Goal: Transaction & Acquisition: Purchase product/service

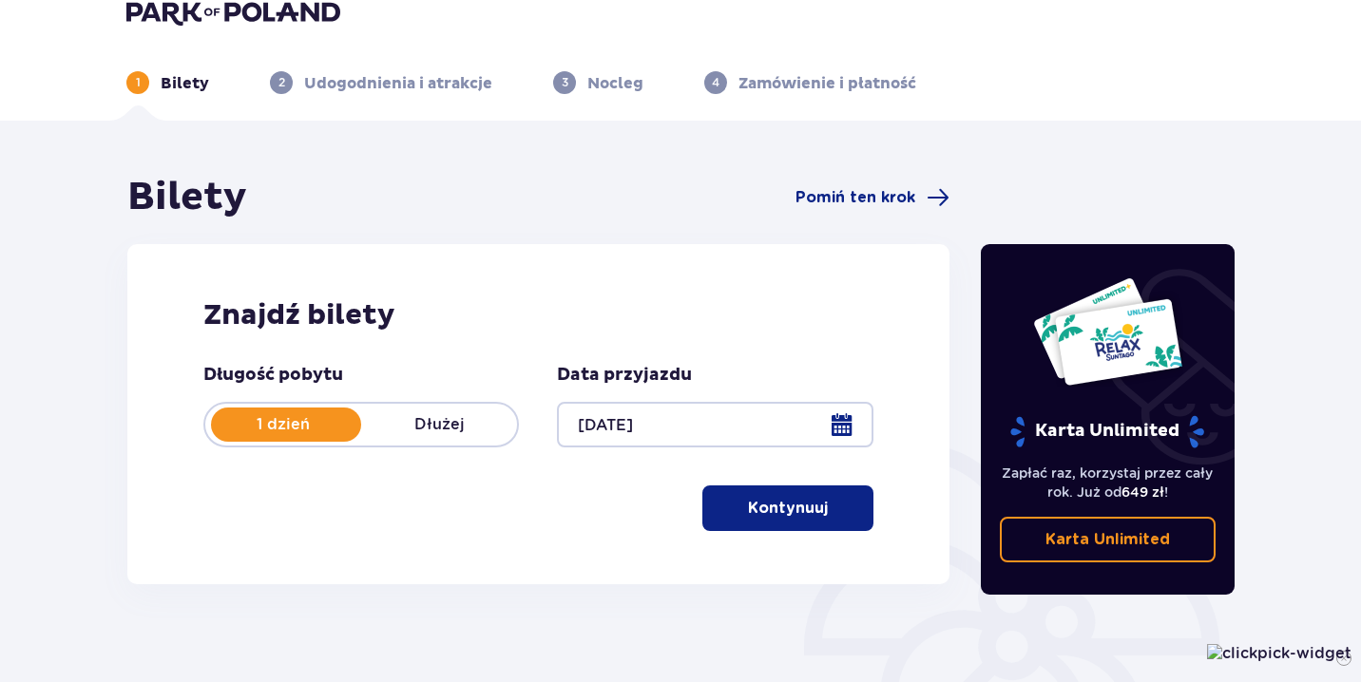
scroll to position [286, 0]
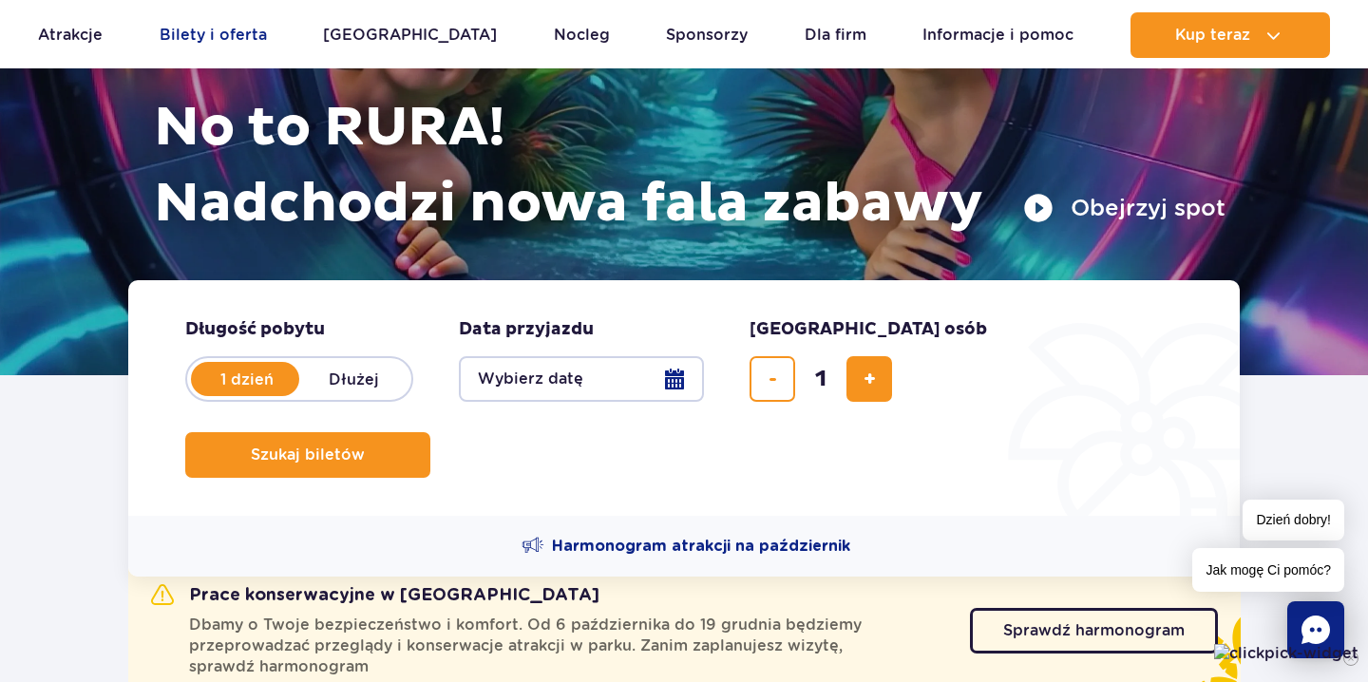
click at [262, 34] on link "Bilety i oferta" at bounding box center [213, 35] width 107 height 46
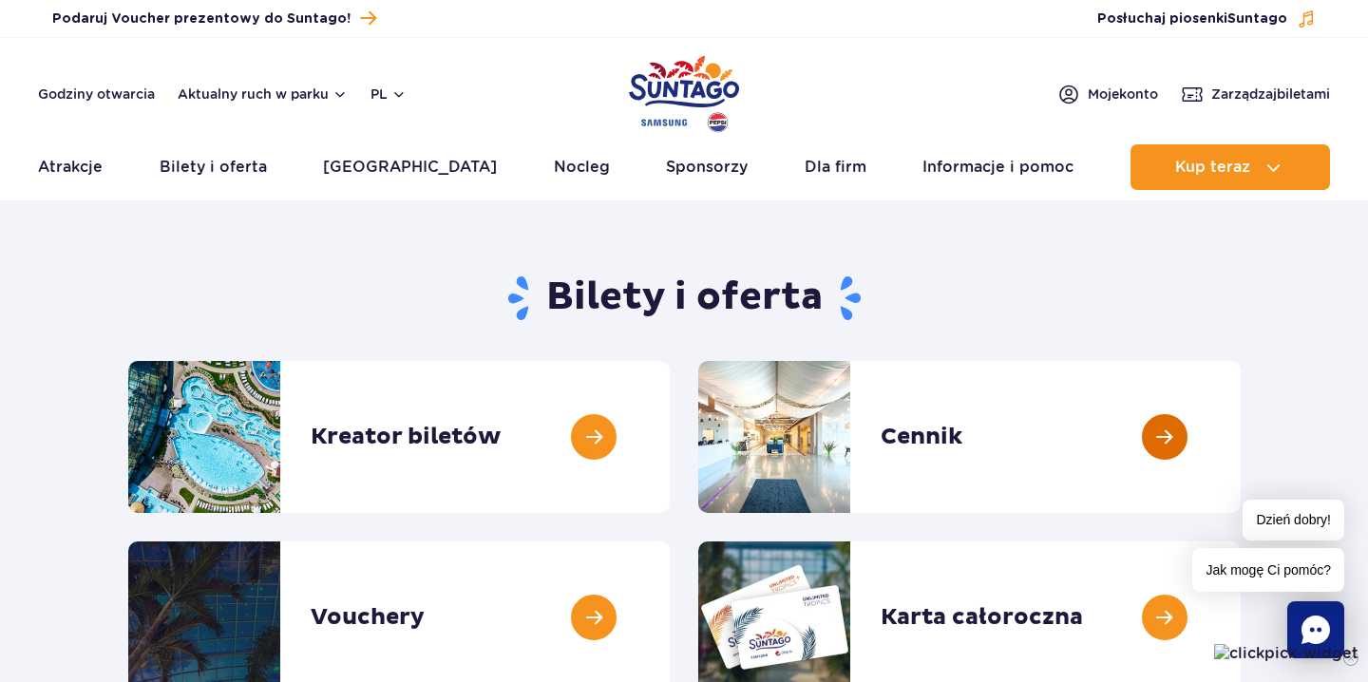
click at [1241, 431] on link at bounding box center [1241, 437] width 0 height 152
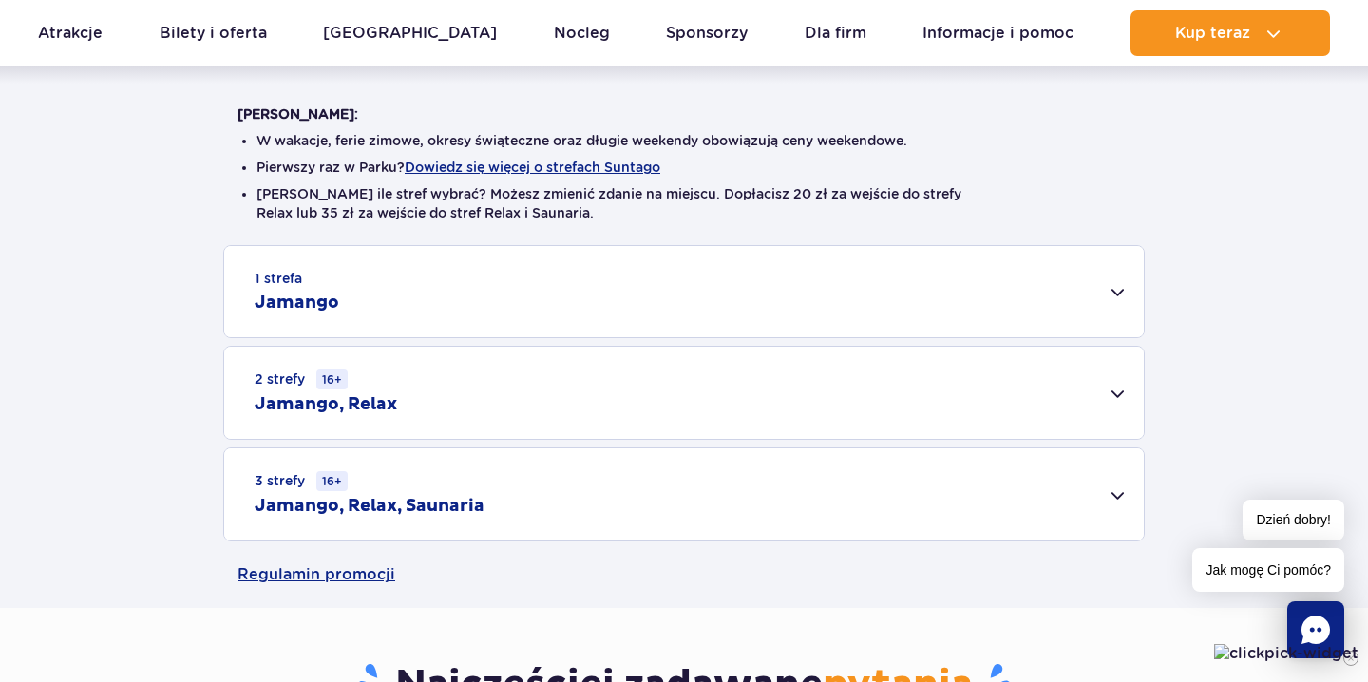
scroll to position [460, 0]
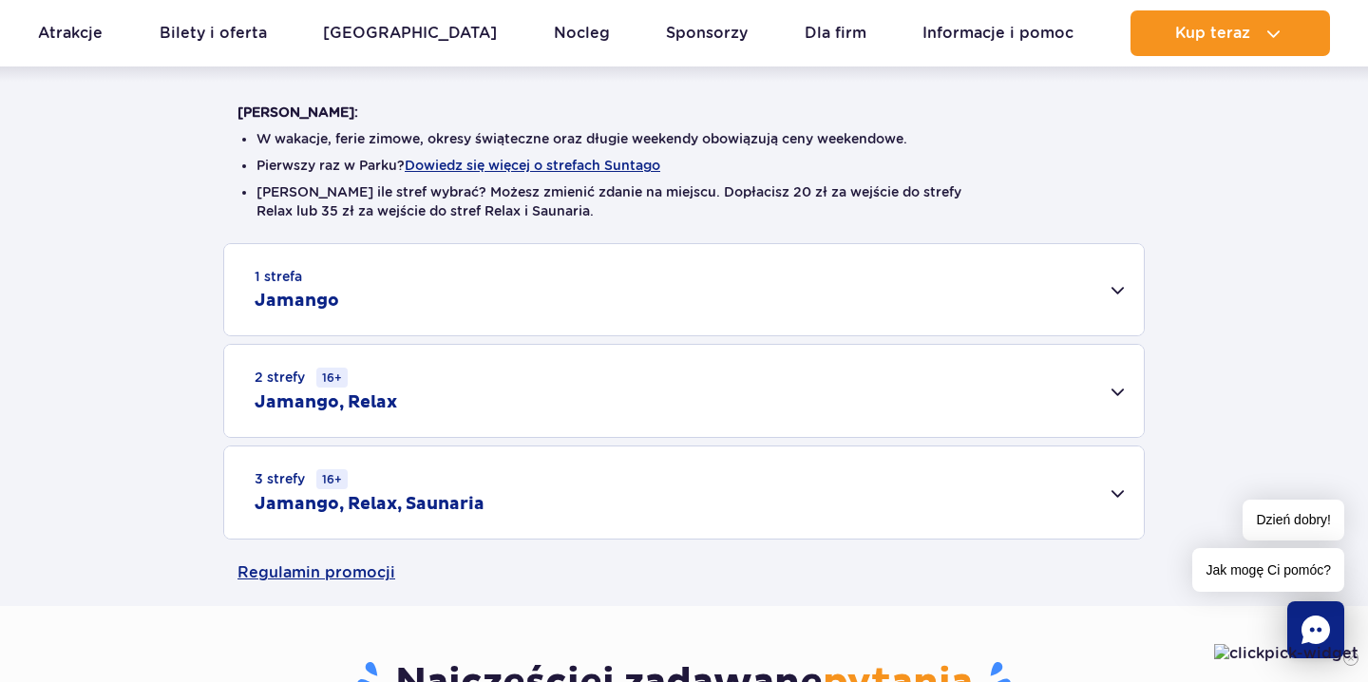
click at [1122, 498] on div "3 strefy 16+ Jamango, Relax, Saunaria" at bounding box center [684, 493] width 920 height 92
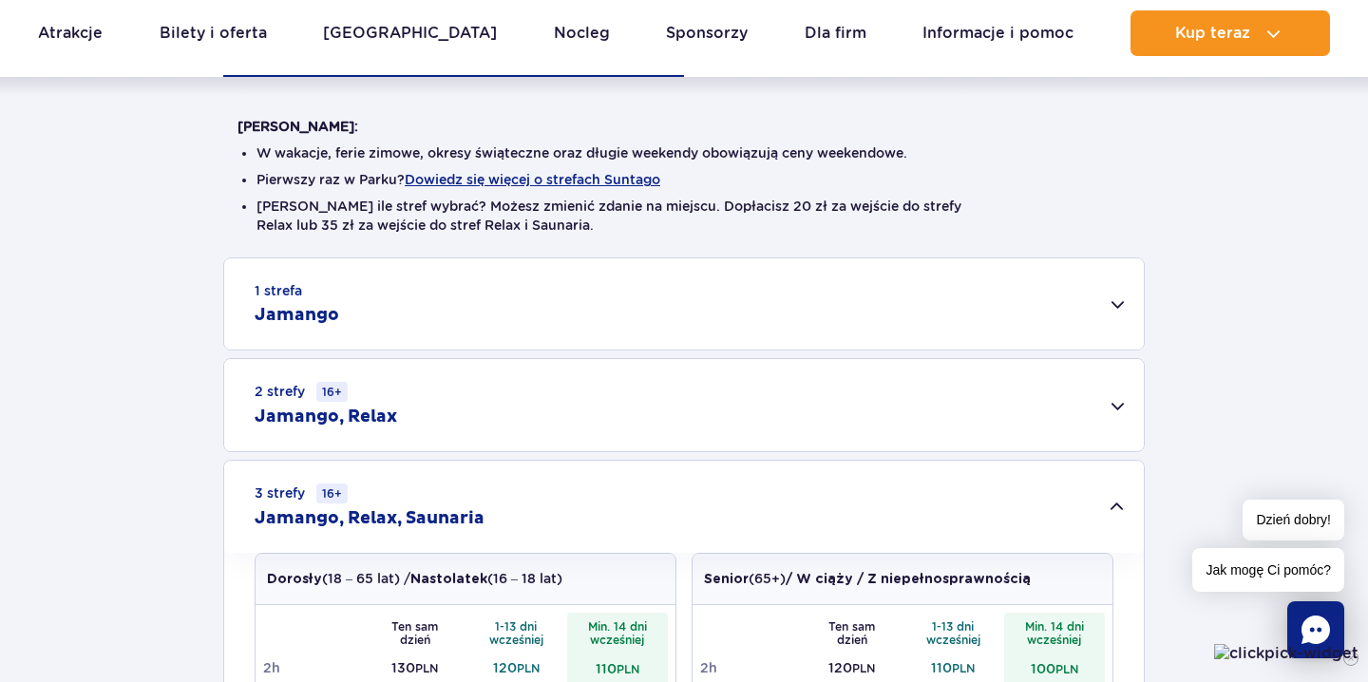
scroll to position [444, 0]
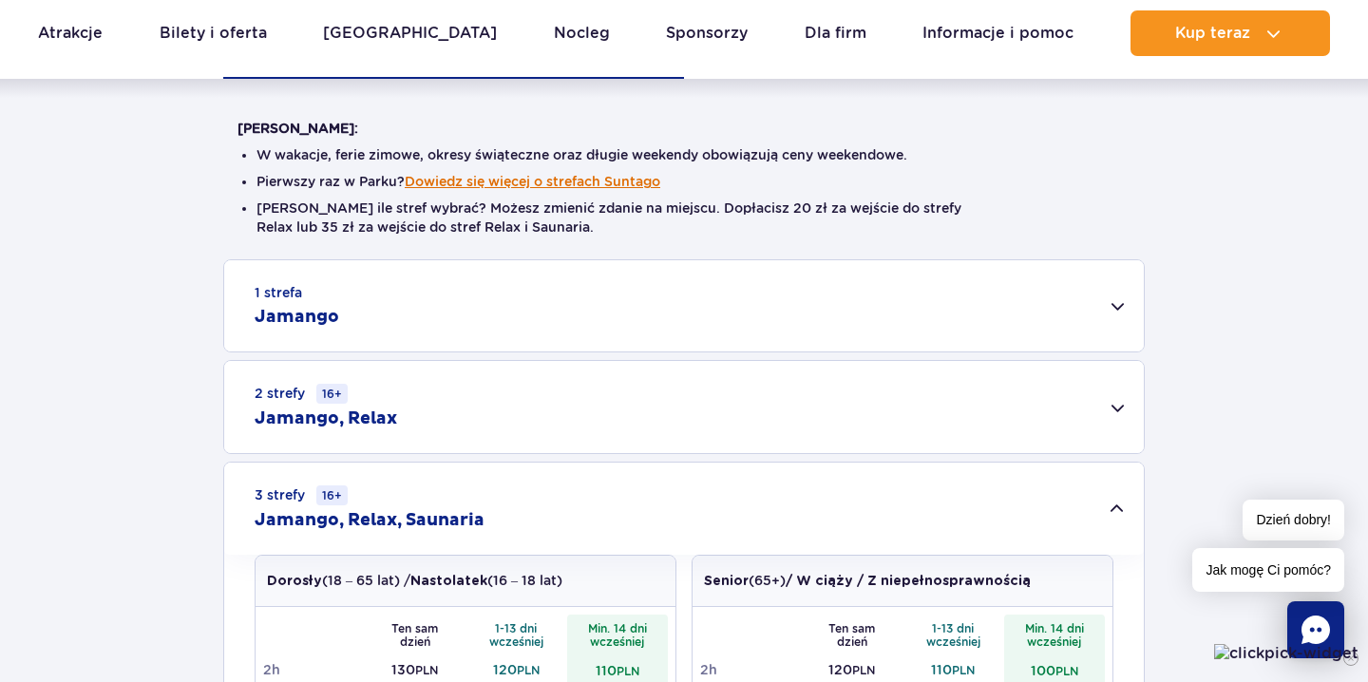
click at [621, 182] on button "Dowiedz się więcej o strefach Suntago" at bounding box center [533, 181] width 256 height 15
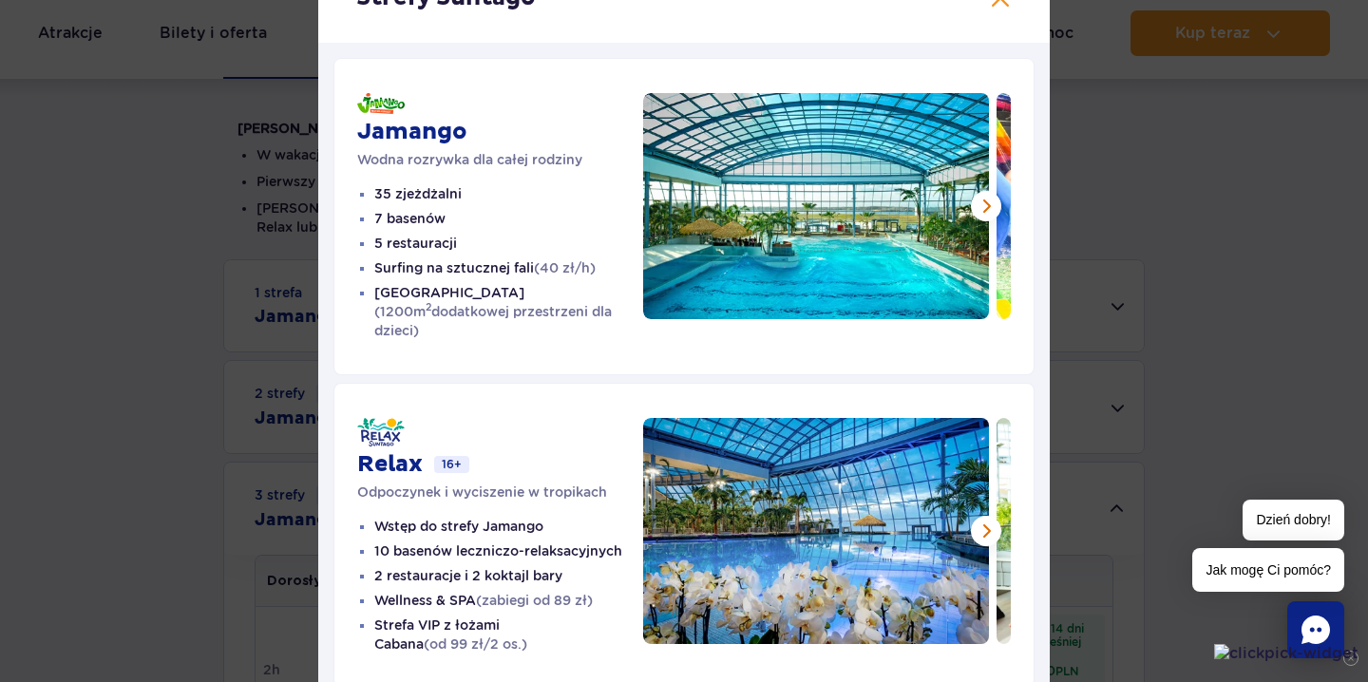
scroll to position [106, 0]
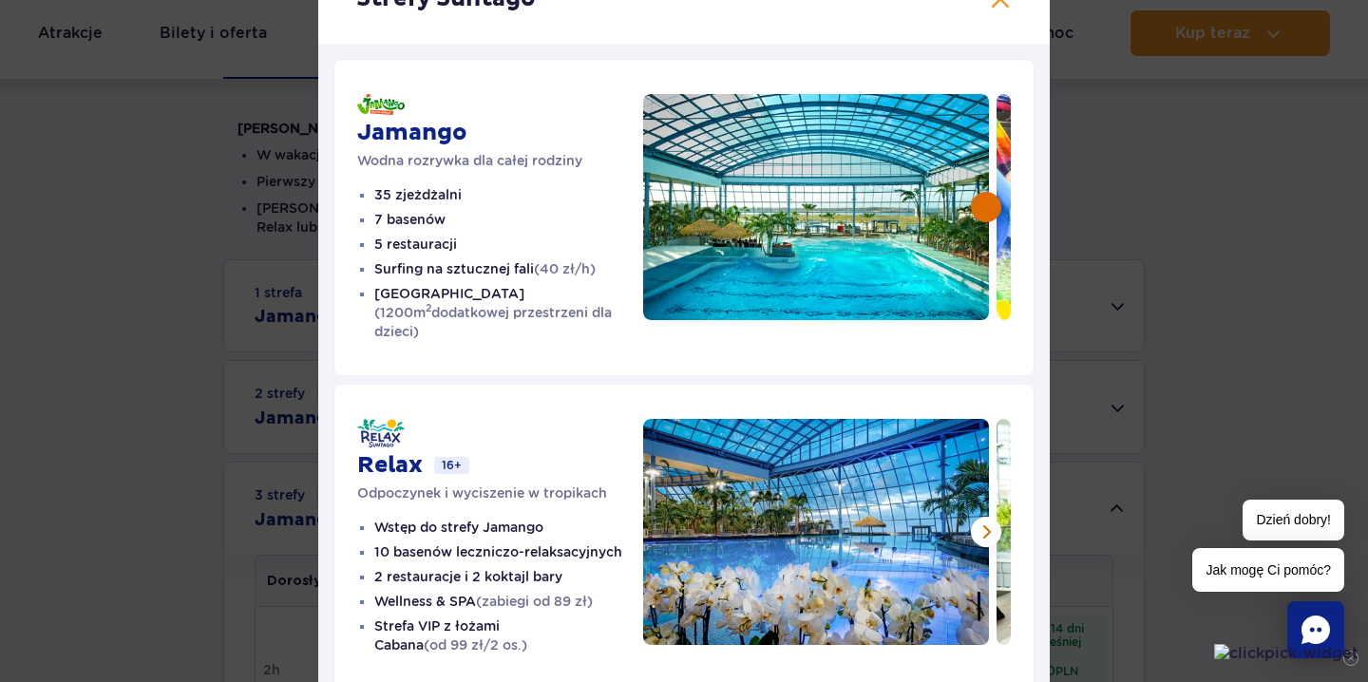
click at [990, 206] on button at bounding box center [986, 207] width 30 height 30
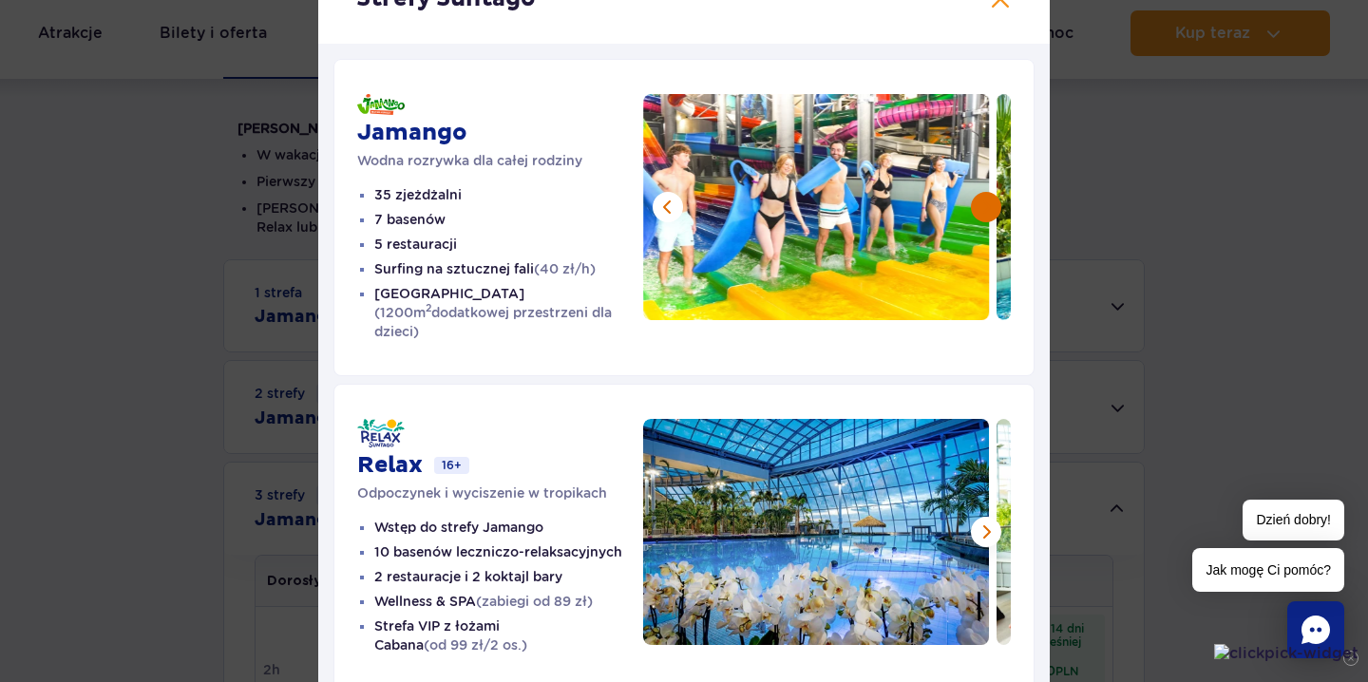
click at [989, 205] on button at bounding box center [986, 207] width 30 height 30
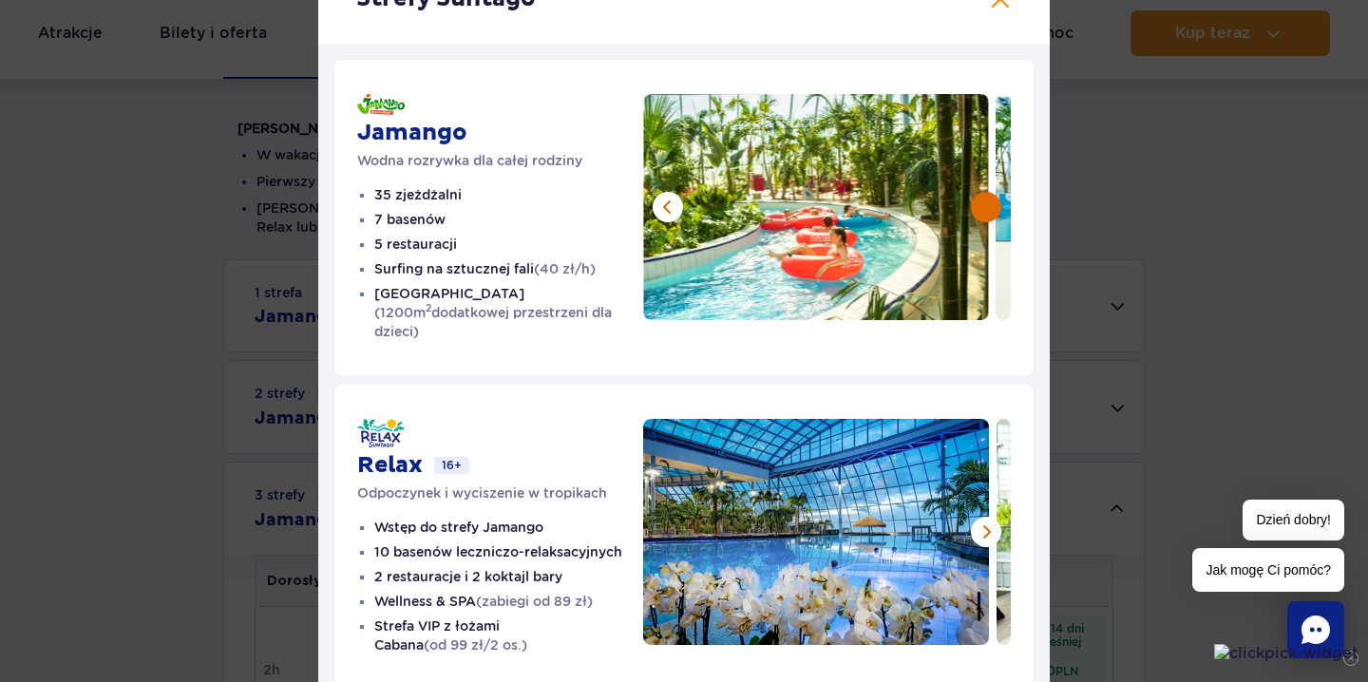
click at [990, 205] on button at bounding box center [986, 207] width 30 height 30
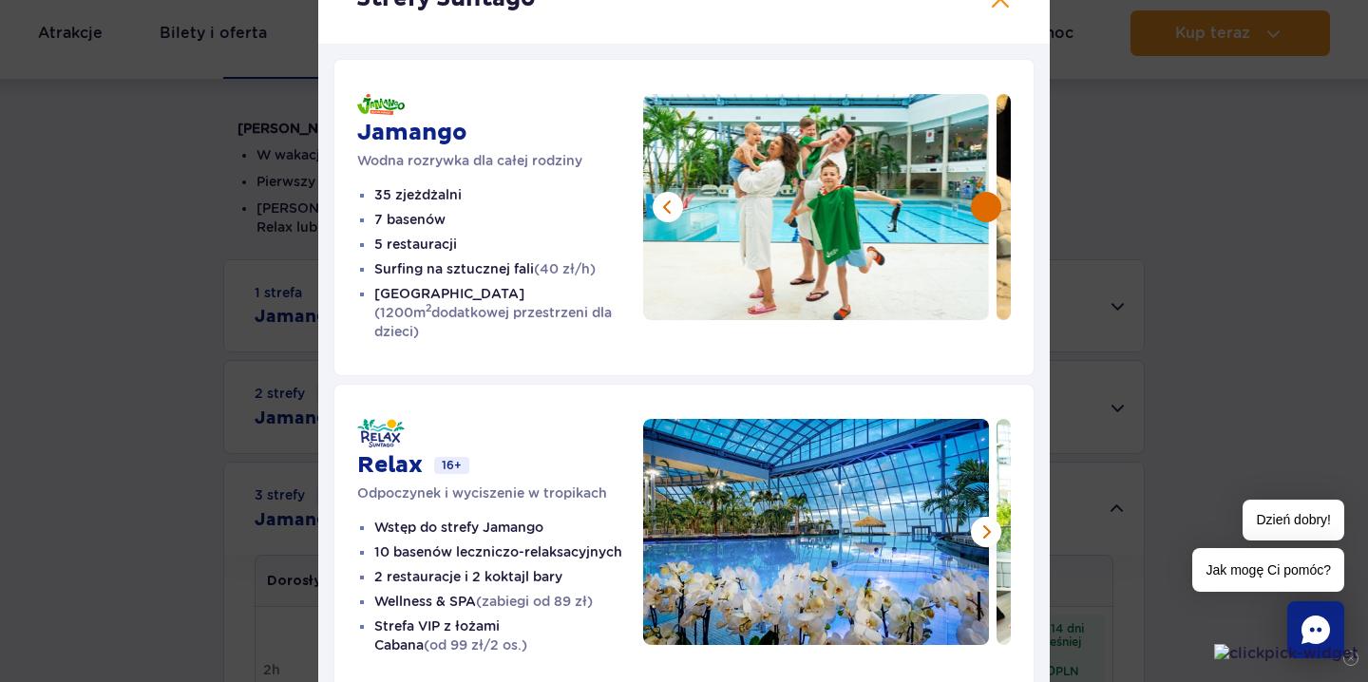
click at [990, 205] on button at bounding box center [986, 207] width 30 height 30
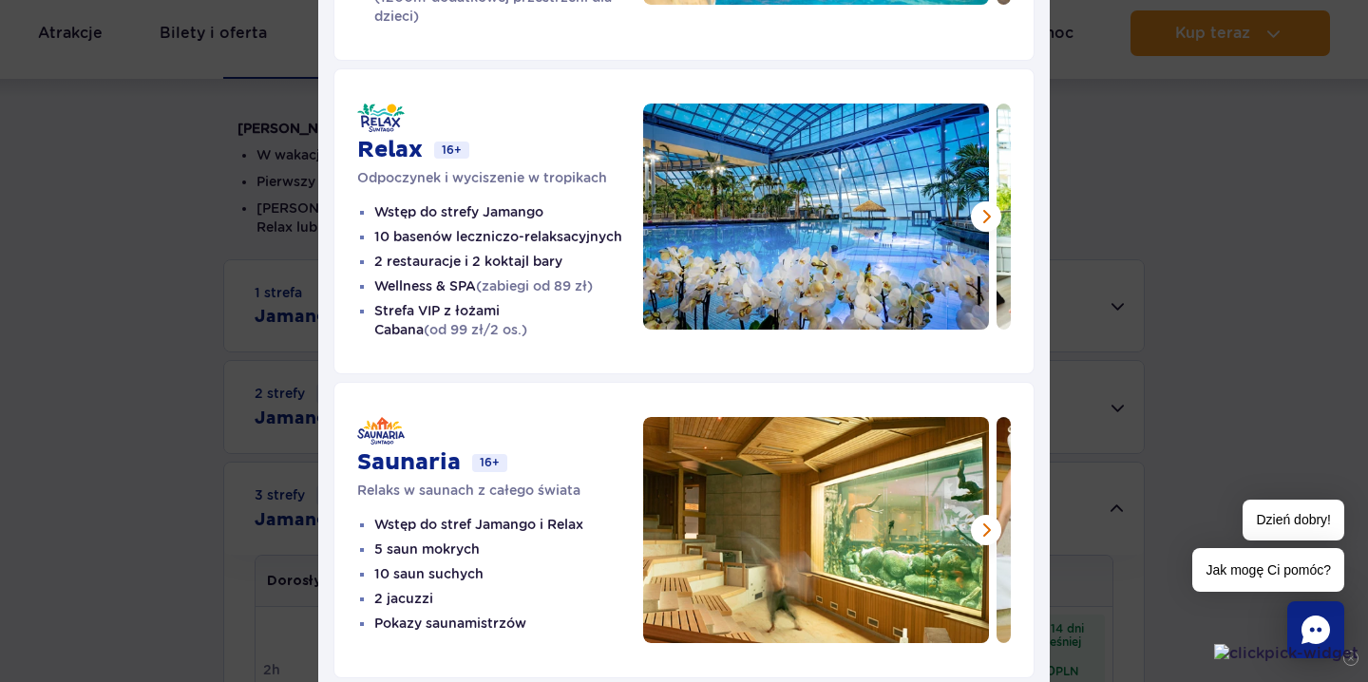
scroll to position [422, 0]
click at [1238, 242] on div "Strefy Suntago Jamango Wodna rozrywka dla całej rodziny 35 zjeżdżalni 7 basenów…" at bounding box center [684, 166] width 1368 height 1176
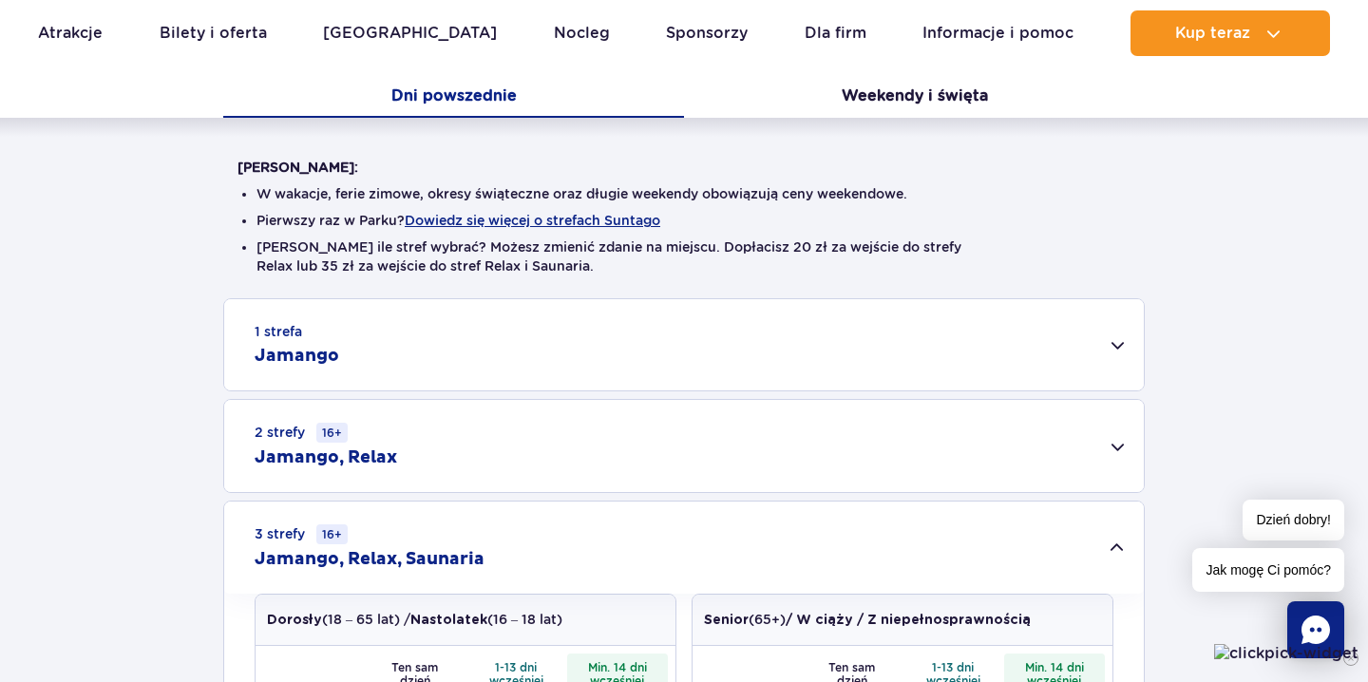
scroll to position [399, 0]
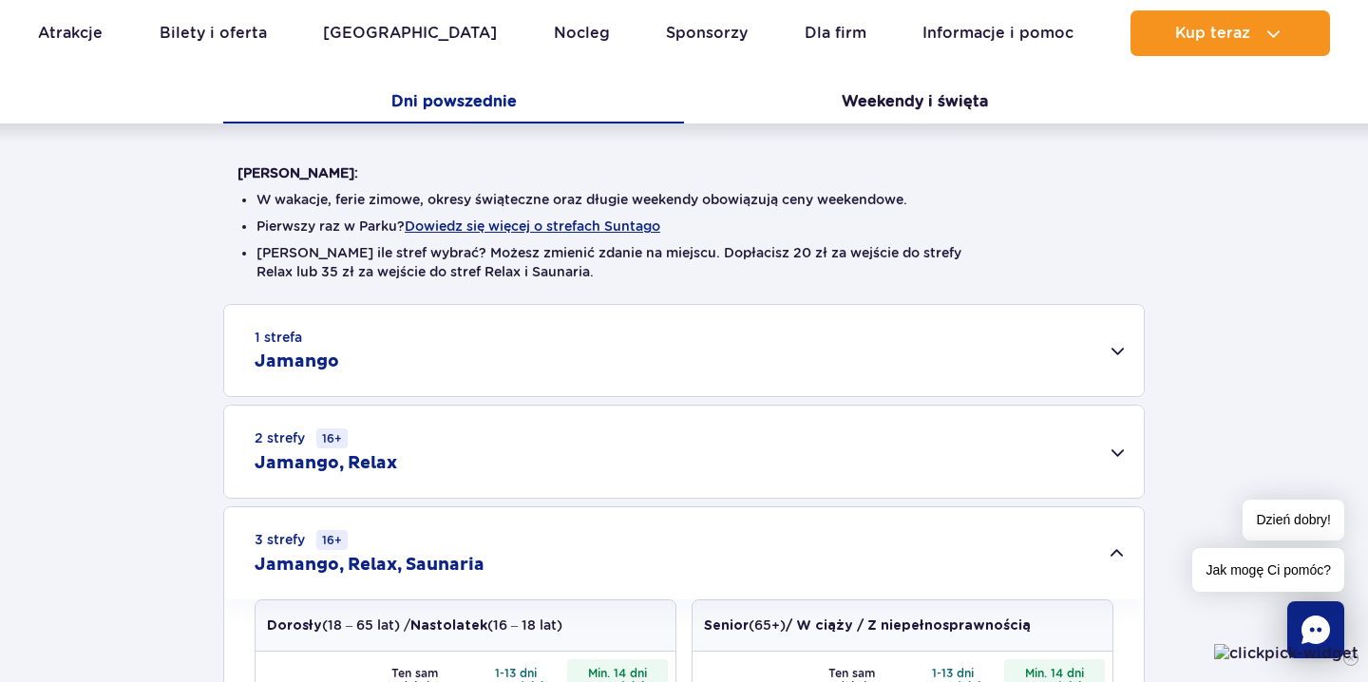
click at [845, 318] on div "1 strefa Jamango" at bounding box center [684, 350] width 920 height 91
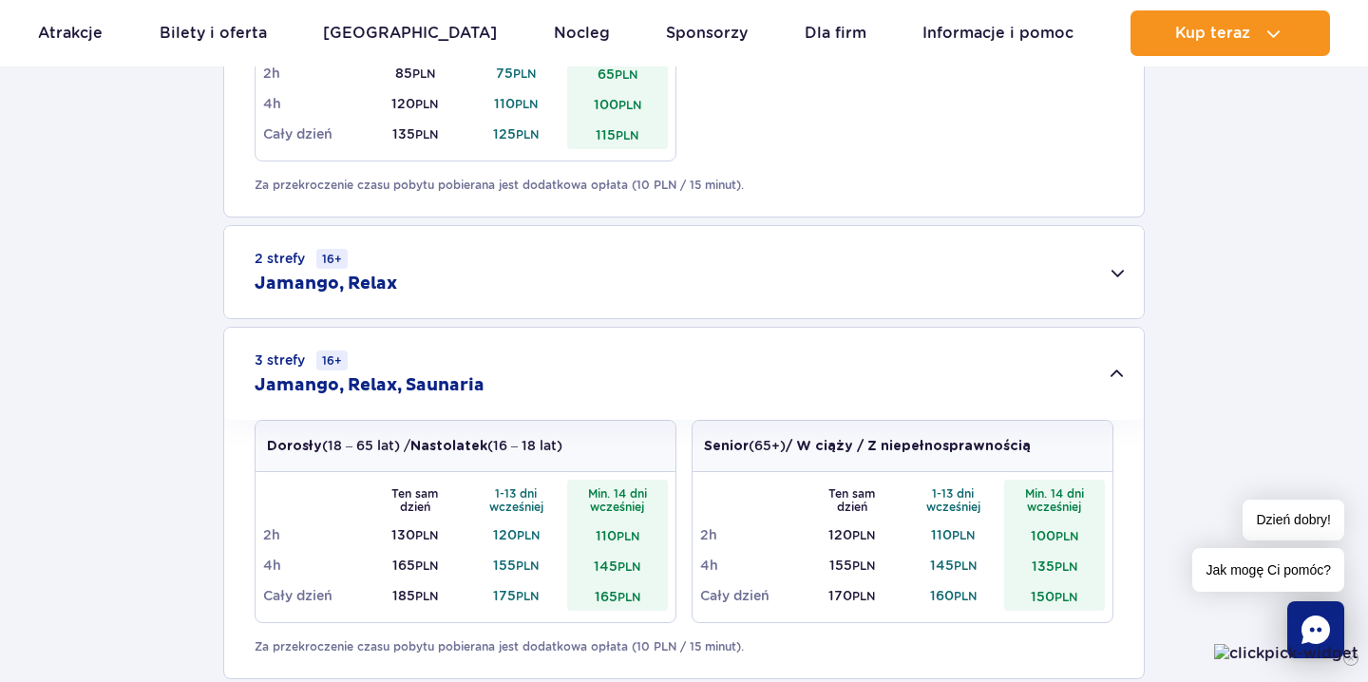
scroll to position [1273, 0]
click at [841, 285] on div "2 strefy 16+ Jamango, Relax" at bounding box center [684, 273] width 920 height 92
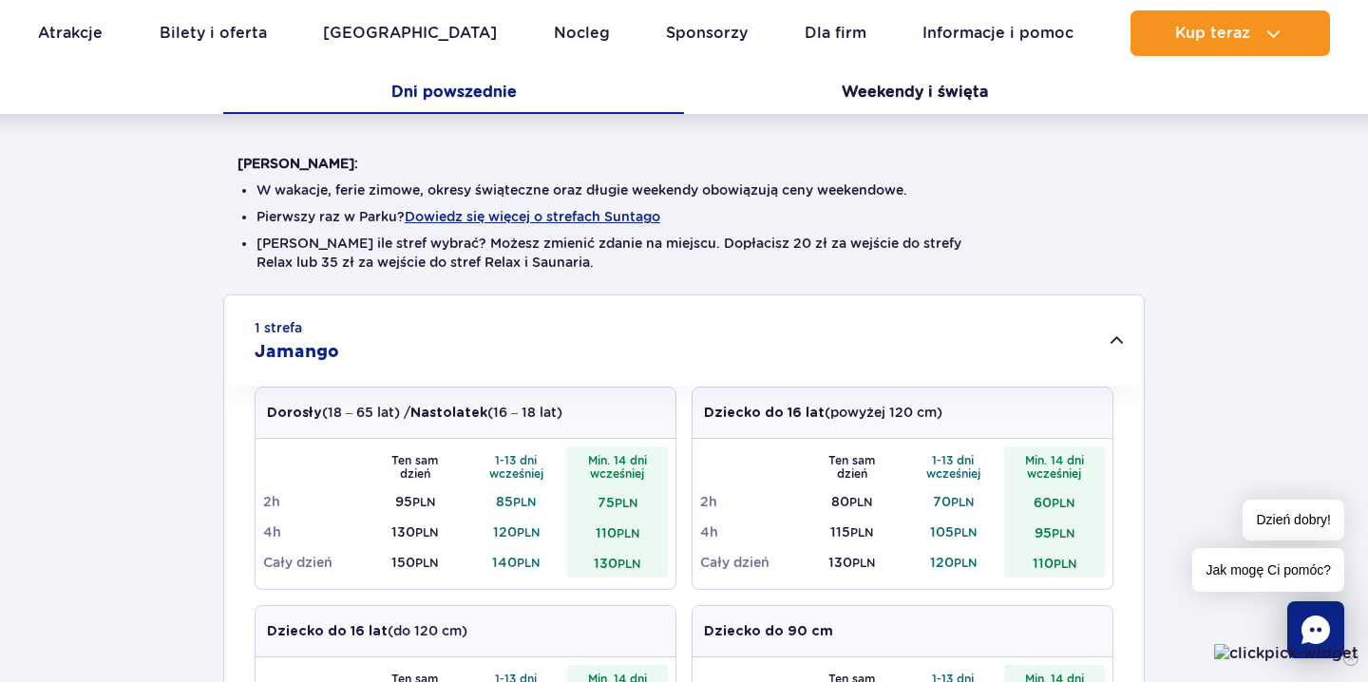
scroll to position [408, 0]
click at [573, 214] on button "Dowiedz się więcej o strefach Suntago" at bounding box center [533, 217] width 256 height 15
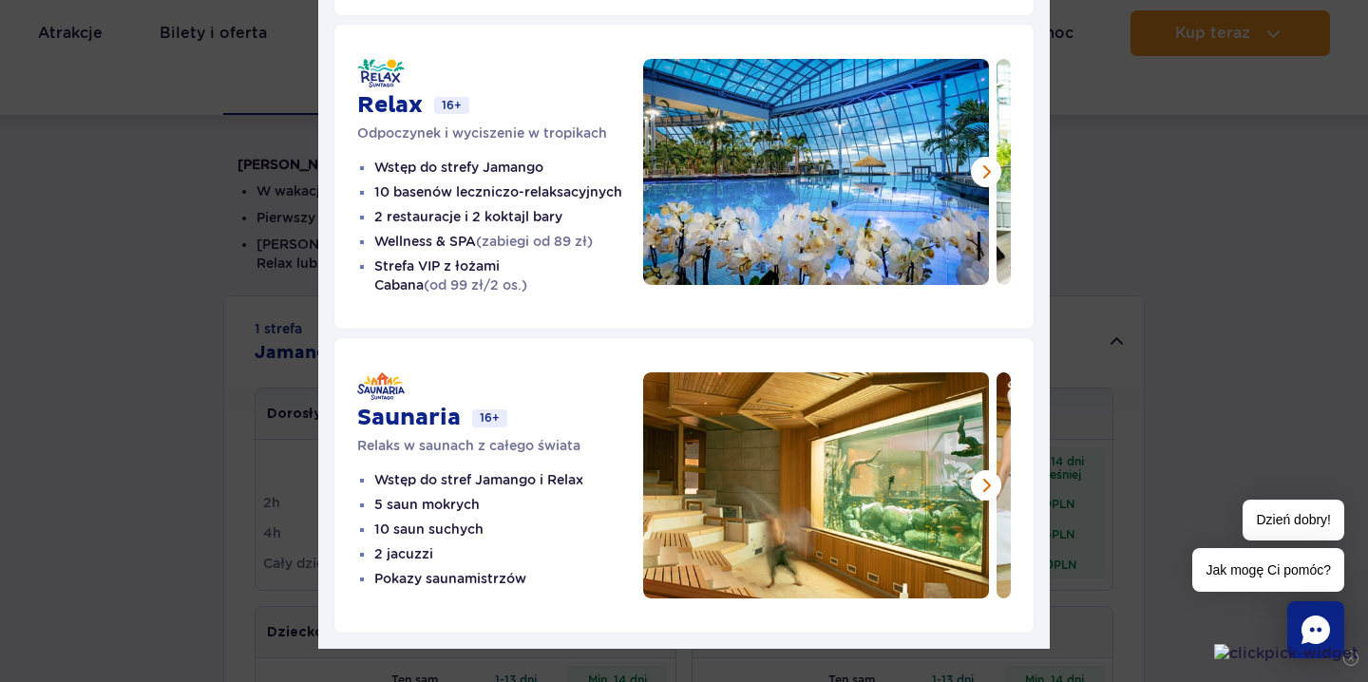
scroll to position [475, 0]
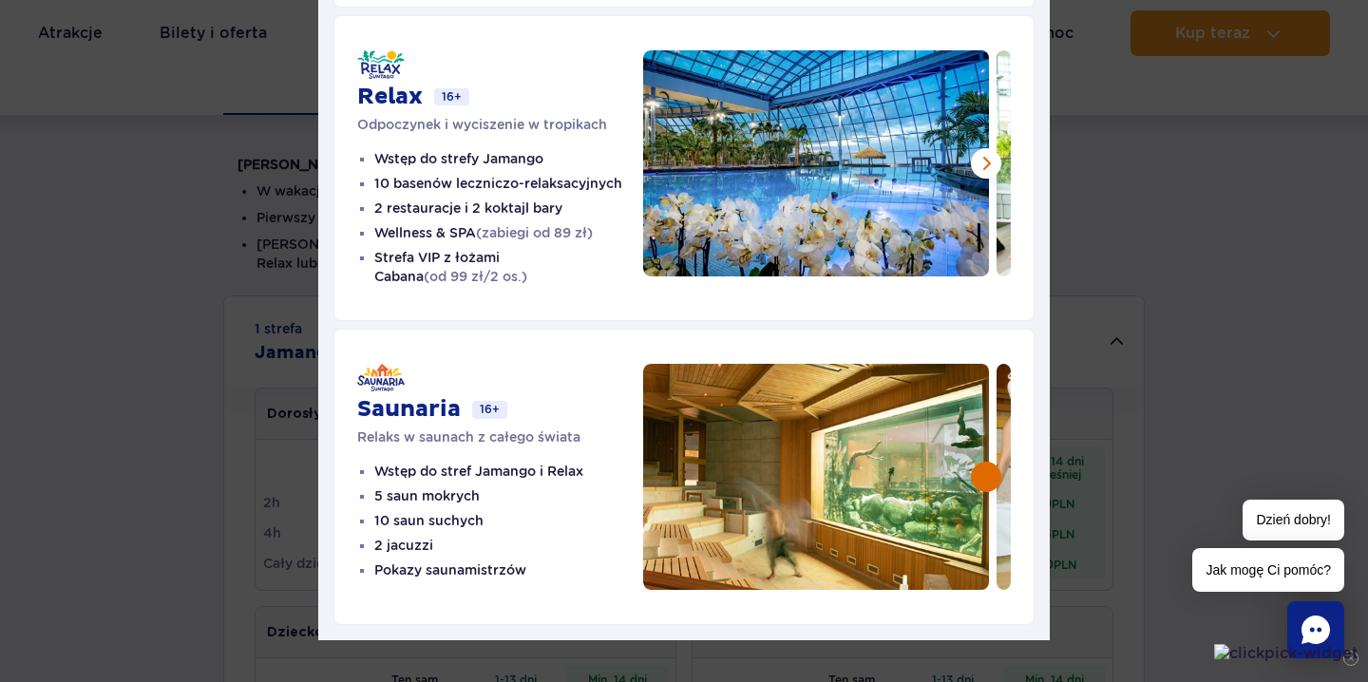
click at [985, 462] on button at bounding box center [986, 477] width 30 height 30
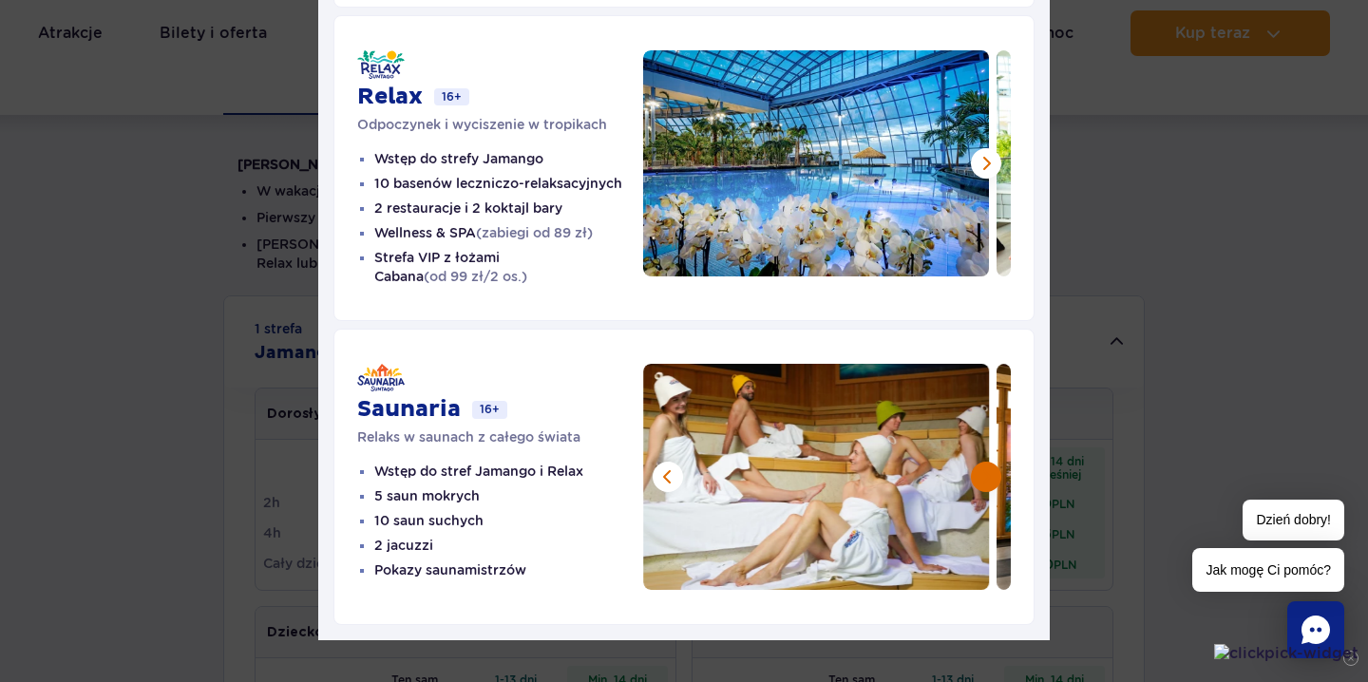
click at [985, 462] on button at bounding box center [986, 477] width 30 height 30
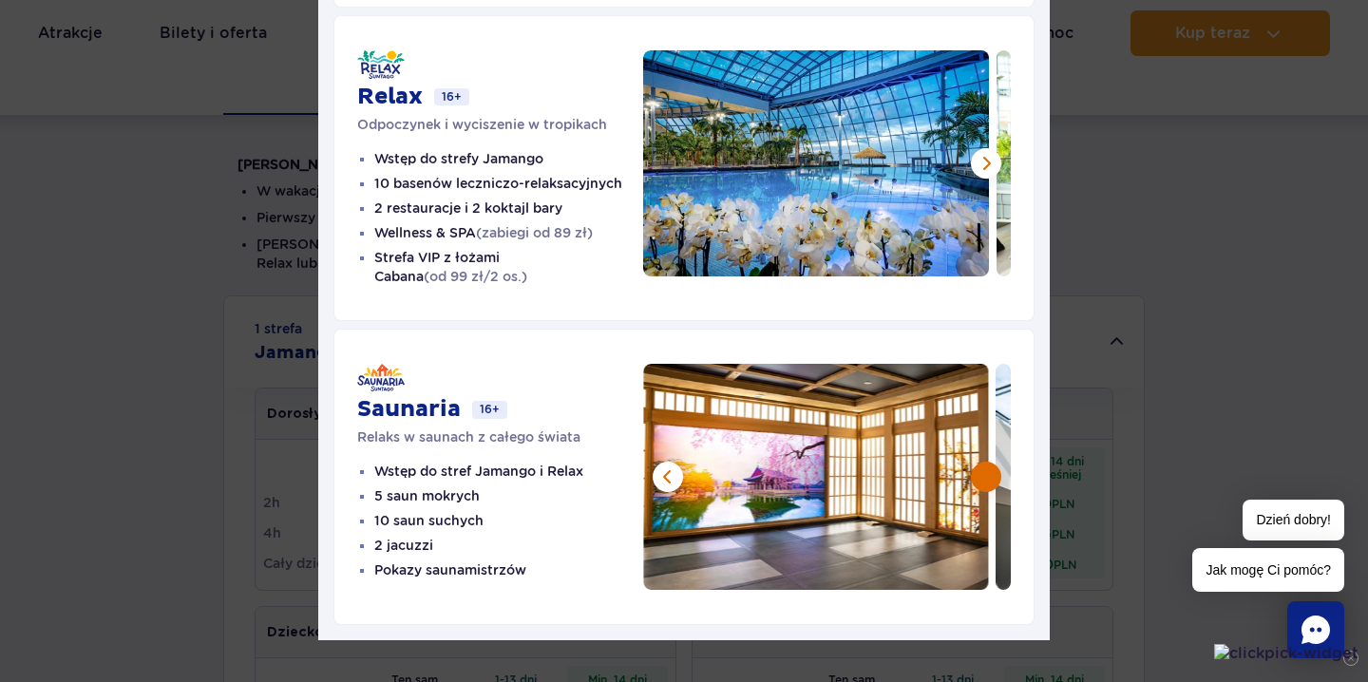
click at [985, 462] on button at bounding box center [986, 477] width 30 height 30
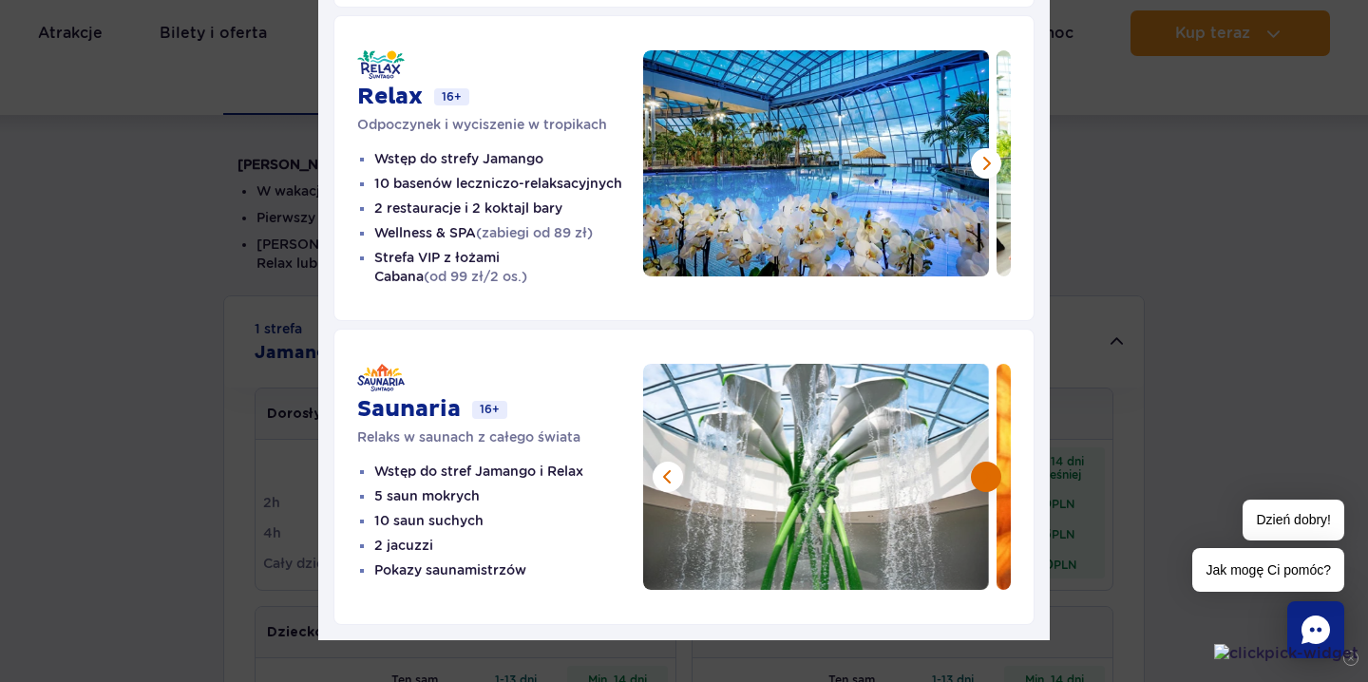
click at [986, 462] on button at bounding box center [986, 477] width 30 height 30
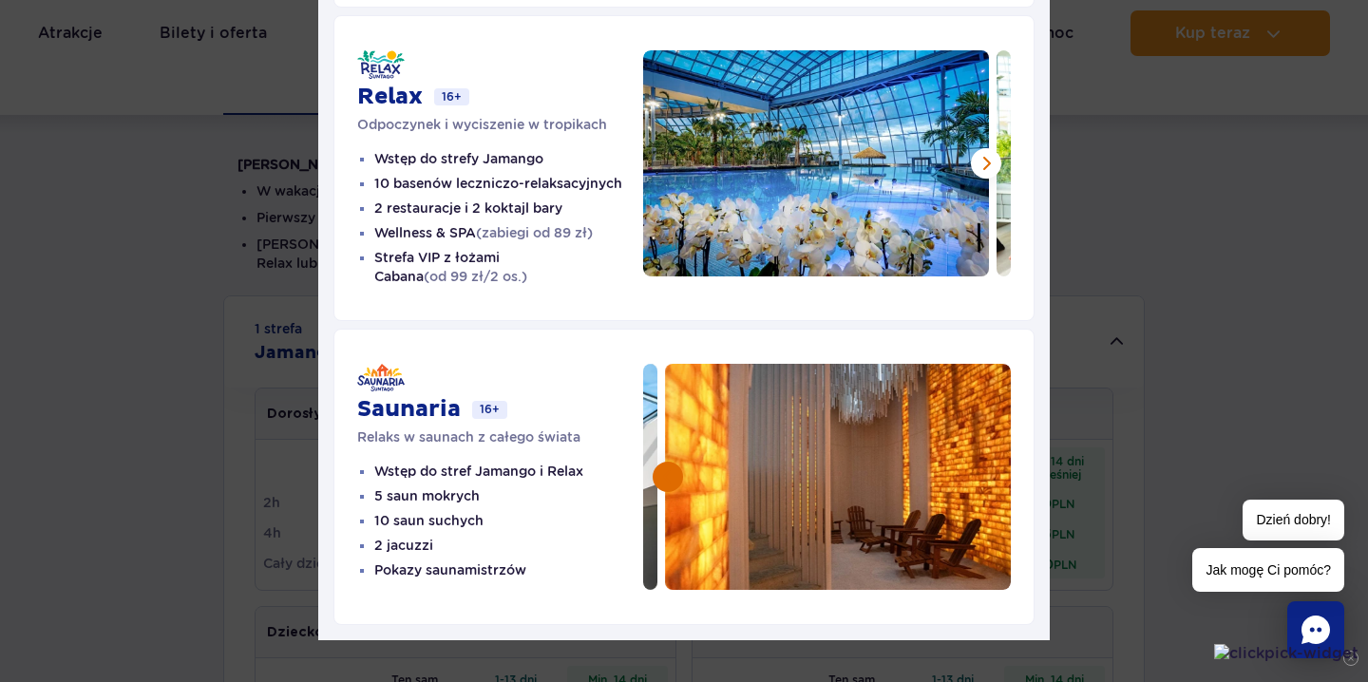
click at [662, 462] on button at bounding box center [668, 477] width 30 height 30
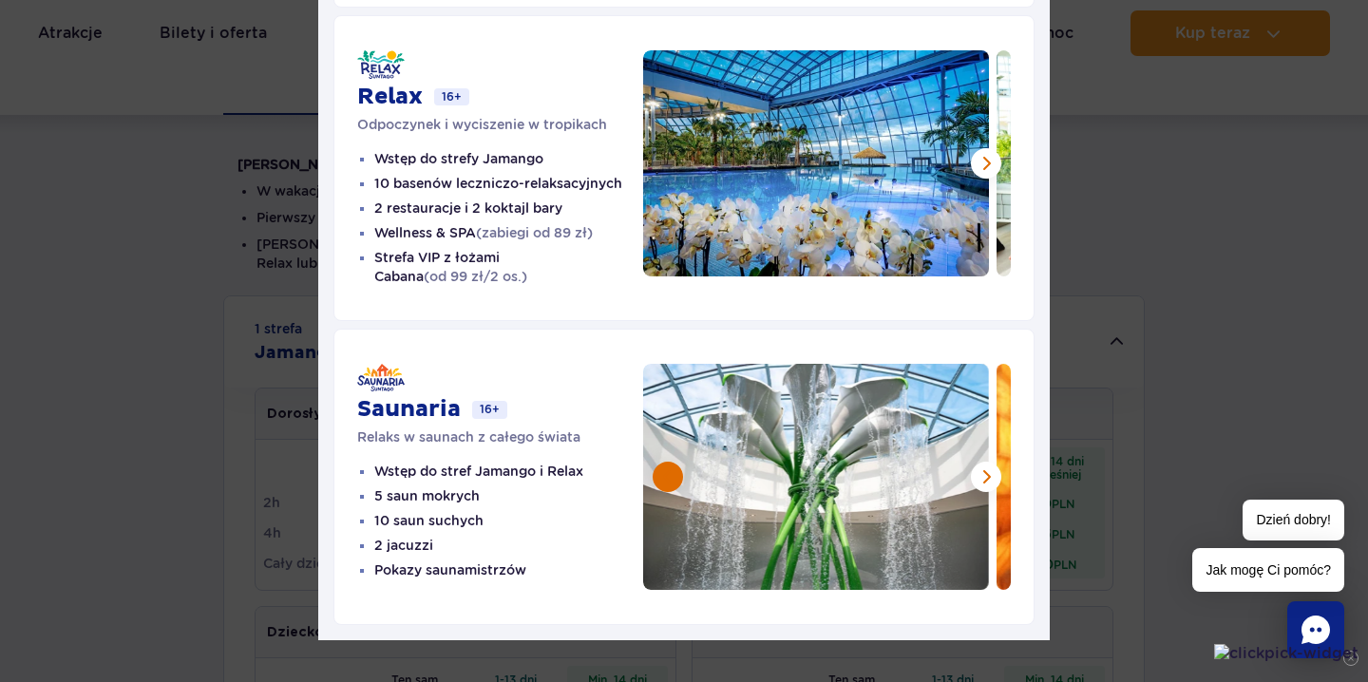
click at [665, 462] on button at bounding box center [668, 477] width 30 height 30
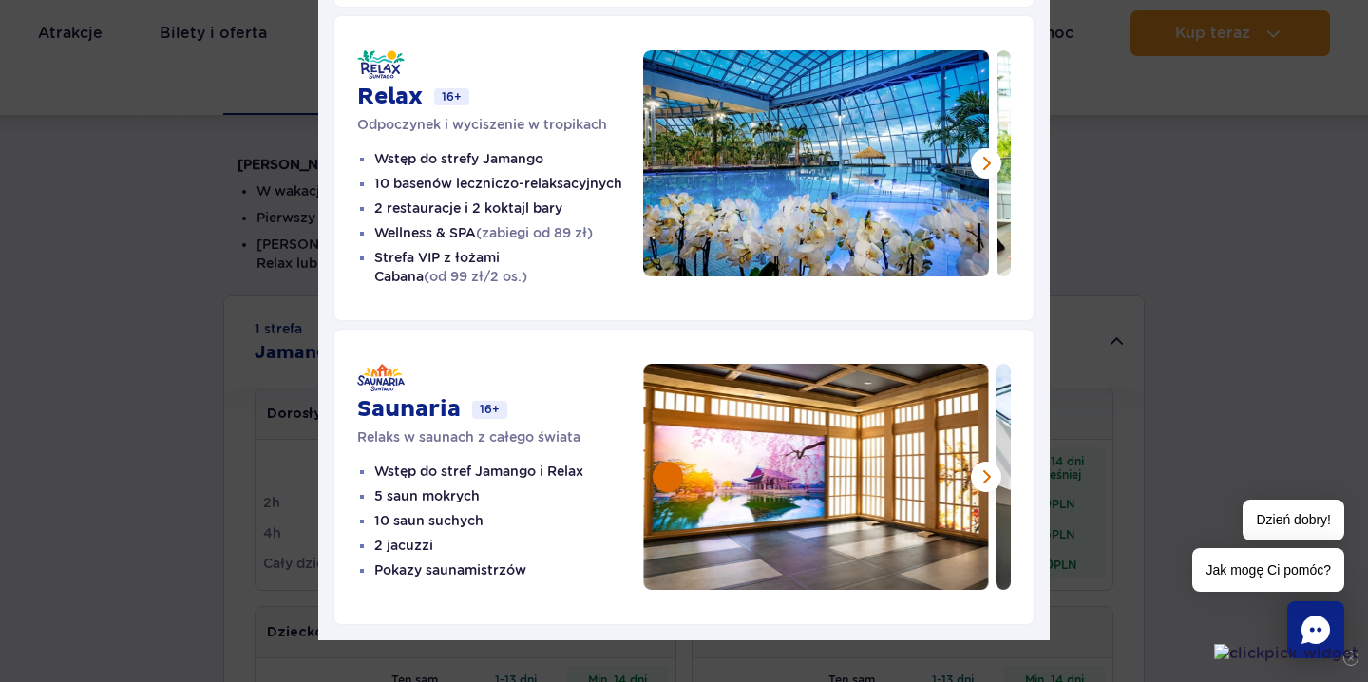
click at [666, 462] on button at bounding box center [668, 477] width 30 height 30
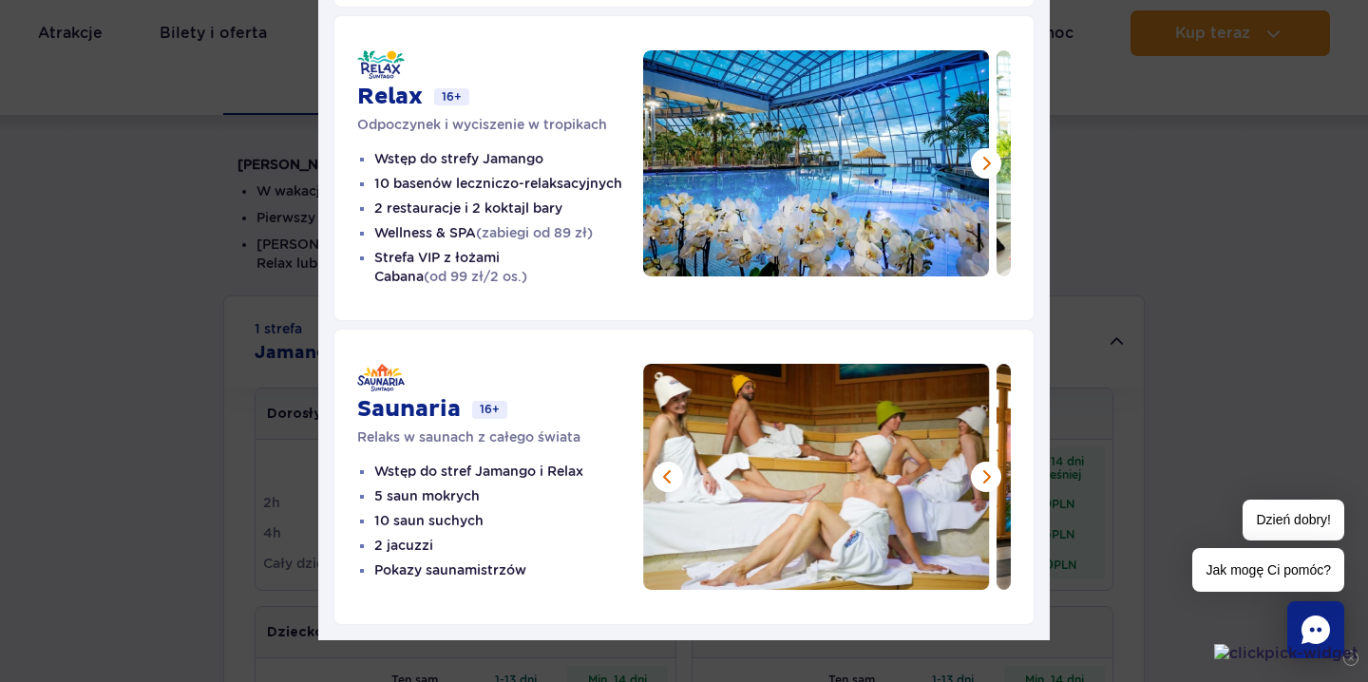
click at [370, 160] on ul "Wstęp do strefy Jamango 10 basenów leczniczo-relaksacyjnych 2 restauracje i 2 k…" at bounding box center [500, 217] width 286 height 137
drag, startPoint x: 409, startPoint y: 162, endPoint x: 573, endPoint y: 175, distance: 164.9
click at [573, 175] on ul "Wstęp do strefy Jamango 10 basenów leczniczo-relaksacyjnych 2 restauracje i 2 k…" at bounding box center [500, 217] width 286 height 137
drag, startPoint x: 380, startPoint y: 223, endPoint x: 368, endPoint y: 277, distance: 54.6
click at [368, 277] on article "Relax 16+ Odpoczynek i wyciszenie w tropikach Wstęp do strefy Jamango 10 basenó…" at bounding box center [684, 168] width 701 height 306
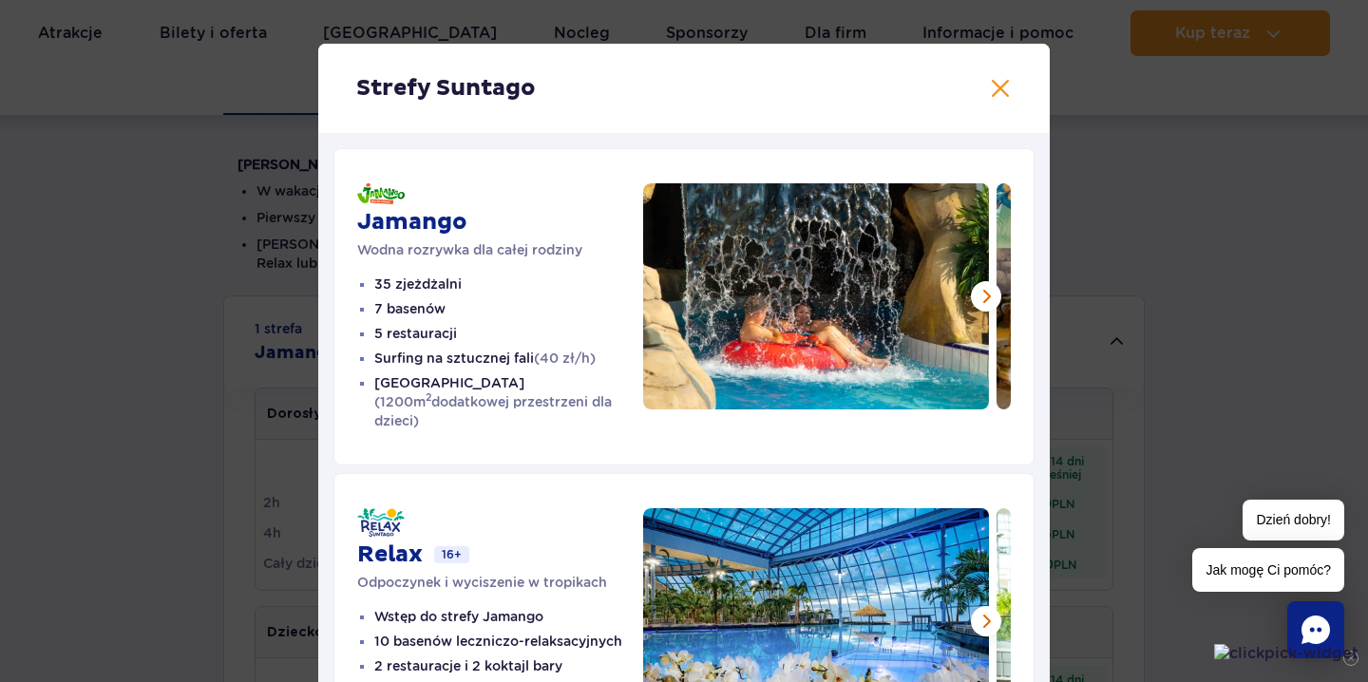
scroll to position [0, 0]
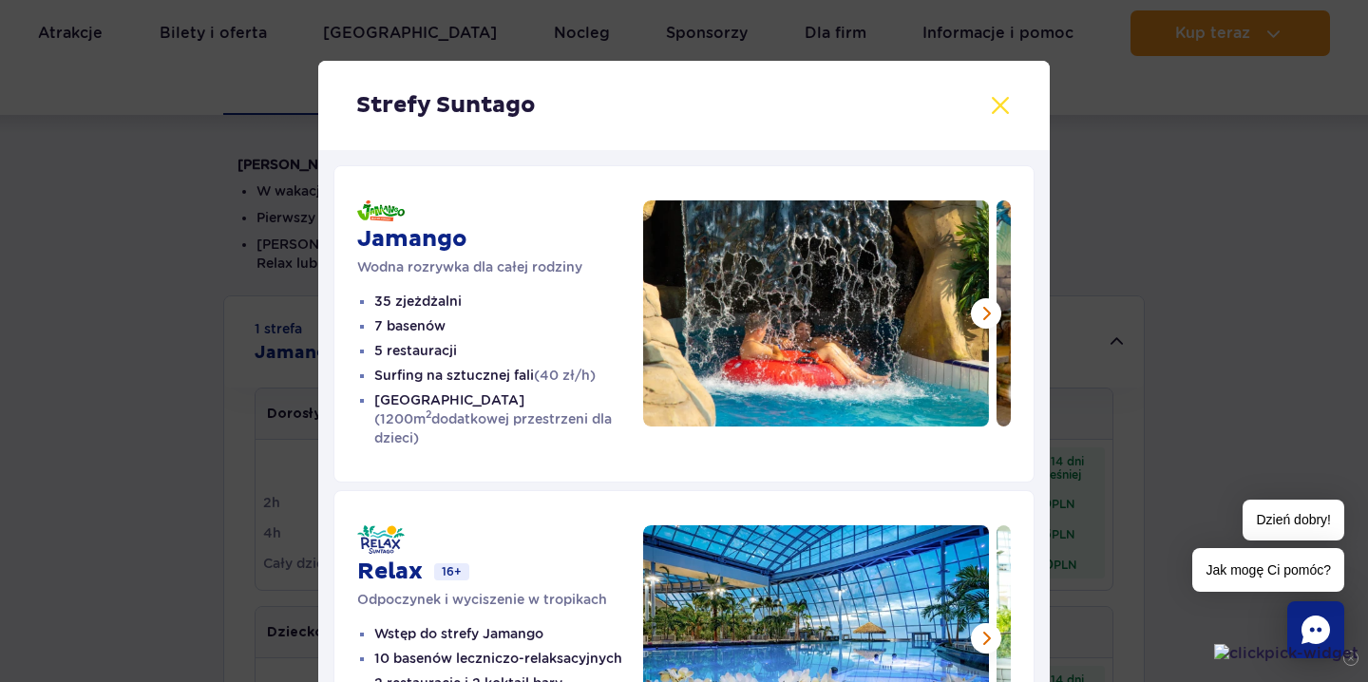
click at [997, 105] on button at bounding box center [1000, 105] width 23 height 23
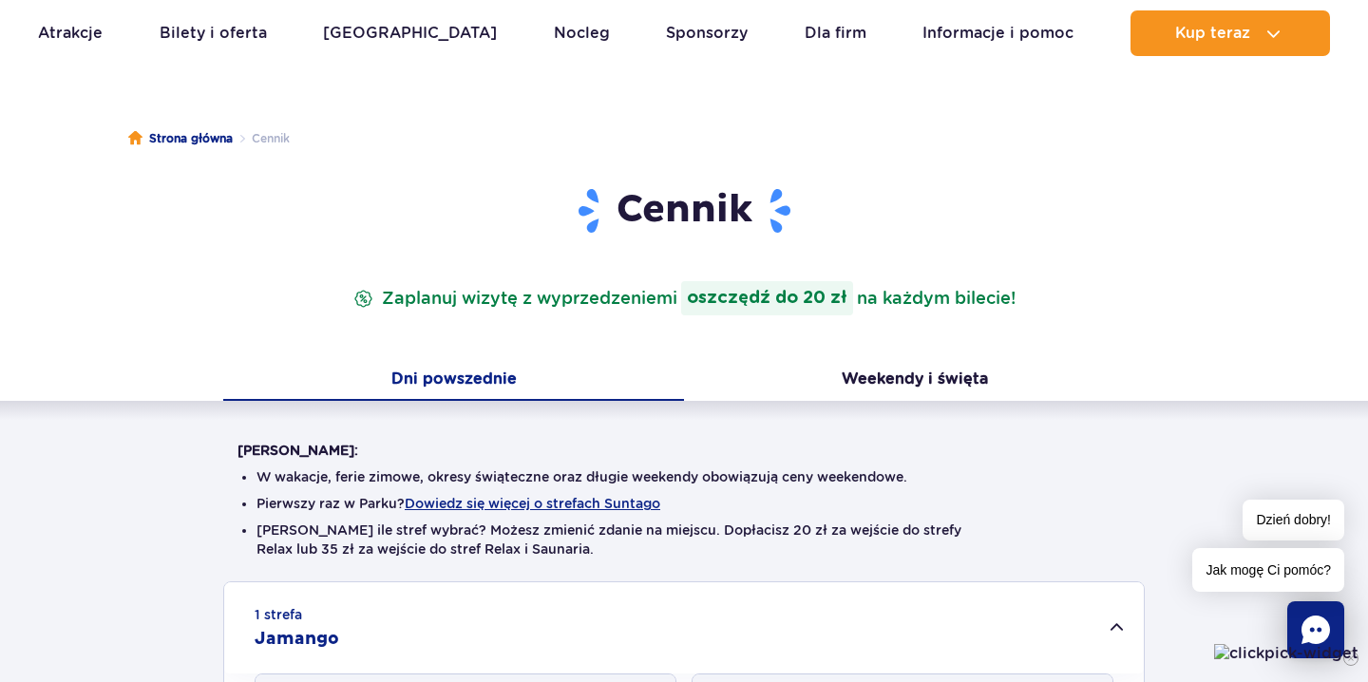
scroll to position [119, 0]
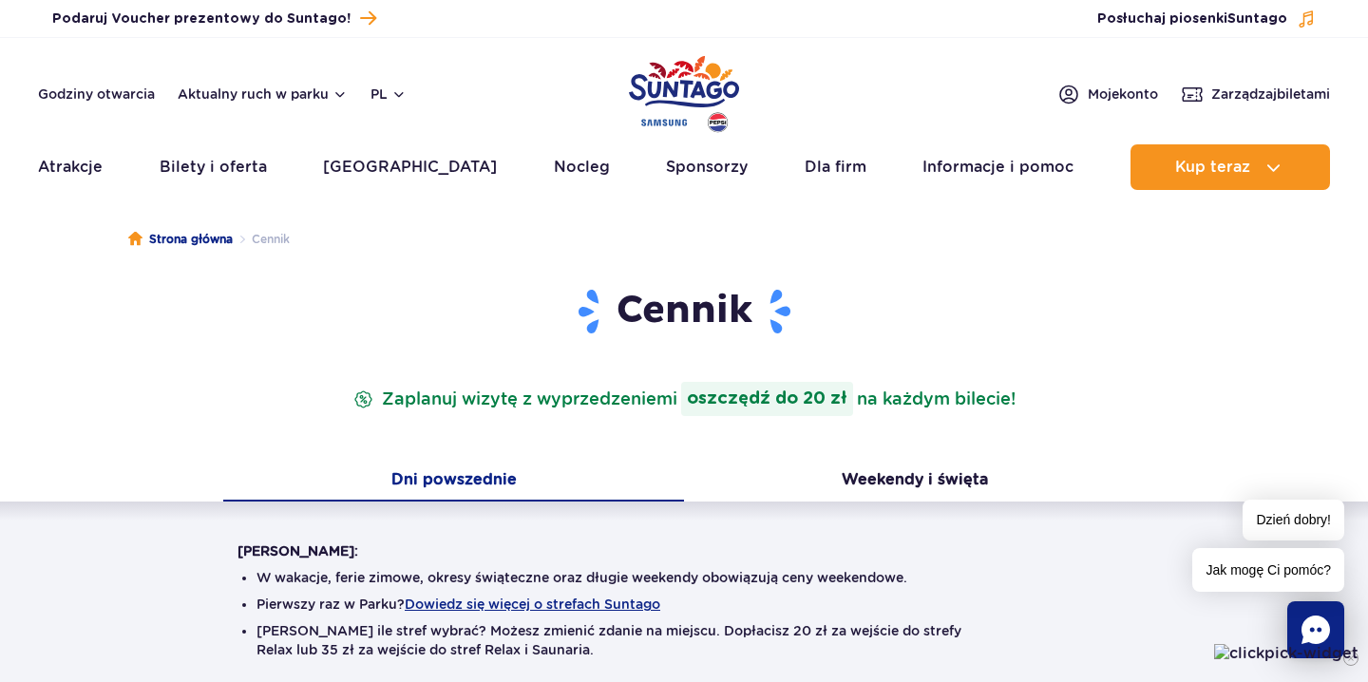
scroll to position [0, 0]
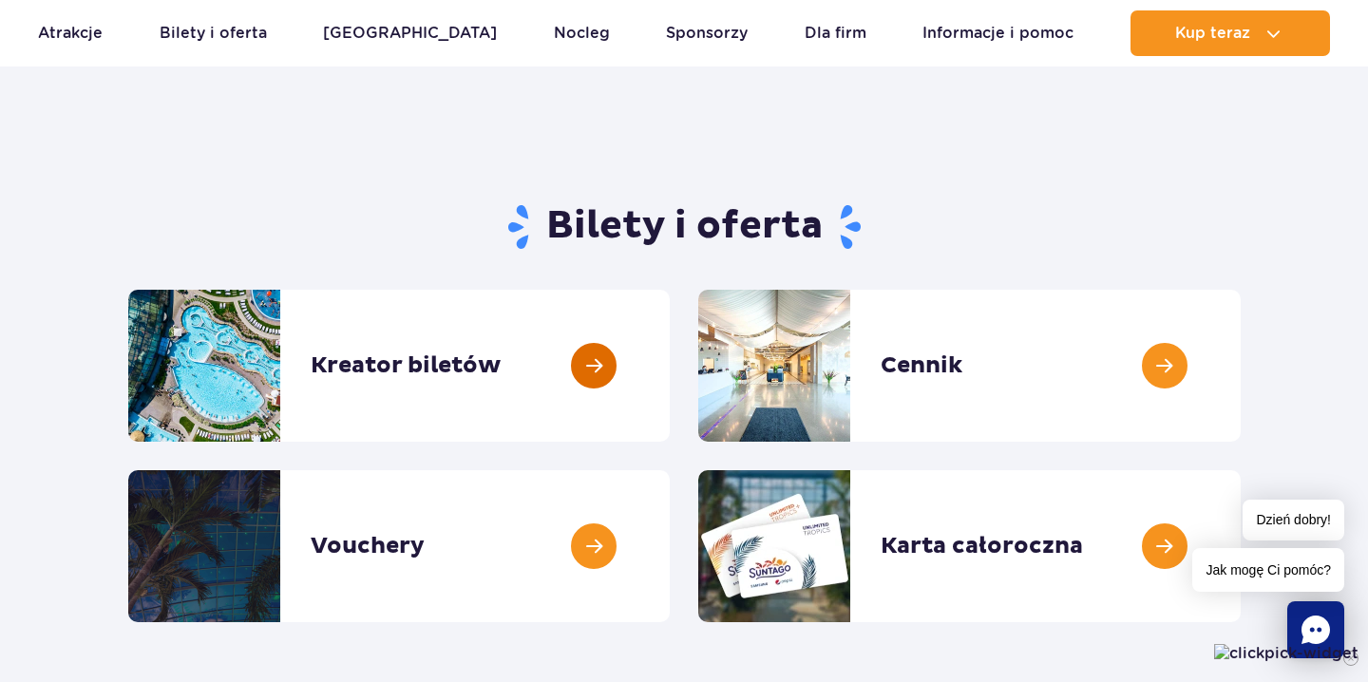
scroll to position [105, 0]
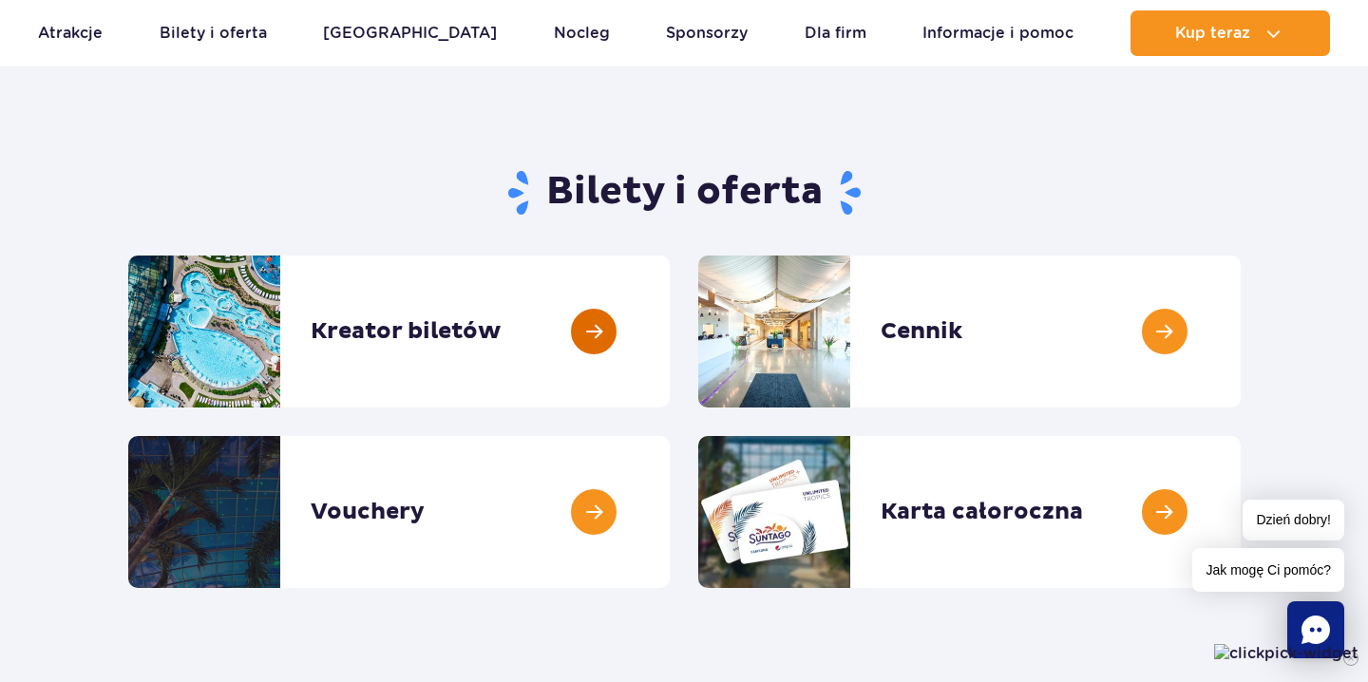
click at [670, 348] on link at bounding box center [670, 332] width 0 height 152
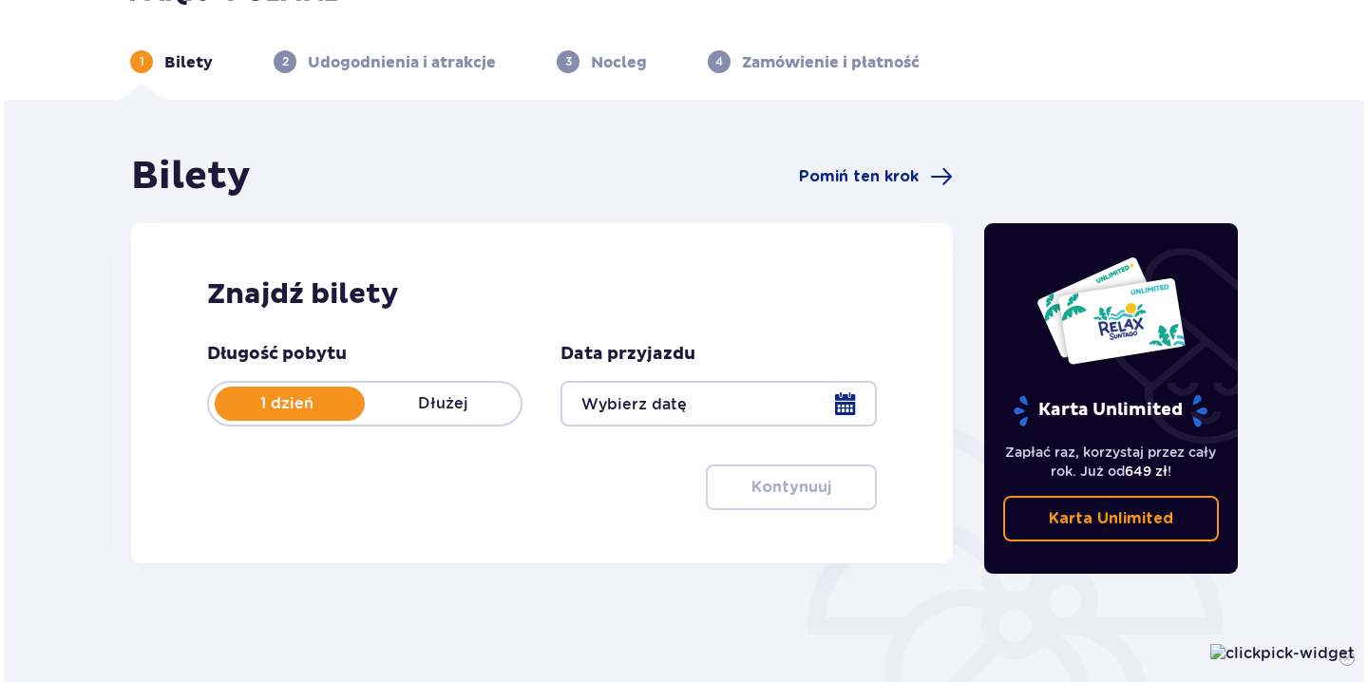
scroll to position [68, 0]
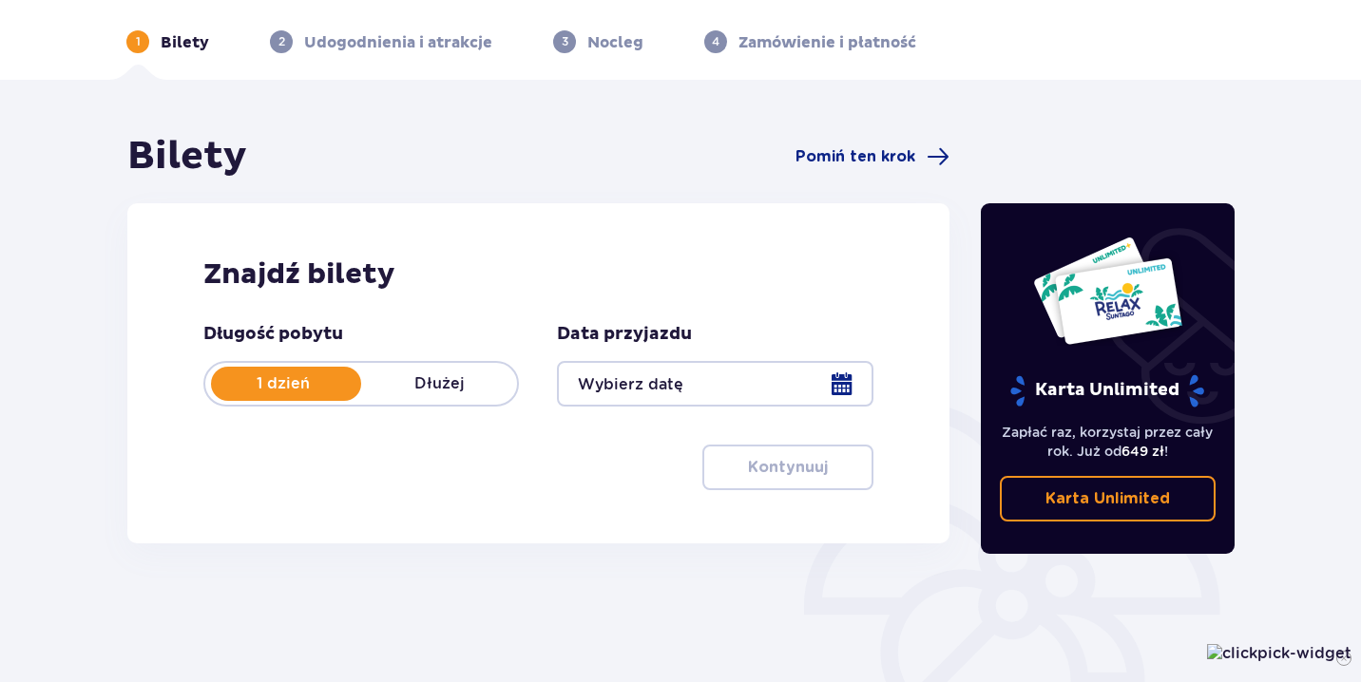
click at [848, 382] on div at bounding box center [714, 384] width 315 height 46
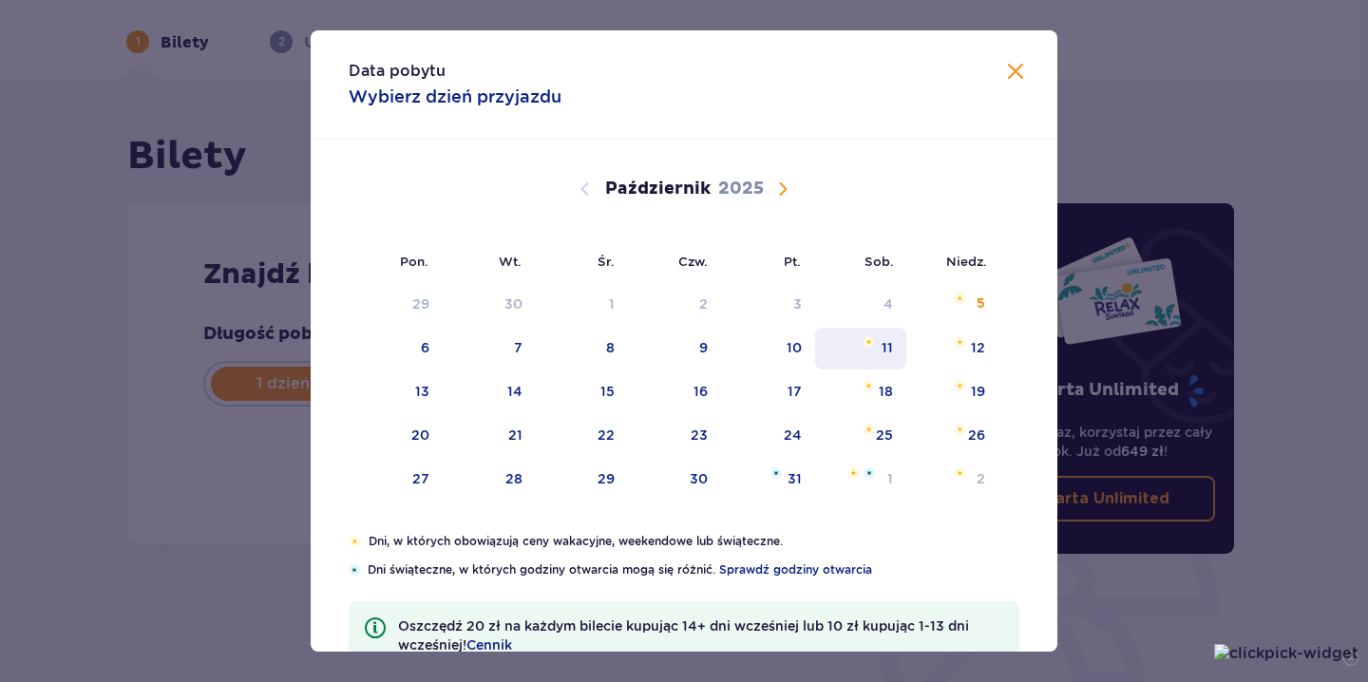
click at [888, 338] on div "11" at bounding box center [887, 347] width 11 height 19
type input "11.10.25"
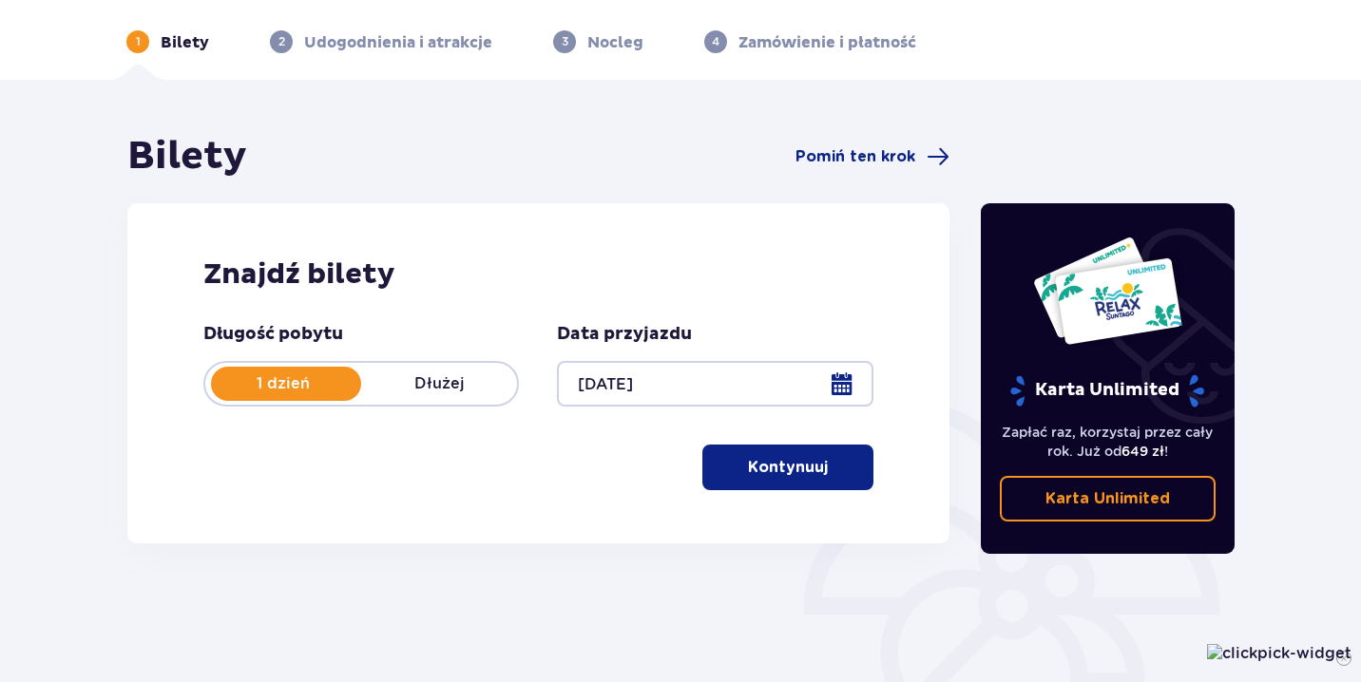
click at [838, 385] on div at bounding box center [714, 384] width 315 height 46
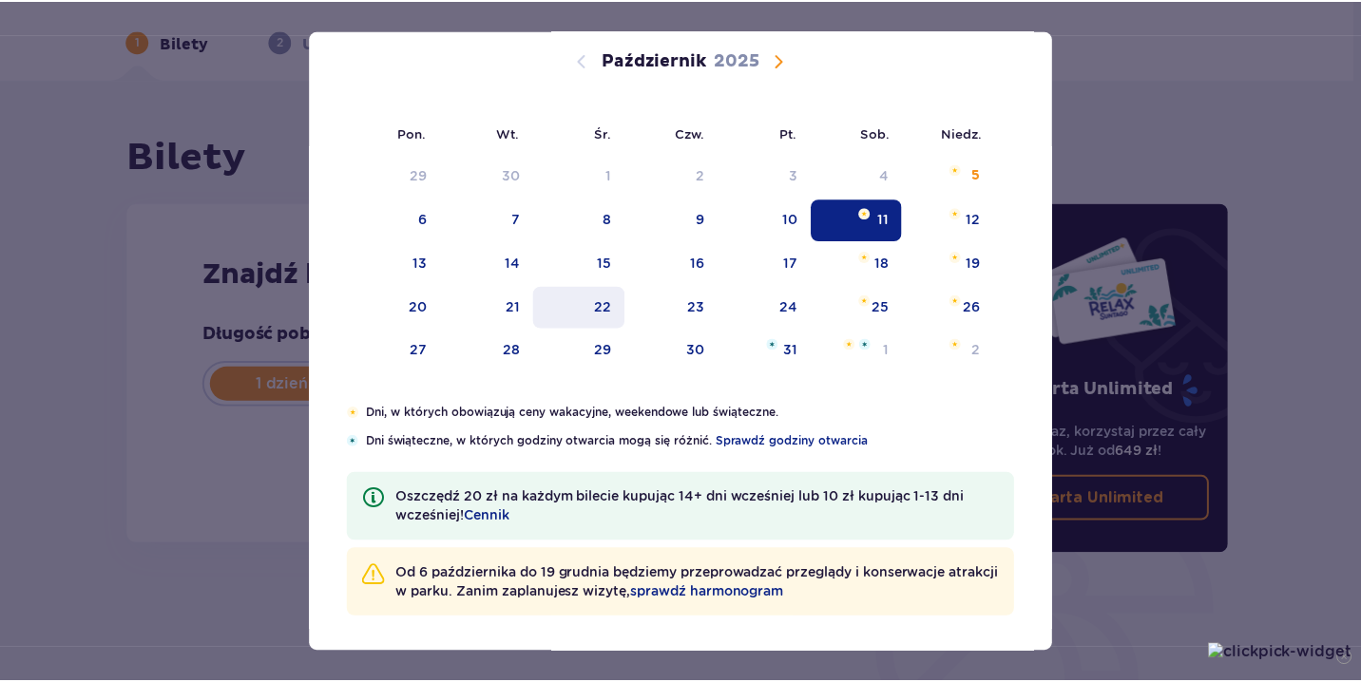
scroll to position [132, 0]
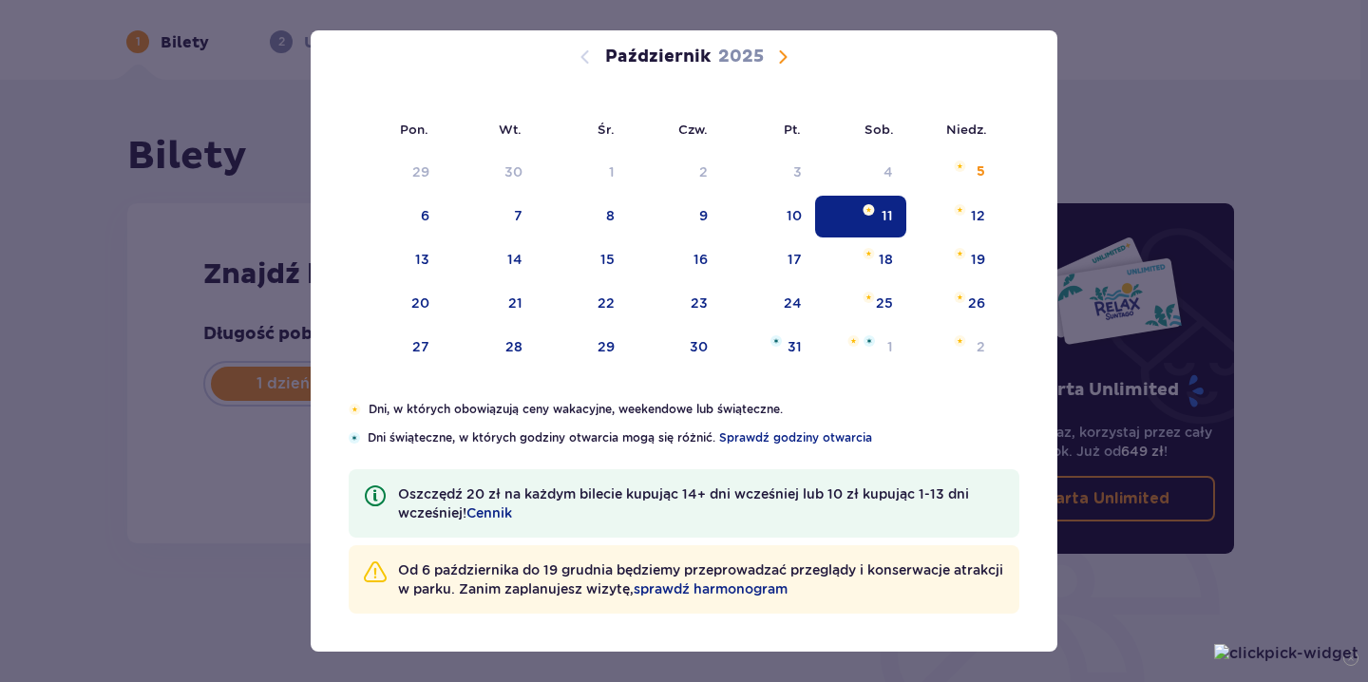
click at [667, 571] on p "Od 6 października do 19 grudnia będziemy przeprowadzać przeglądy i konserwacje …" at bounding box center [701, 580] width 606 height 38
click at [724, 593] on span "sprawdź harmonogram" at bounding box center [711, 589] width 154 height 19
click at [870, 217] on div "11" at bounding box center [861, 217] width 92 height 42
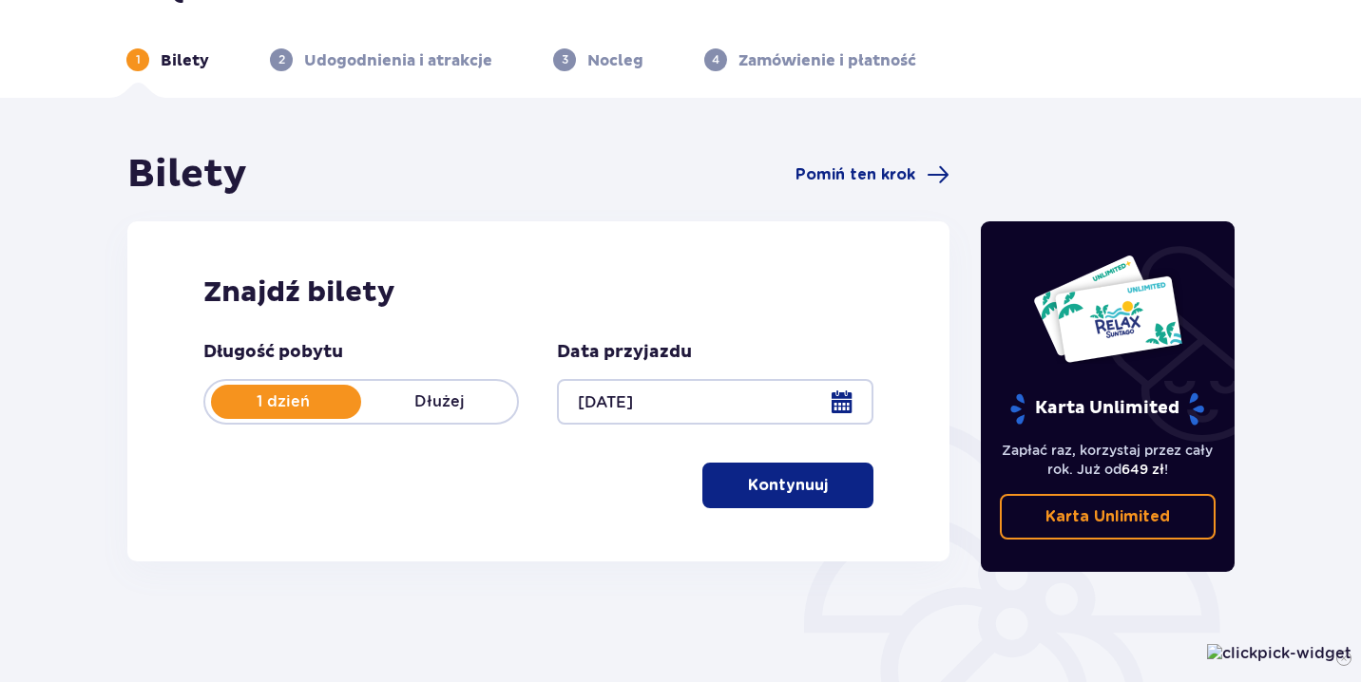
scroll to position [37, 0]
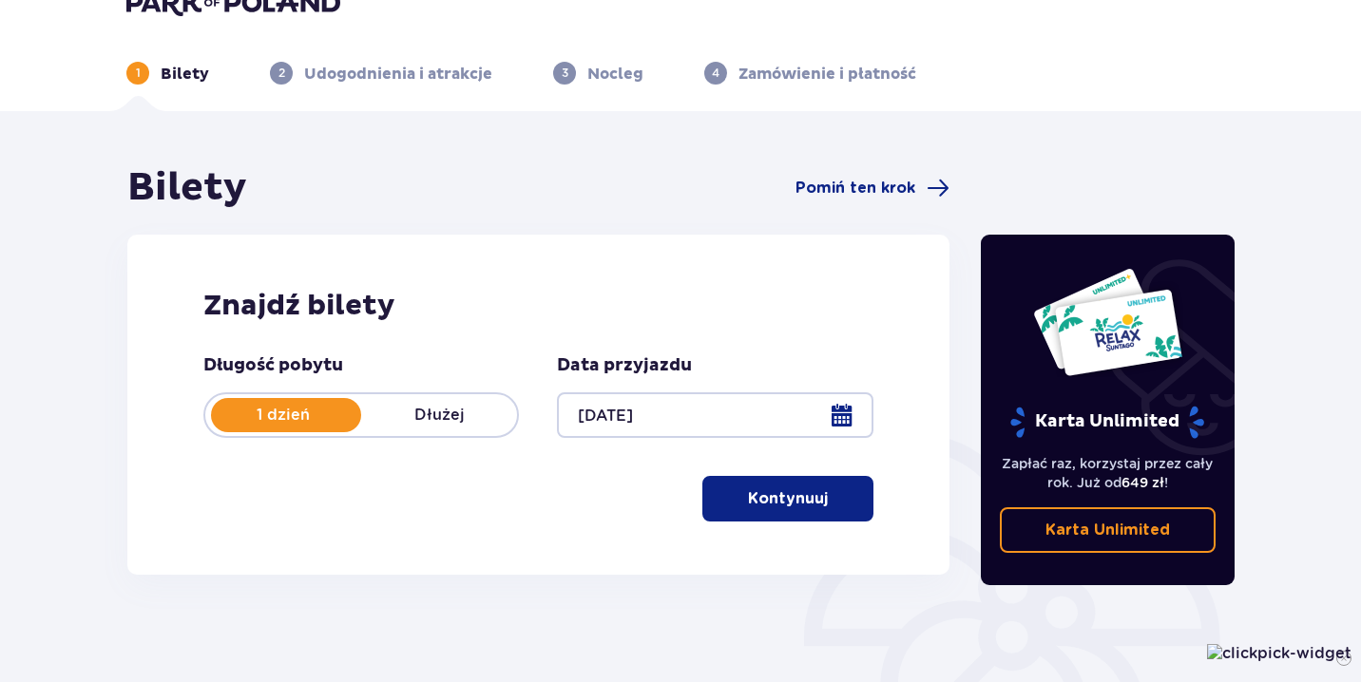
click at [748, 495] on p "Kontynuuj" at bounding box center [788, 498] width 80 height 21
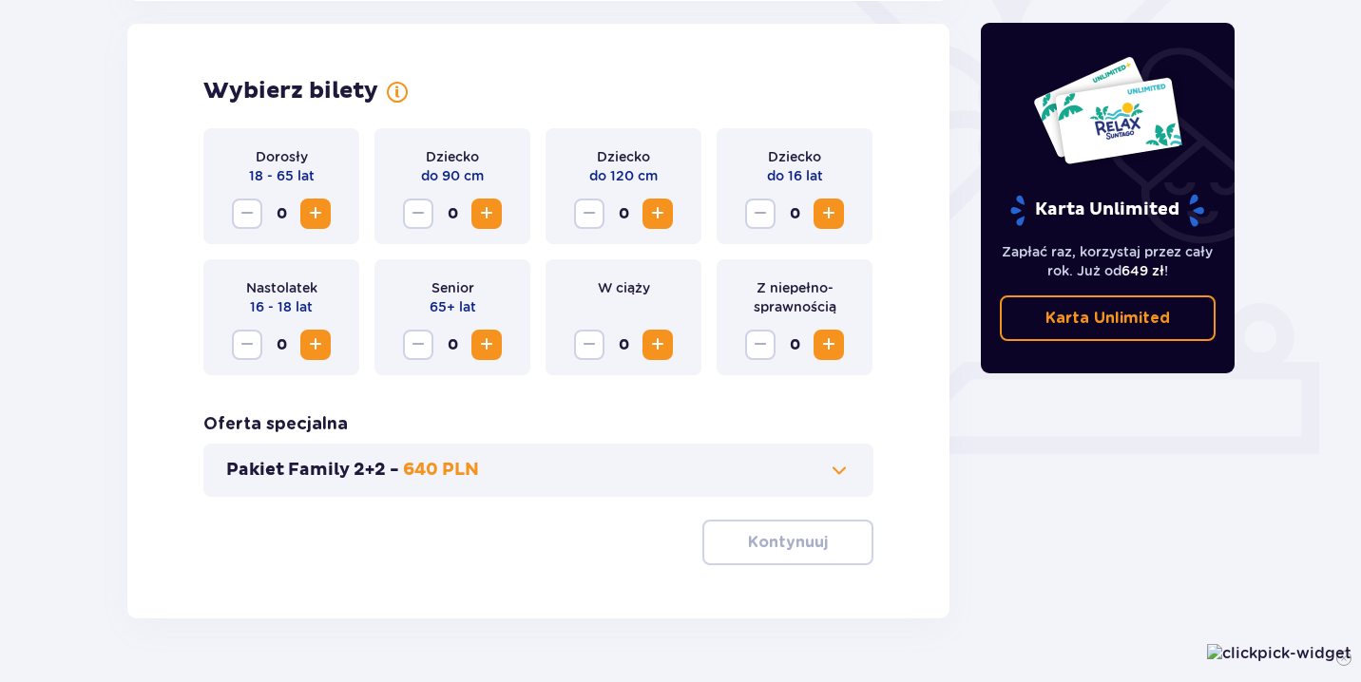
scroll to position [528, 0]
click at [318, 227] on button "Zwiększ" at bounding box center [315, 213] width 30 height 30
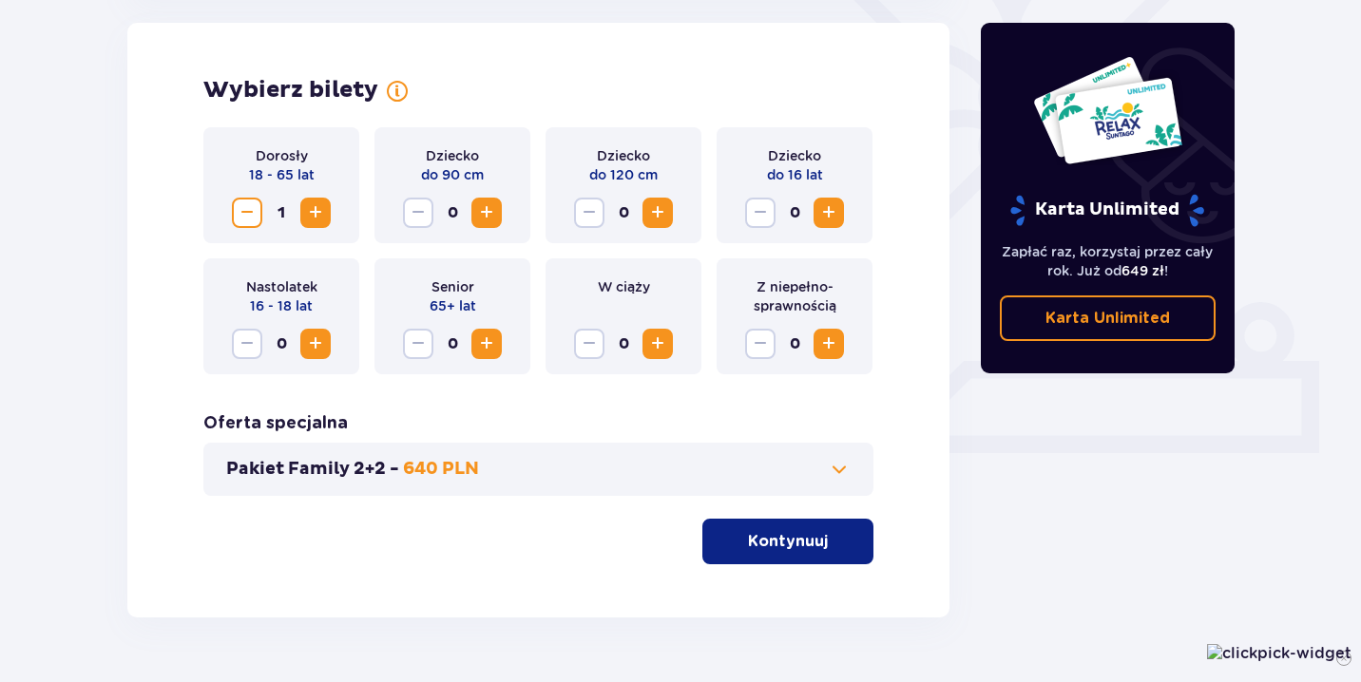
click at [318, 227] on button "Zwiększ" at bounding box center [315, 213] width 30 height 30
click at [805, 536] on p "Kontynuuj" at bounding box center [788, 541] width 80 height 21
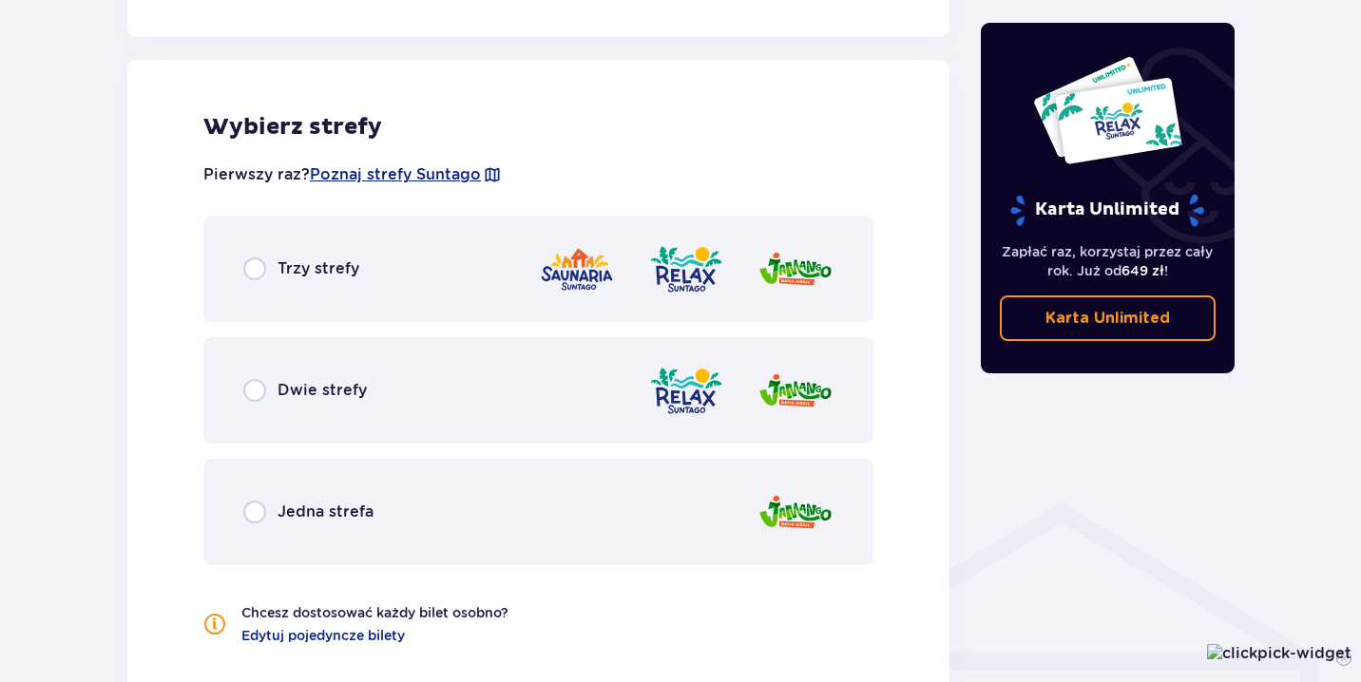
scroll to position [1055, 0]
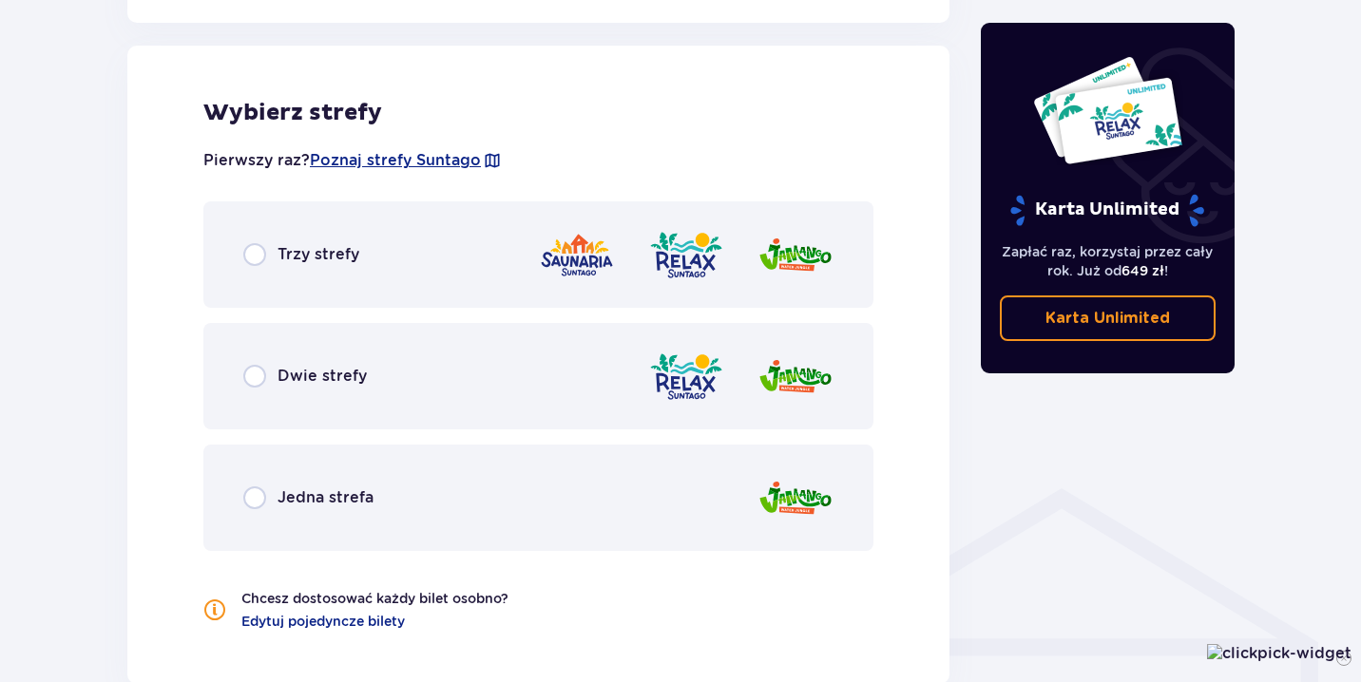
click at [258, 374] on input "radio" at bounding box center [254, 376] width 23 height 23
radio input "true"
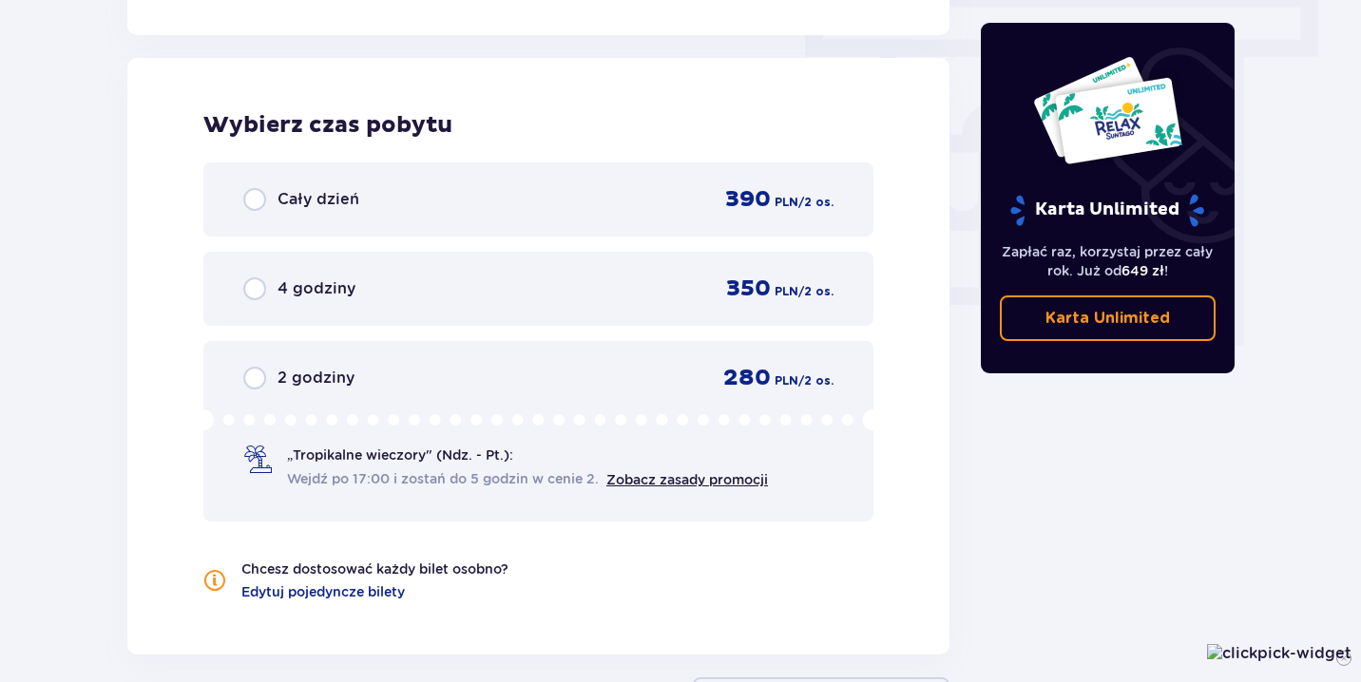
scroll to position [1716, 0]
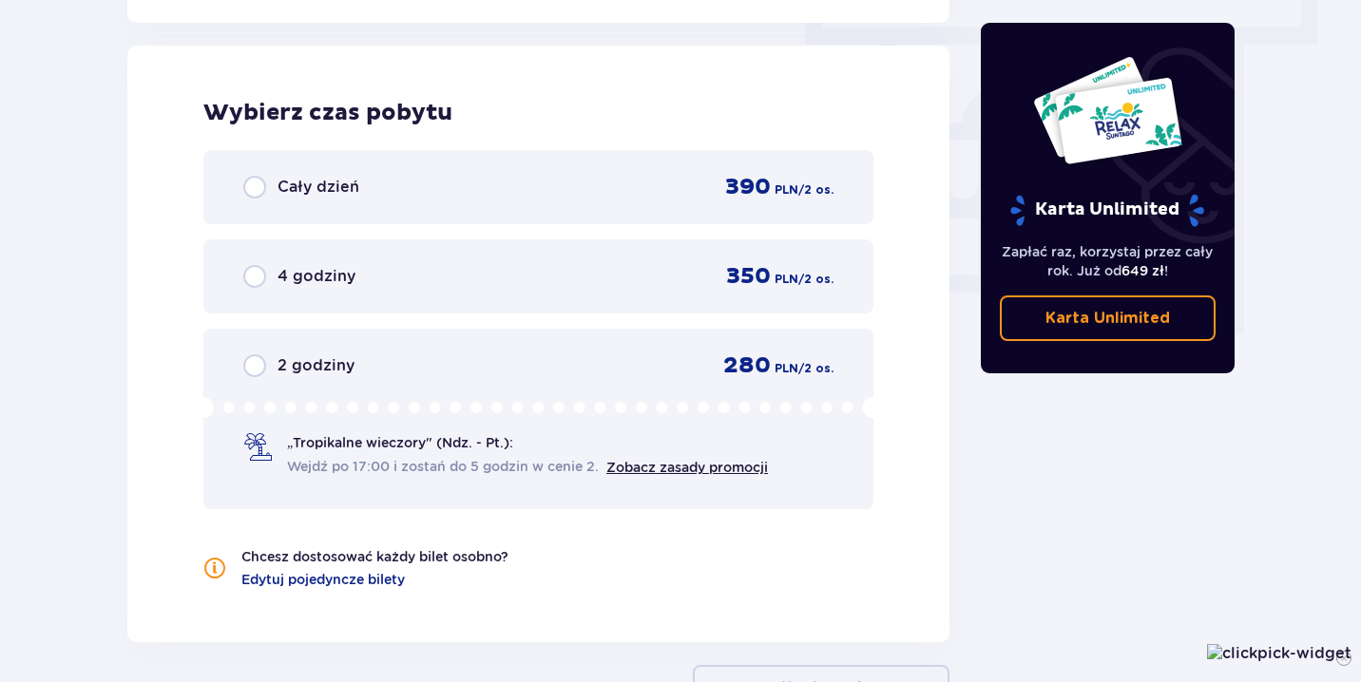
click at [258, 194] on input "radio" at bounding box center [254, 187] width 23 height 23
radio input "true"
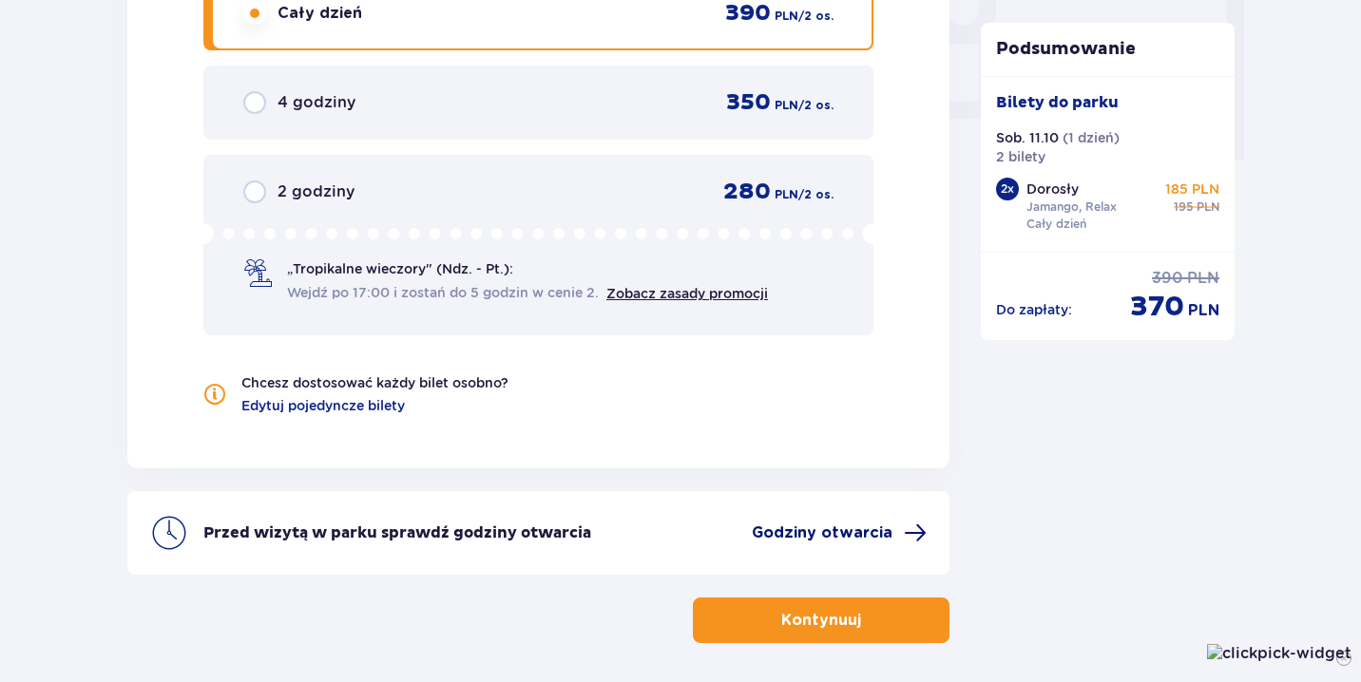
scroll to position [1896, 0]
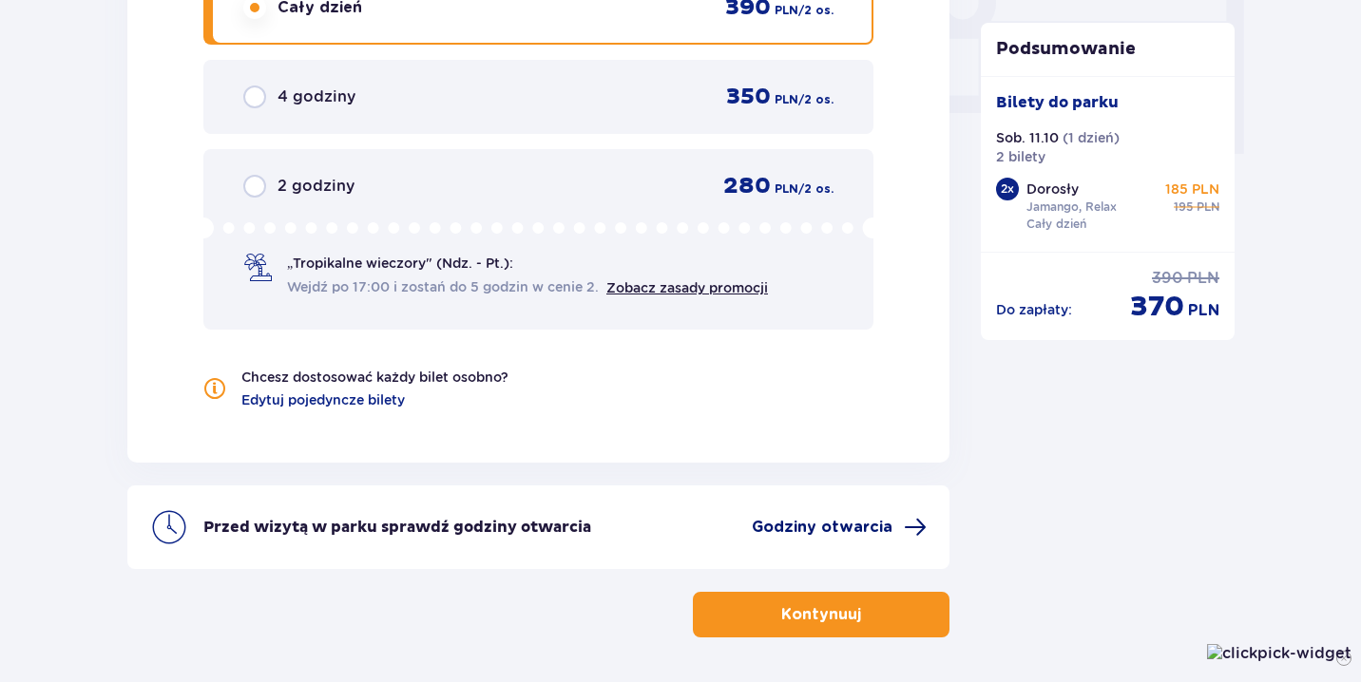
click at [839, 527] on span "Godziny otwarcia" at bounding box center [822, 527] width 141 height 21
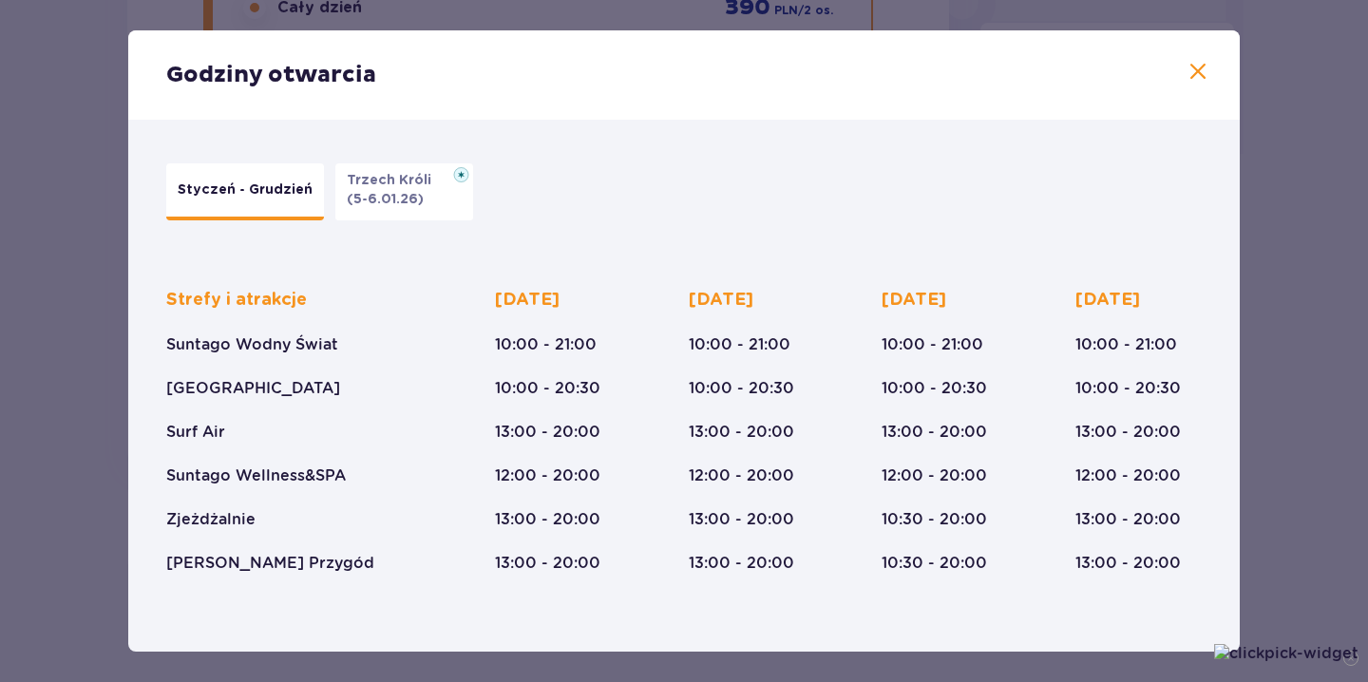
click at [1189, 80] on span at bounding box center [1198, 72] width 23 height 23
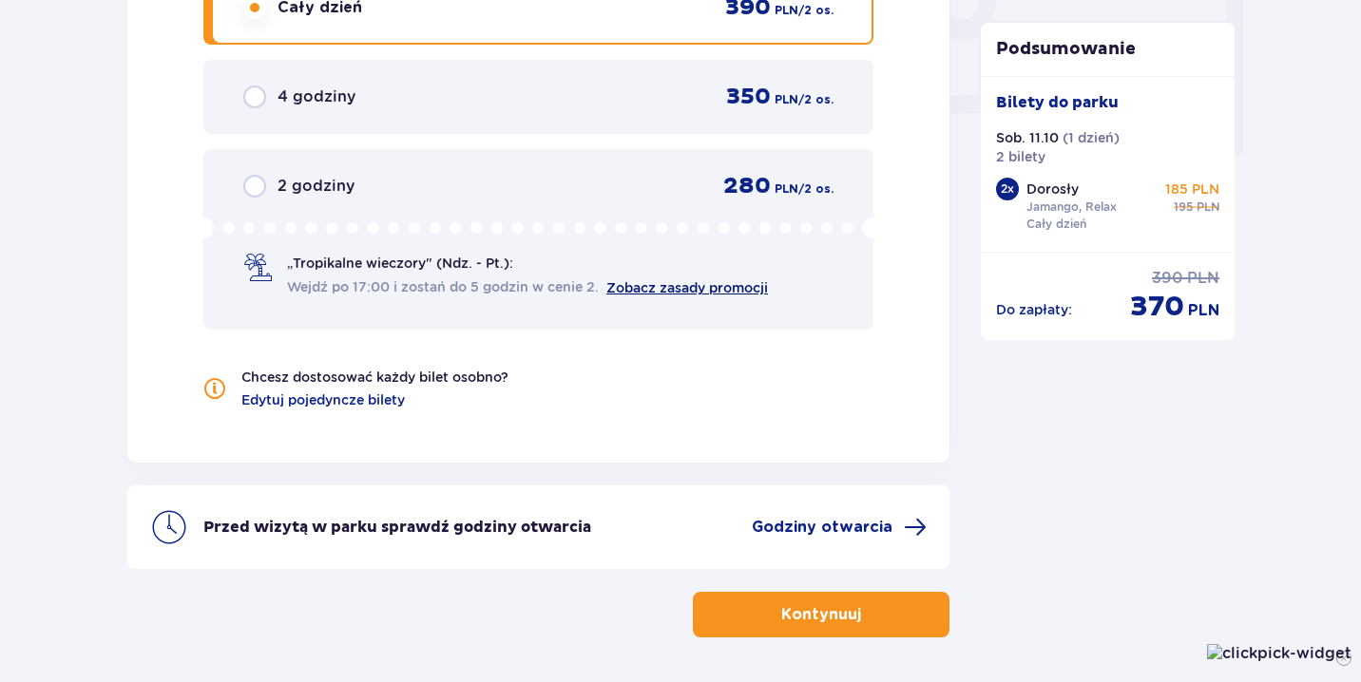
click at [636, 287] on link "Zobacz zasady promocji" at bounding box center [687, 287] width 162 height 15
click at [791, 620] on p "Kontynuuj" at bounding box center [821, 614] width 80 height 21
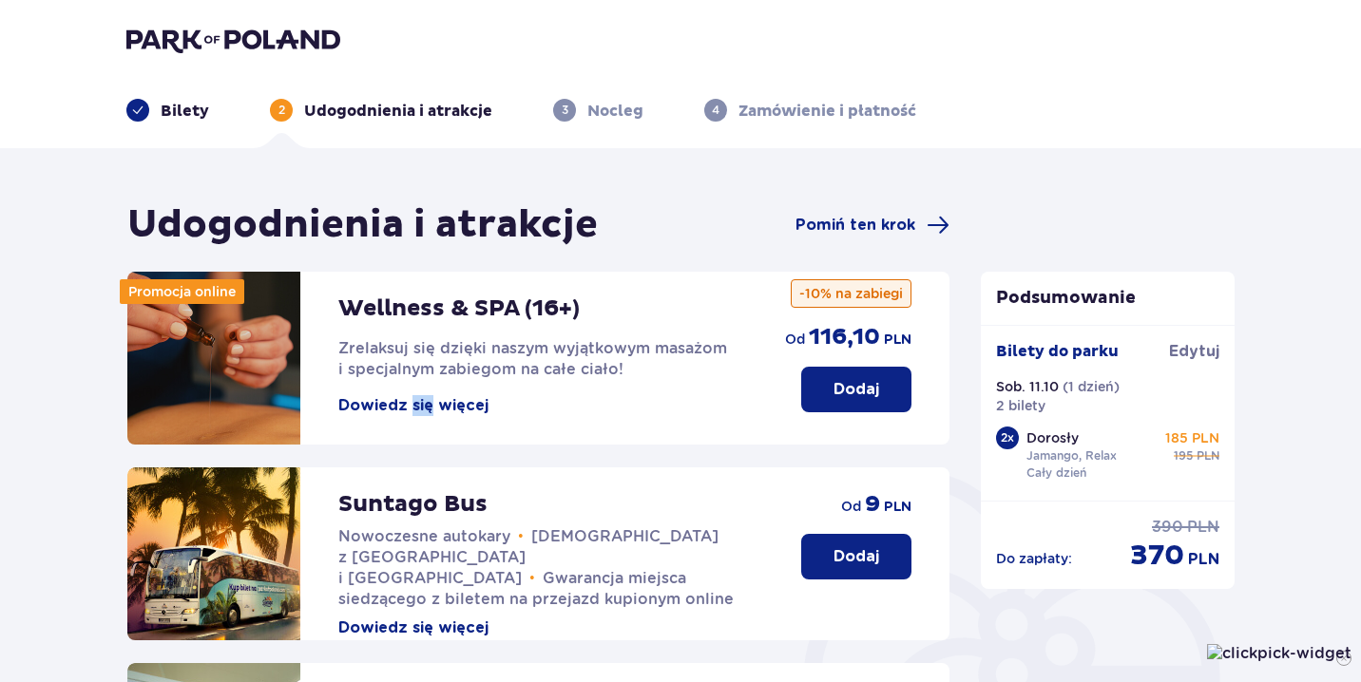
click at [388, 407] on button "Dowiedz się więcej" at bounding box center [413, 405] width 150 height 21
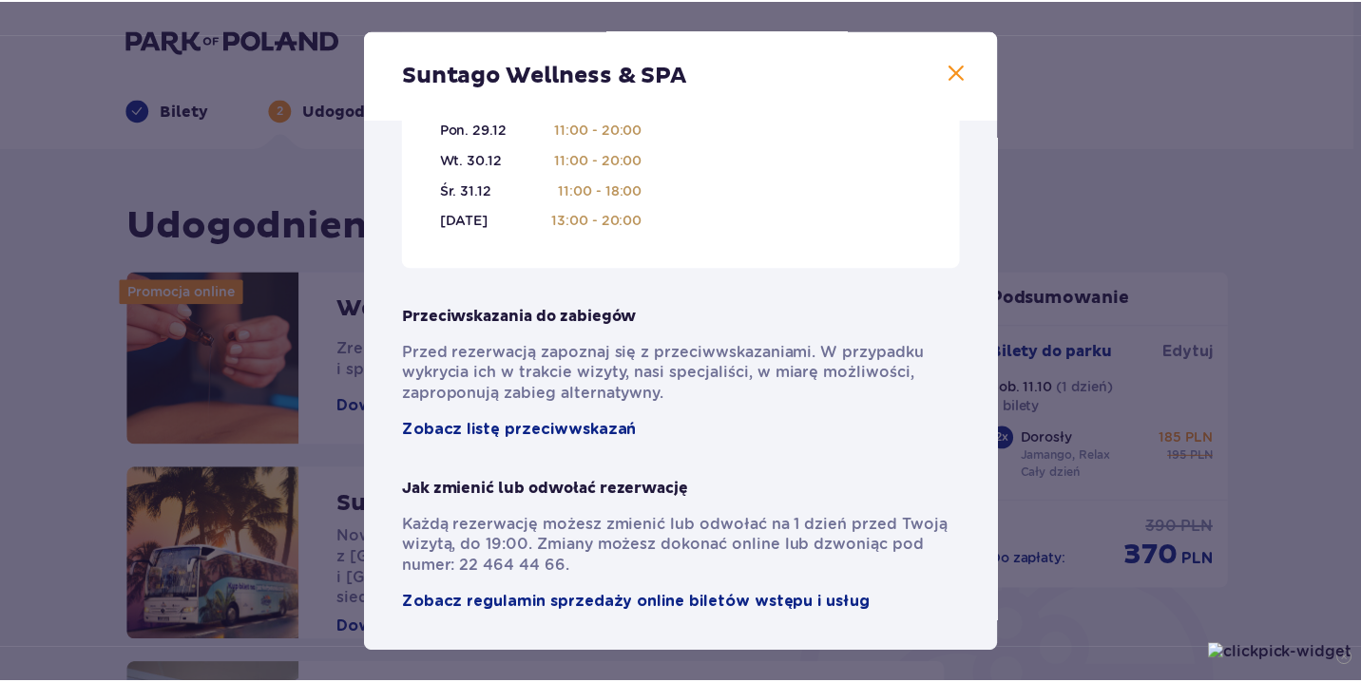
scroll to position [1372, 0]
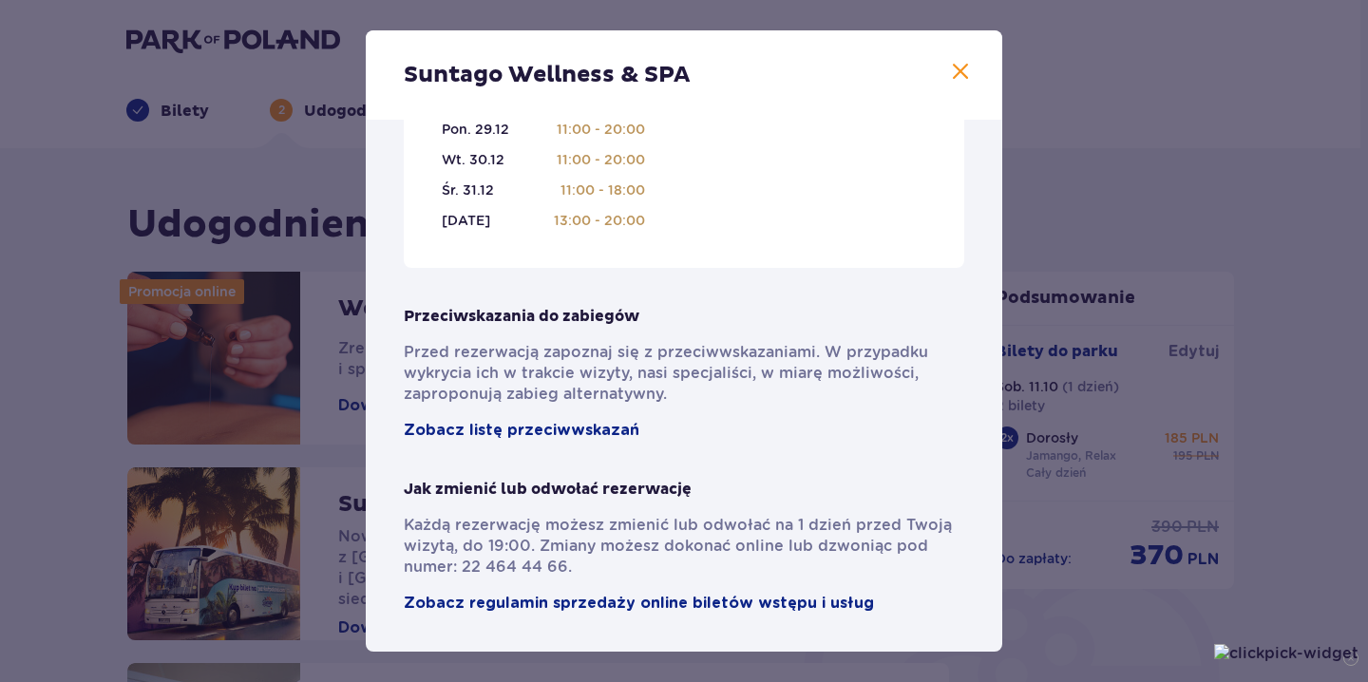
click at [959, 74] on span at bounding box center [960, 72] width 23 height 23
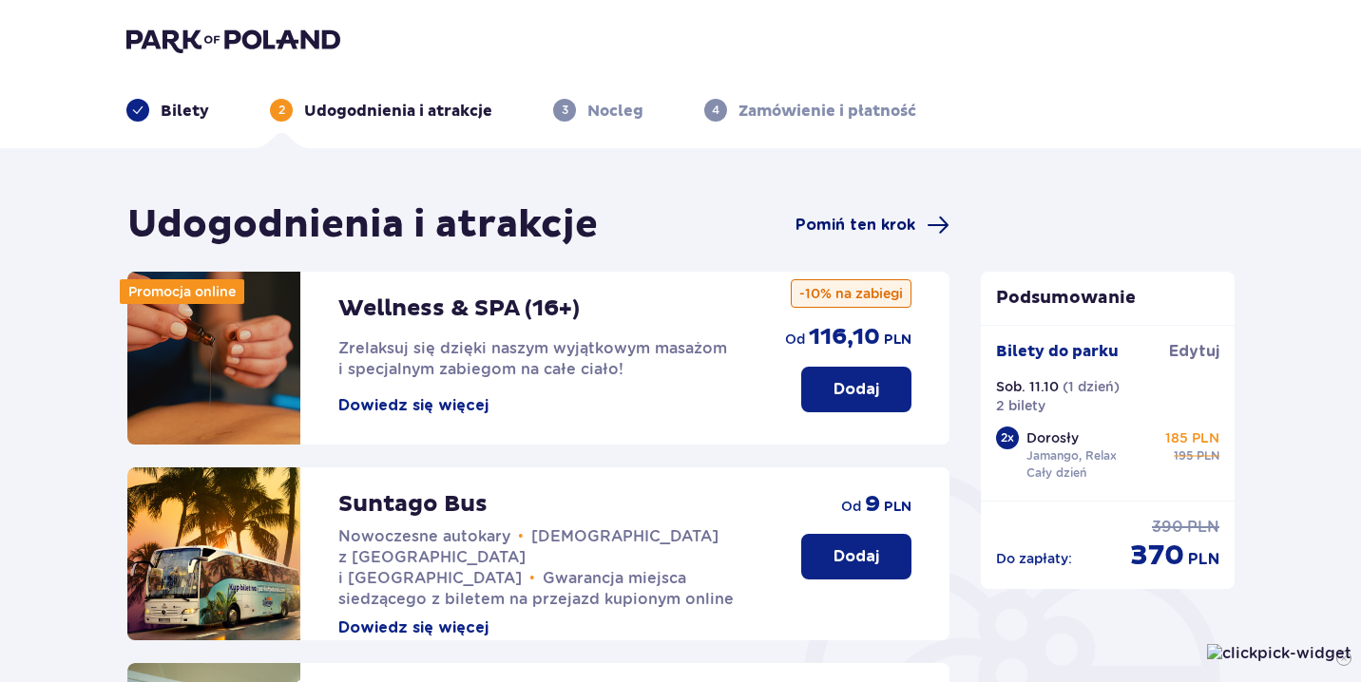
click at [849, 223] on span "Pomiń ten krok" at bounding box center [855, 225] width 120 height 21
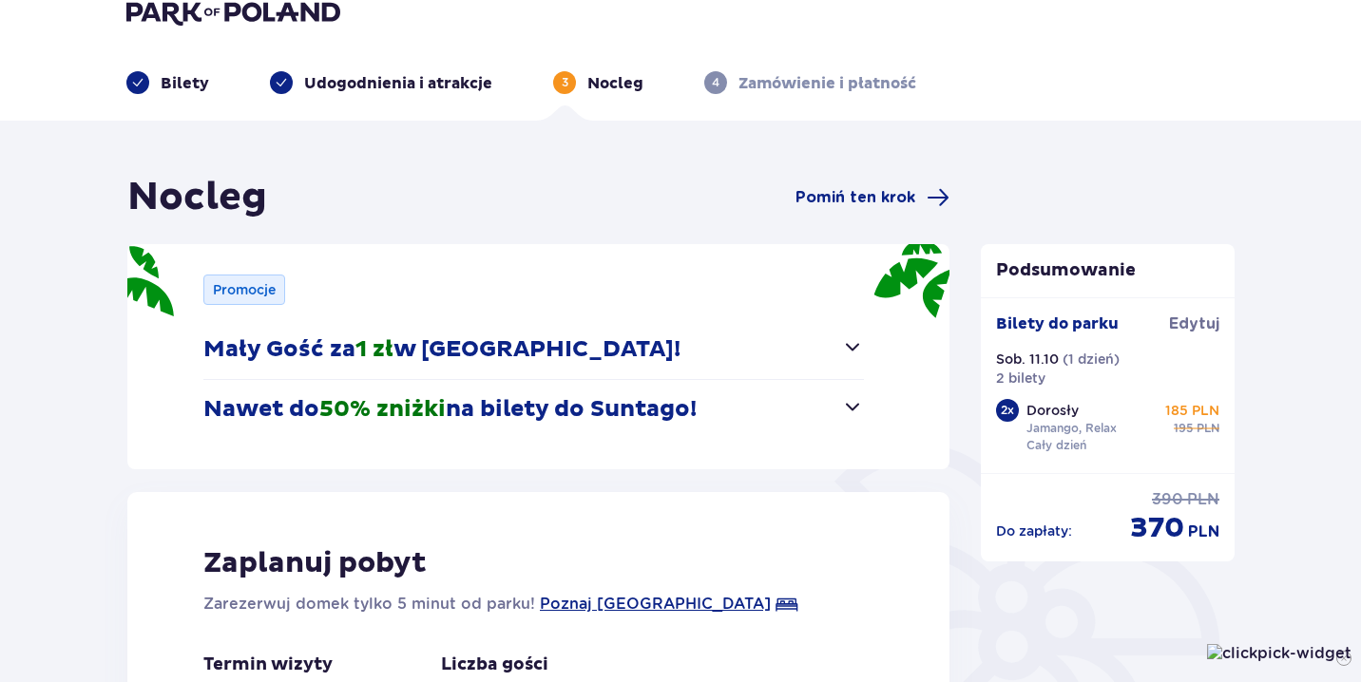
scroll to position [31, 0]
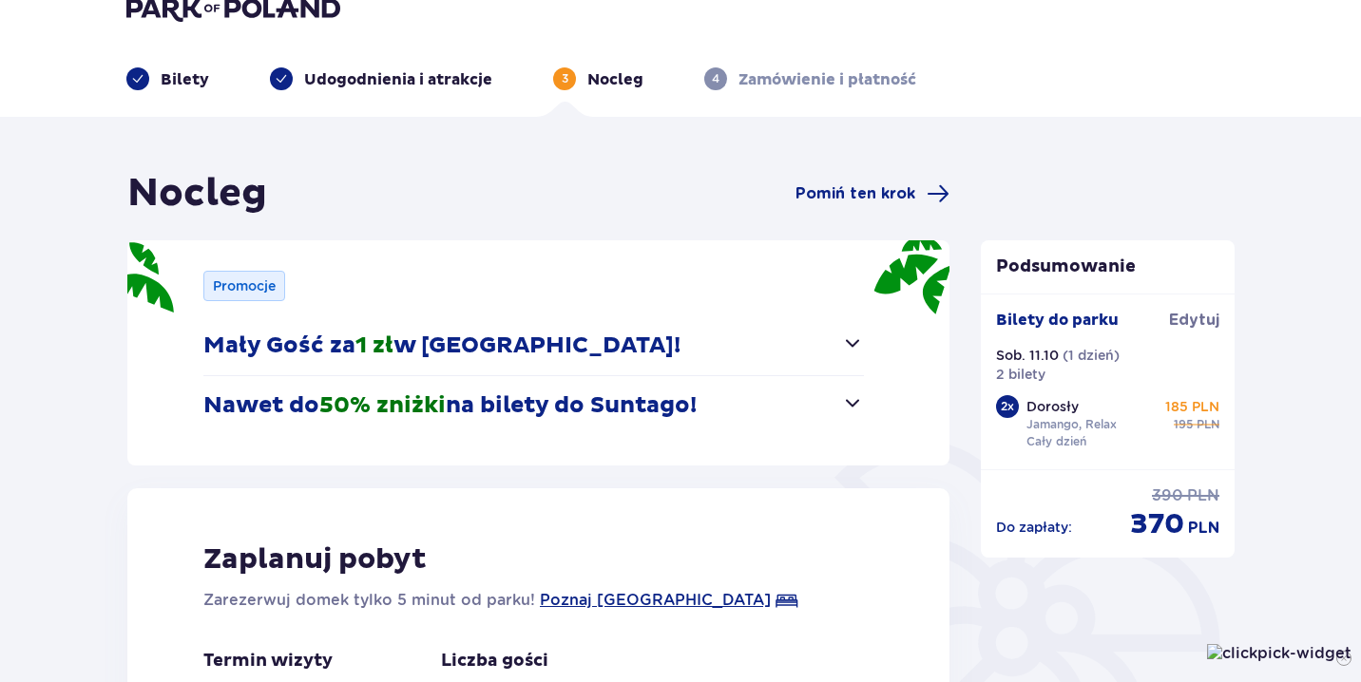
click at [854, 392] on span "button" at bounding box center [852, 403] width 23 height 23
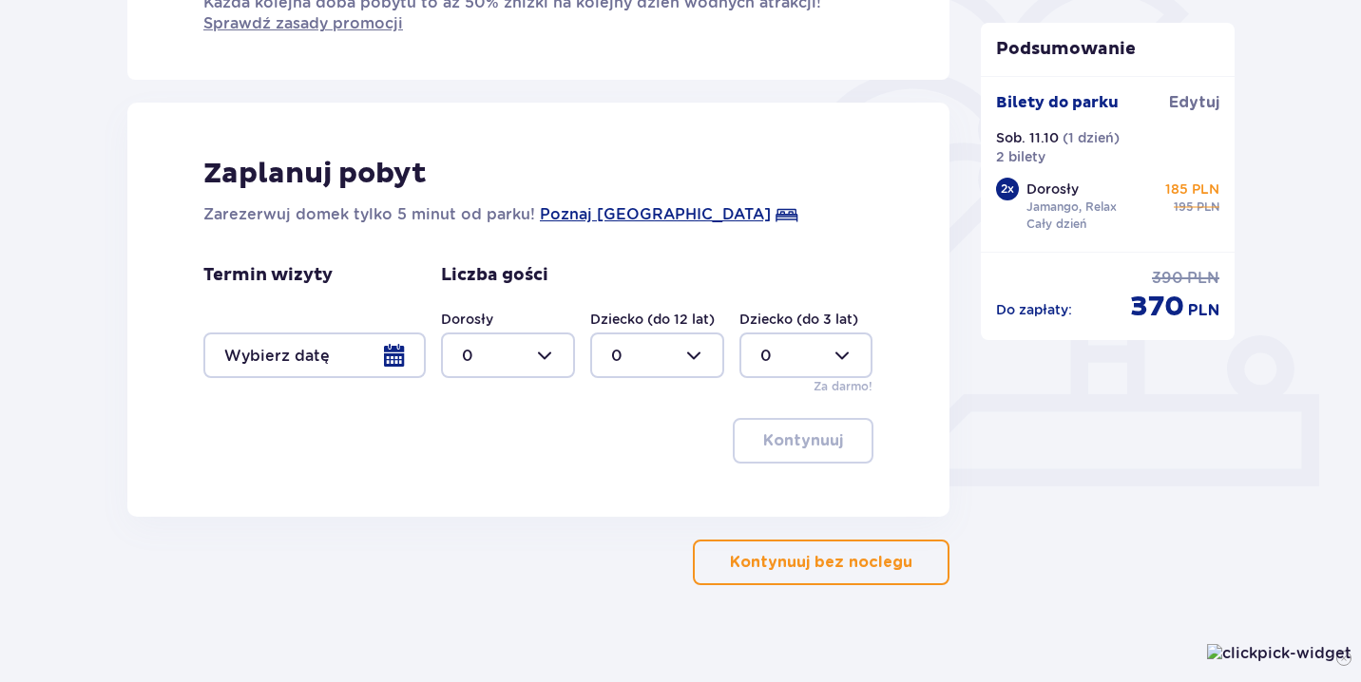
scroll to position [512, 0]
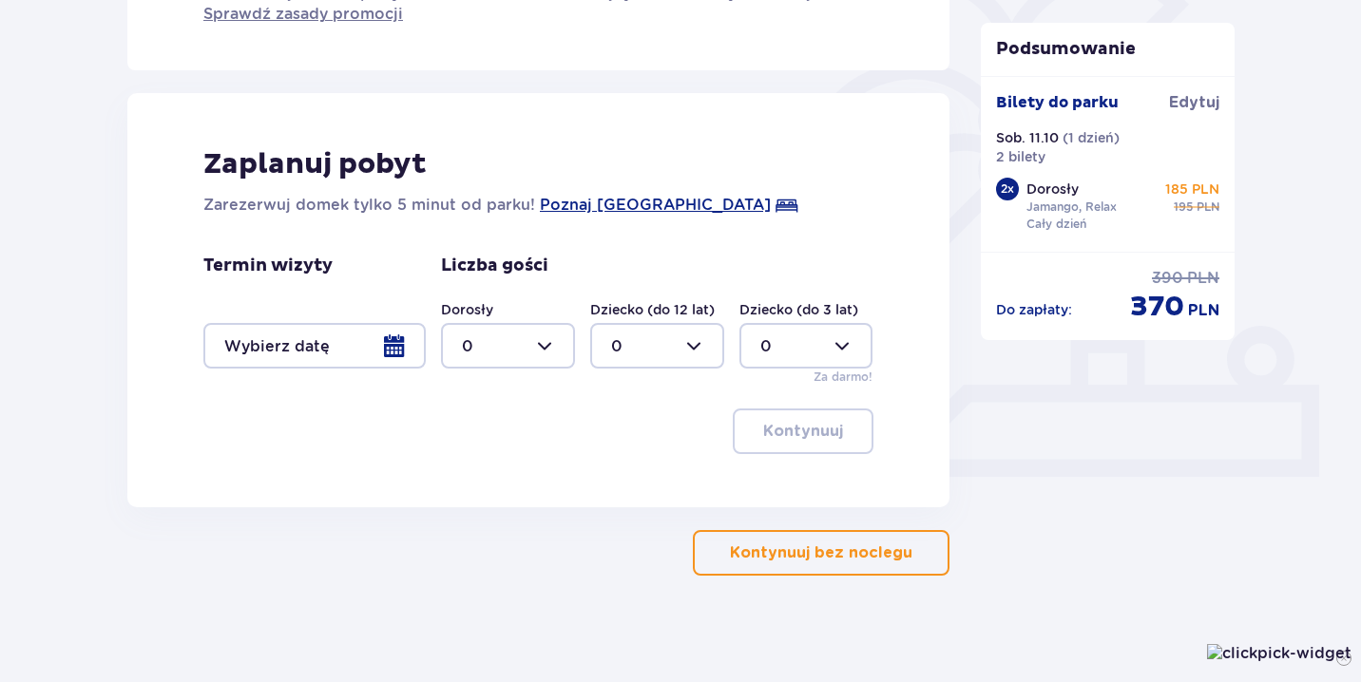
click at [860, 555] on p "Kontynuuj bez noclegu" at bounding box center [821, 553] width 182 height 21
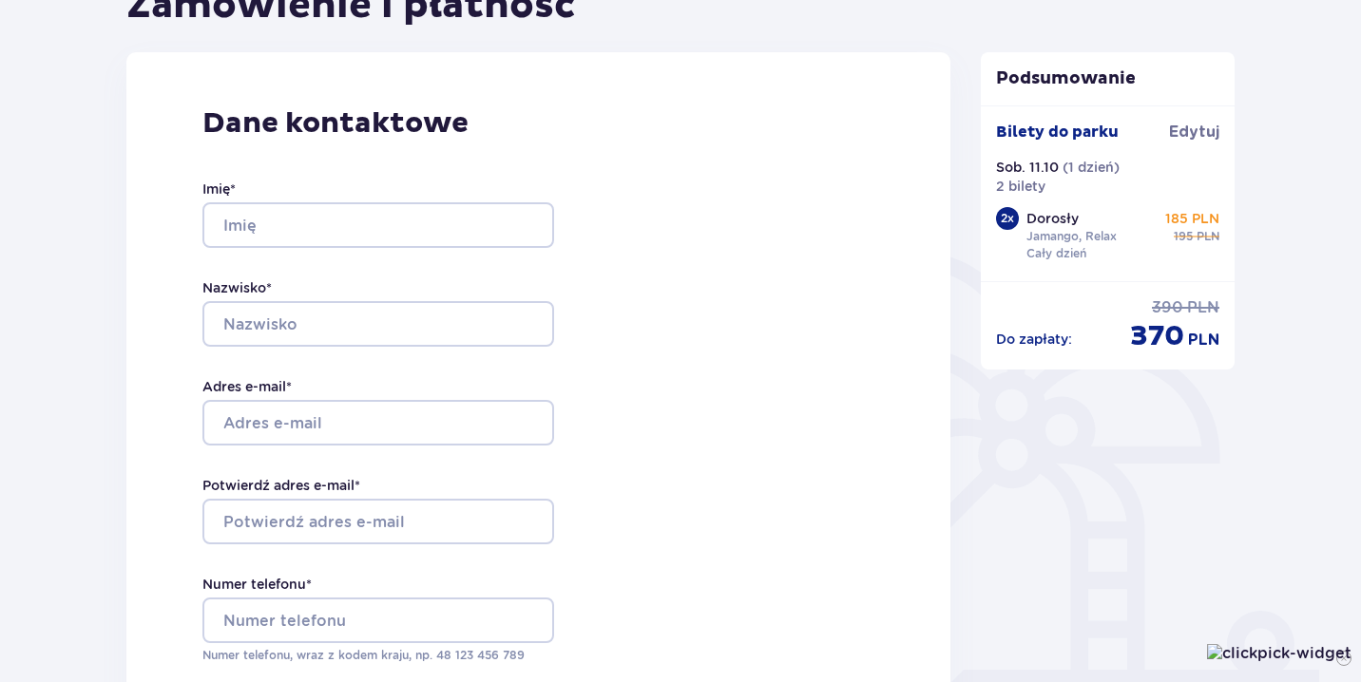
scroll to position [242, 0]
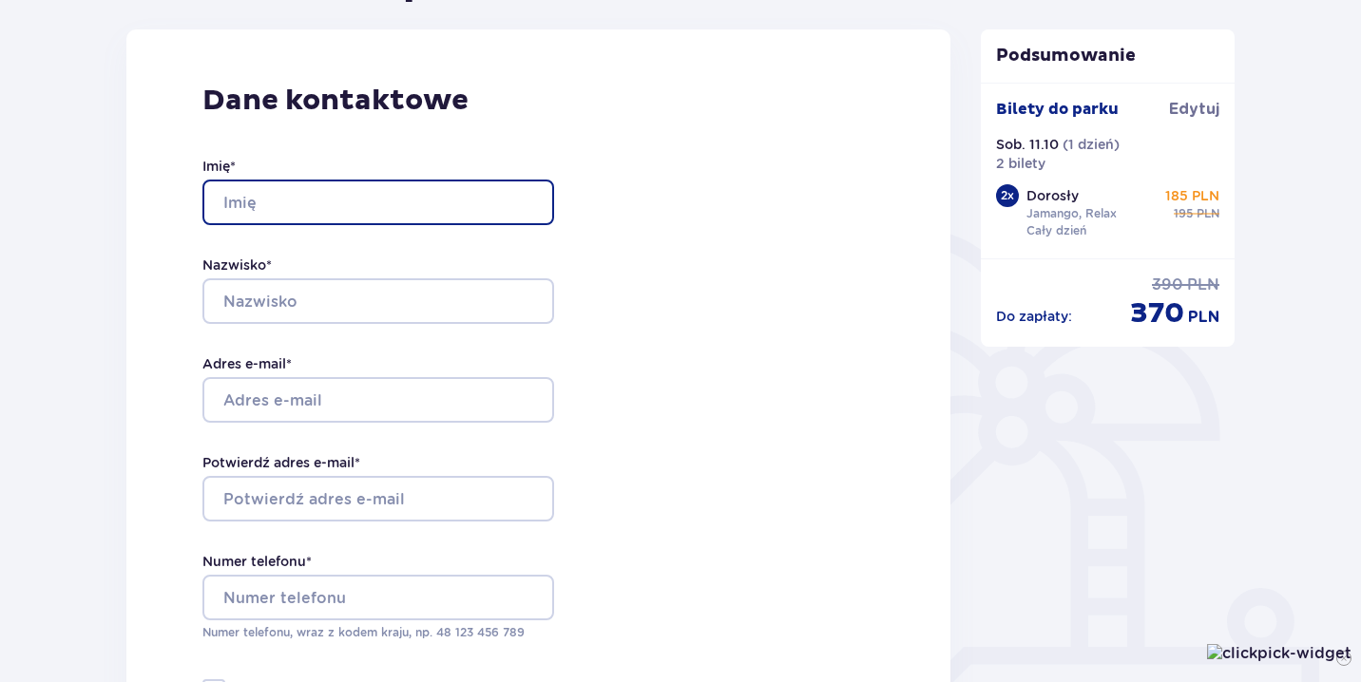
click at [535, 202] on input "Imię *" at bounding box center [378, 203] width 352 height 46
type input "Jolanta"
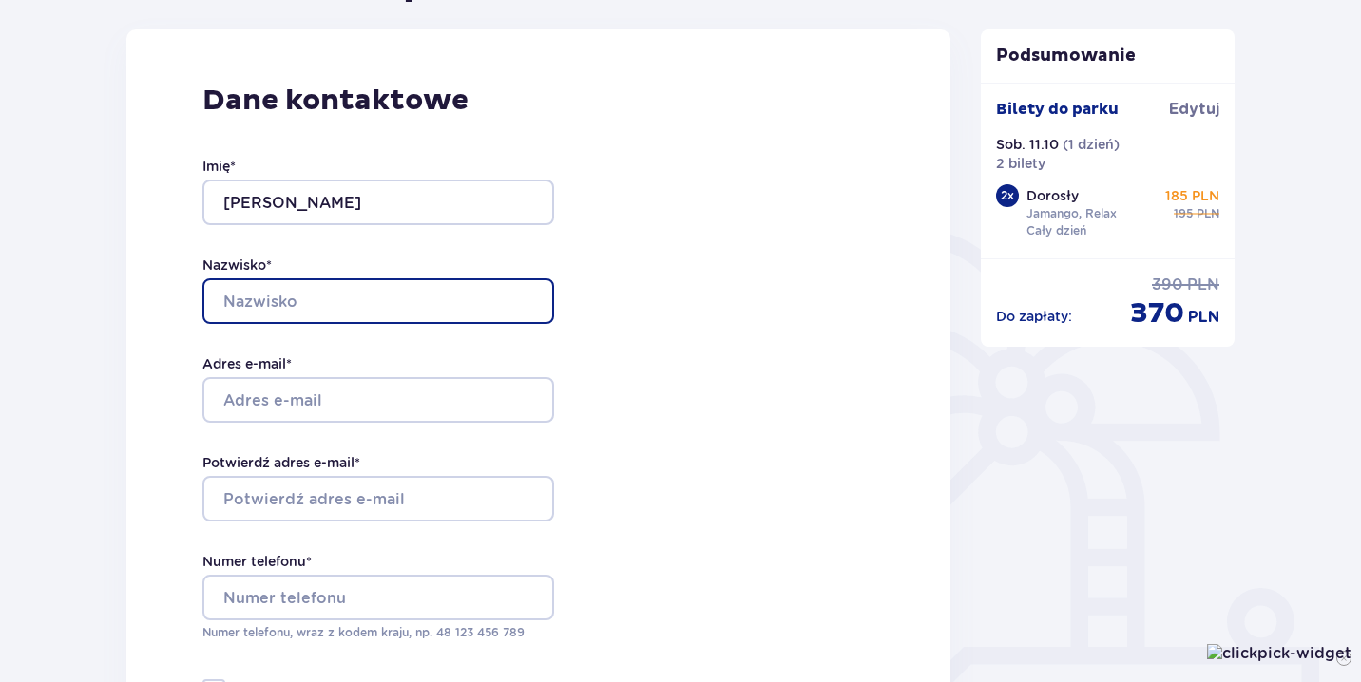
click at [487, 298] on input "Nazwisko *" at bounding box center [378, 301] width 352 height 46
type input "Cioroch"
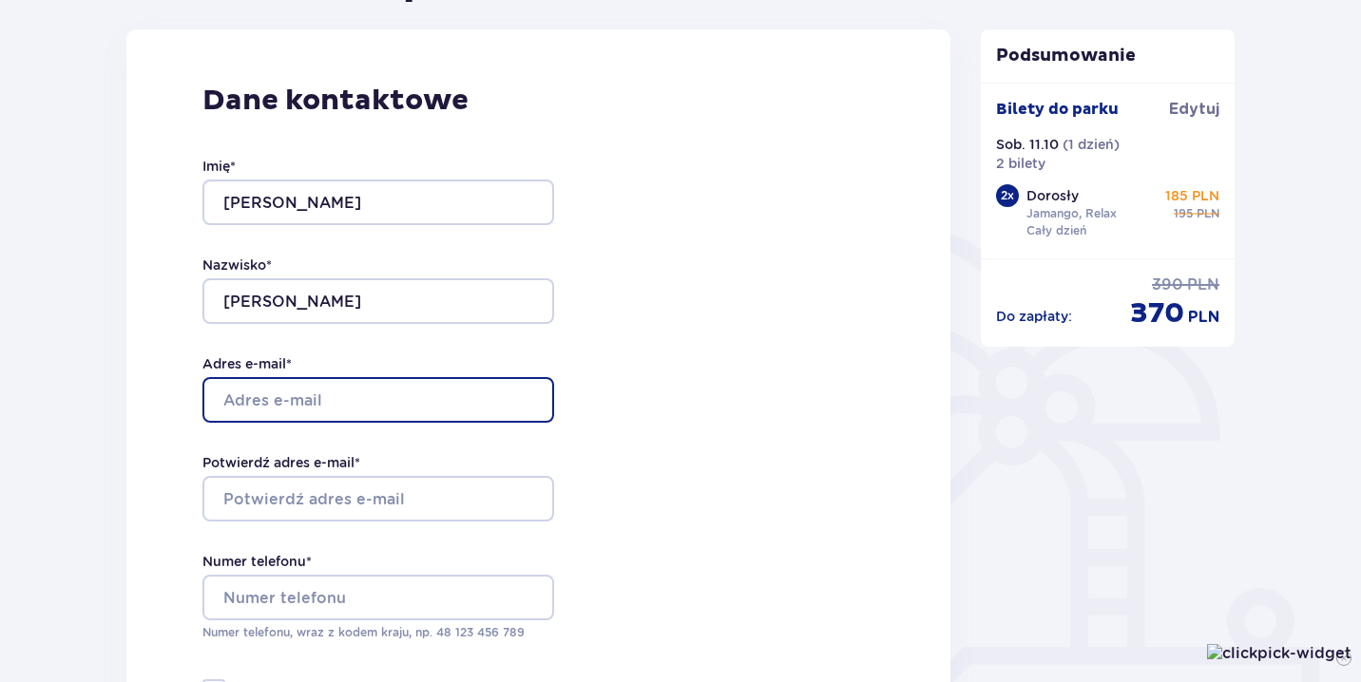
click at [426, 409] on input "Adres e-mail *" at bounding box center [378, 400] width 352 height 46
type input "[EMAIL_ADDRESS][DOMAIN_NAME]"
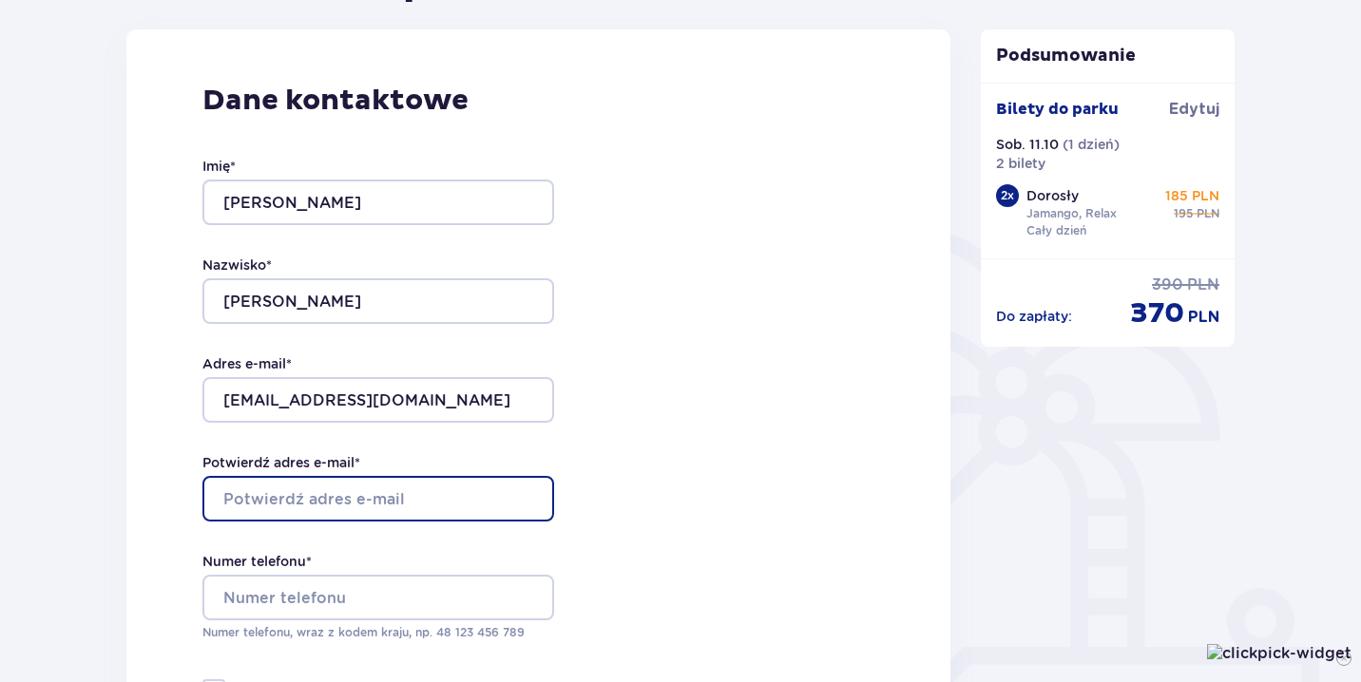
click at [405, 495] on input "Potwierdź adres e-mail *" at bounding box center [378, 499] width 352 height 46
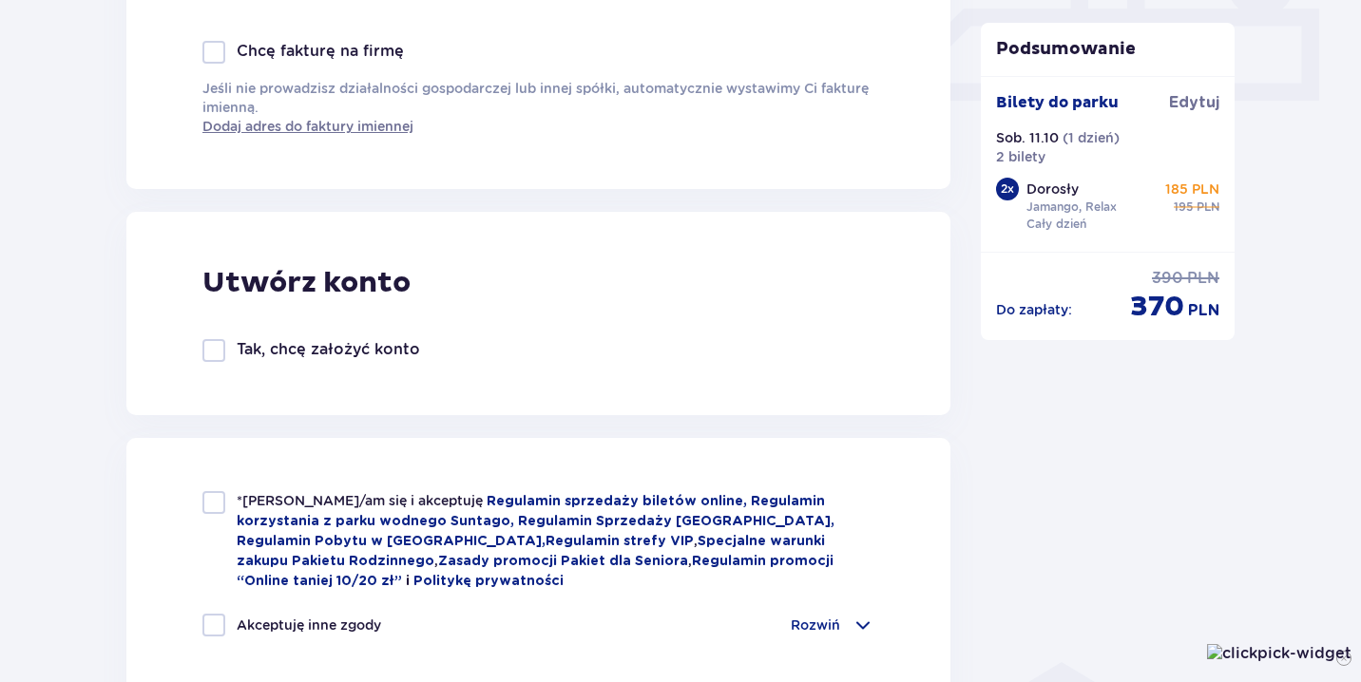
scroll to position [883, 0]
type input "[EMAIL_ADDRESS][DOMAIN_NAME]"
click at [209, 494] on div at bounding box center [213, 500] width 23 height 23
checkbox input "true"
click at [227, 623] on div "Akceptuję inne zgody" at bounding box center [291, 623] width 179 height 23
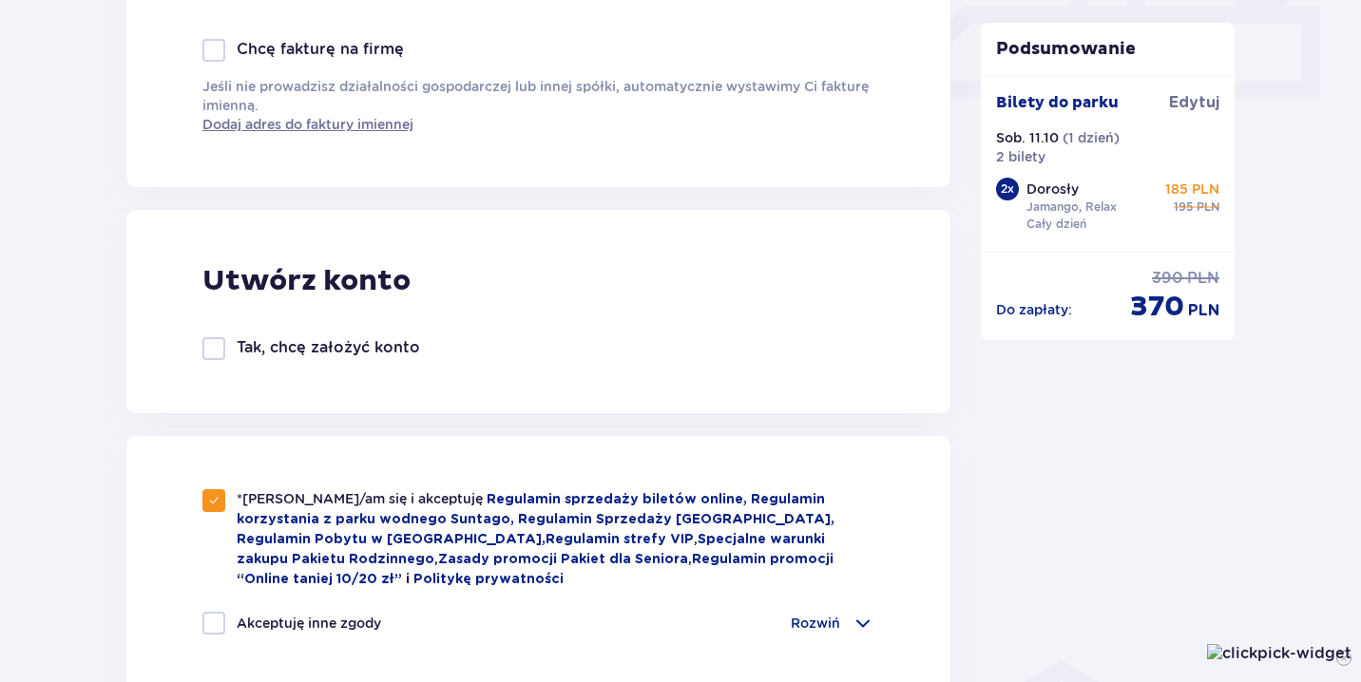
checkbox input "true"
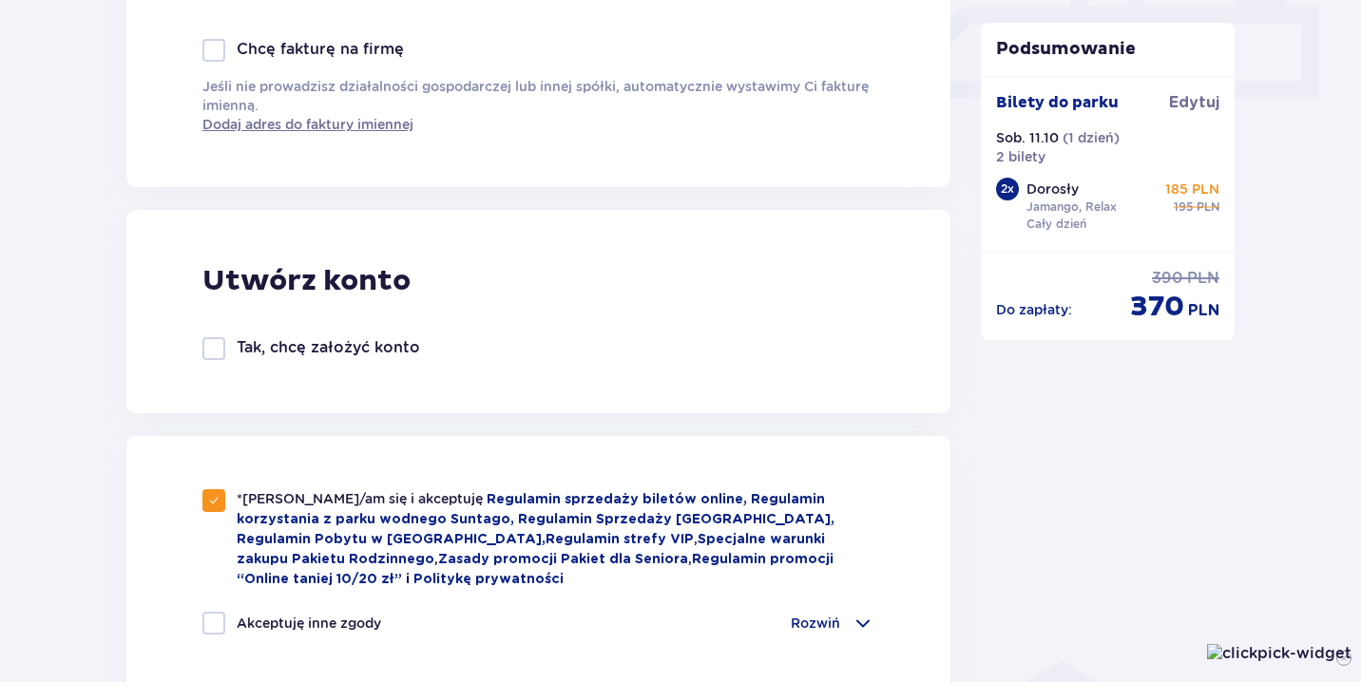
checkbox input "true"
click at [227, 623] on div "Akceptuję inne zgody" at bounding box center [291, 623] width 179 height 23
checkbox input "false"
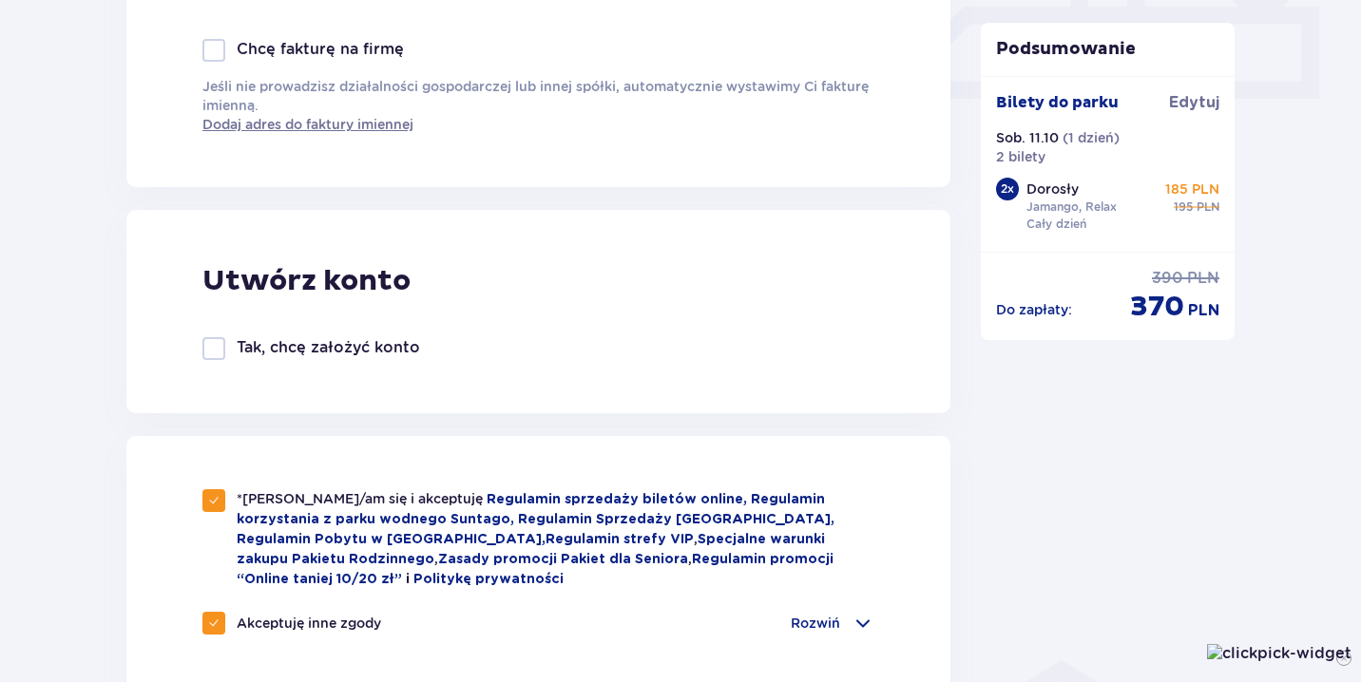
checkbox input "false"
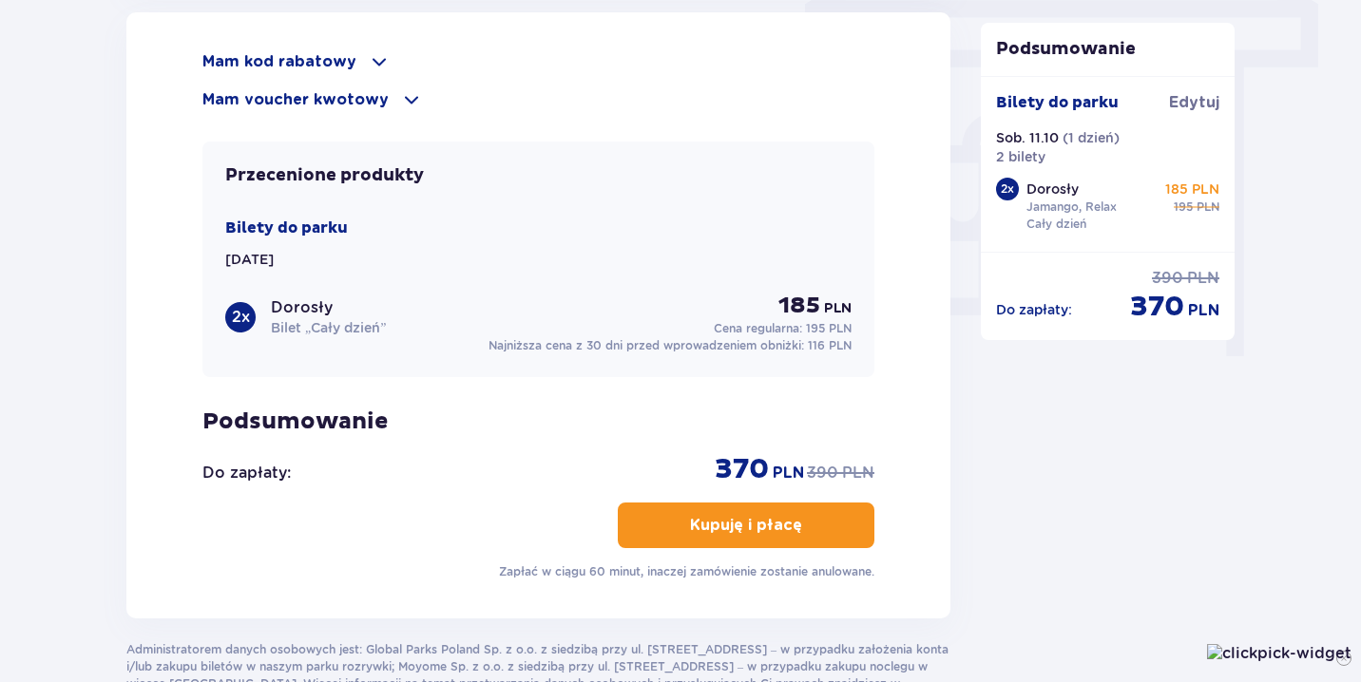
scroll to position [1696, 0]
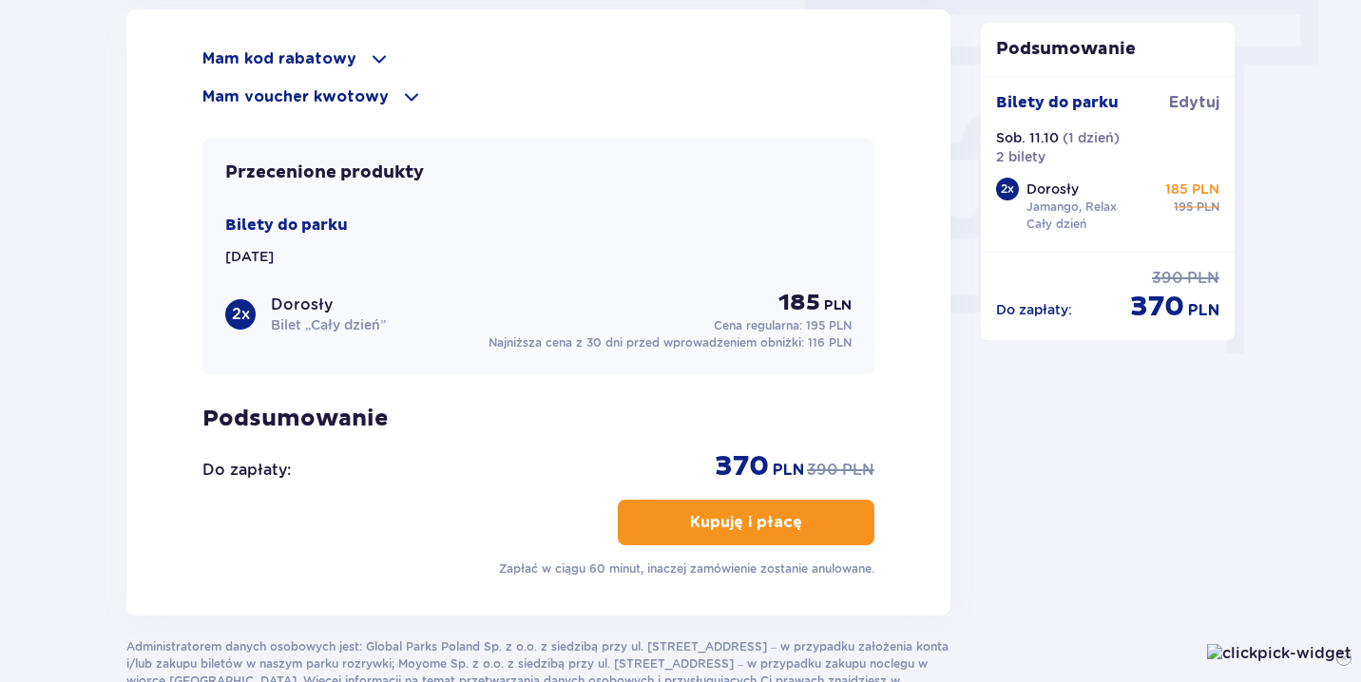
click at [702, 521] on p "Kupuję i płacę" at bounding box center [746, 522] width 112 height 21
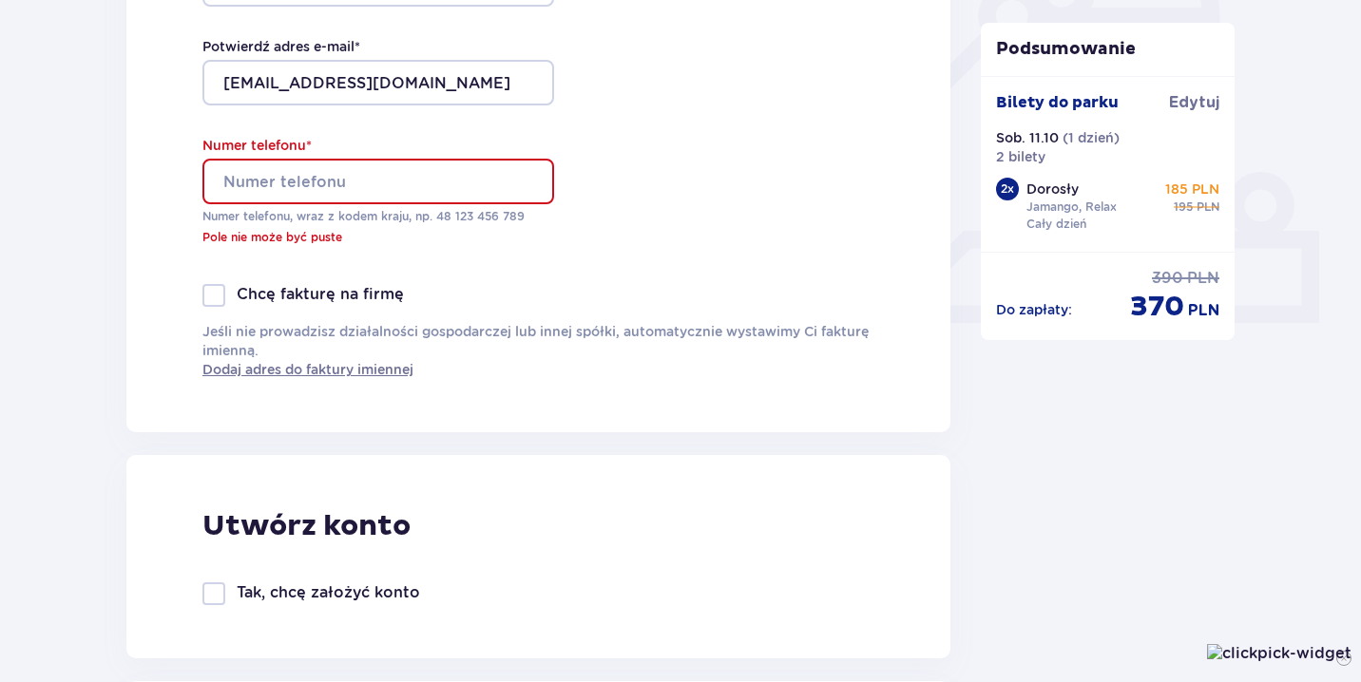
scroll to position [633, 0]
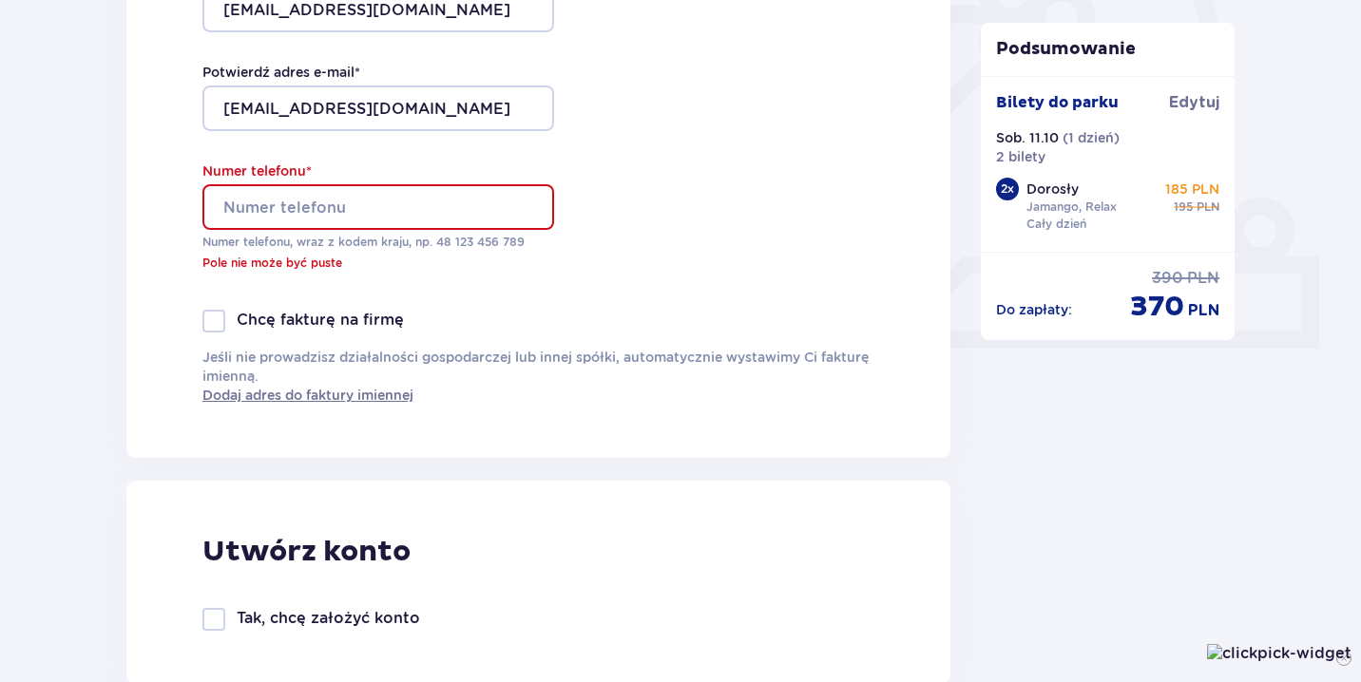
click at [391, 213] on input "Numer telefonu *" at bounding box center [378, 207] width 352 height 46
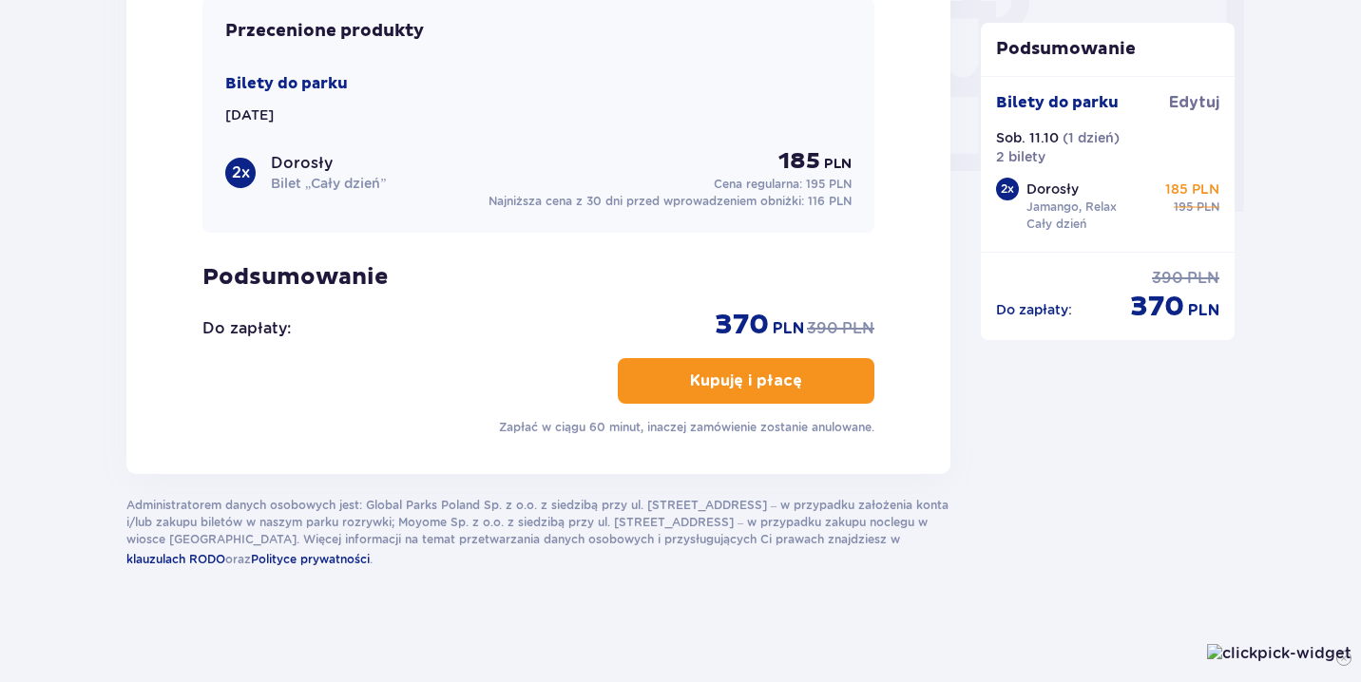
scroll to position [1839, 0]
type input "518329317"
click at [714, 371] on p "Kupuję i płacę" at bounding box center [746, 380] width 112 height 21
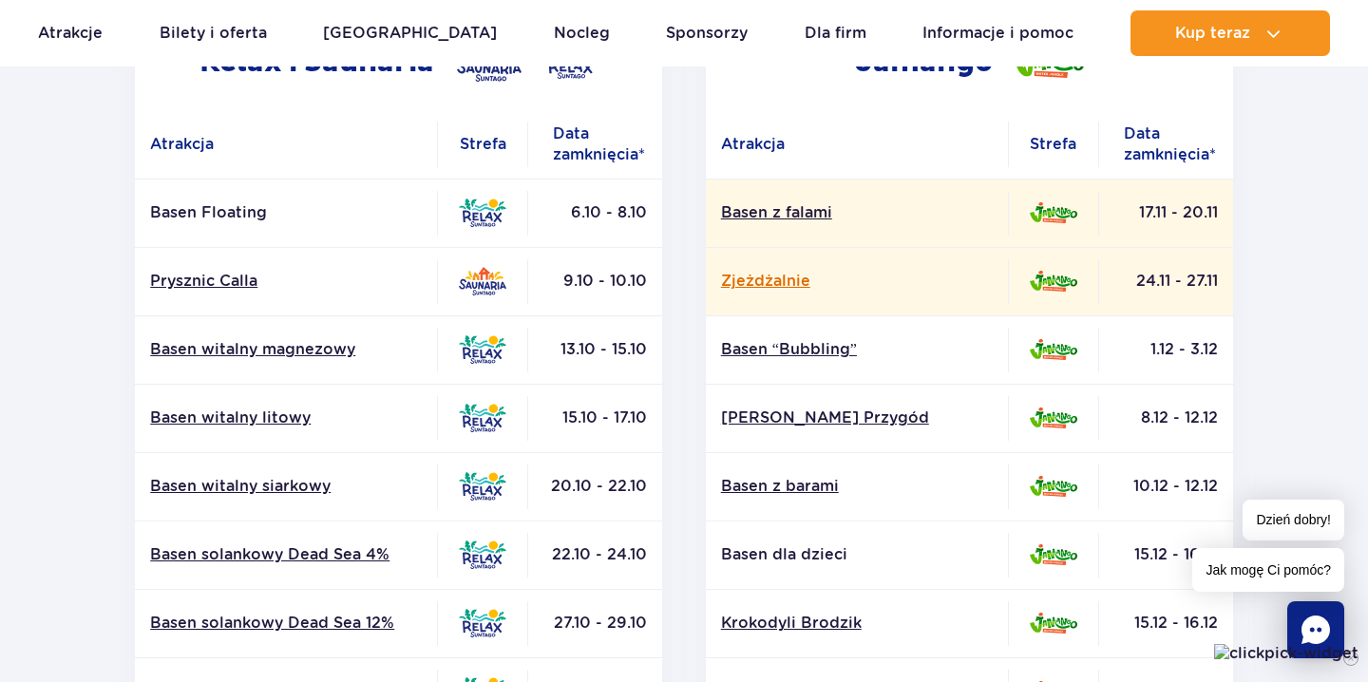
scroll to position [385, 0]
click at [794, 288] on link "Zjeżdżalnie" at bounding box center [857, 282] width 272 height 21
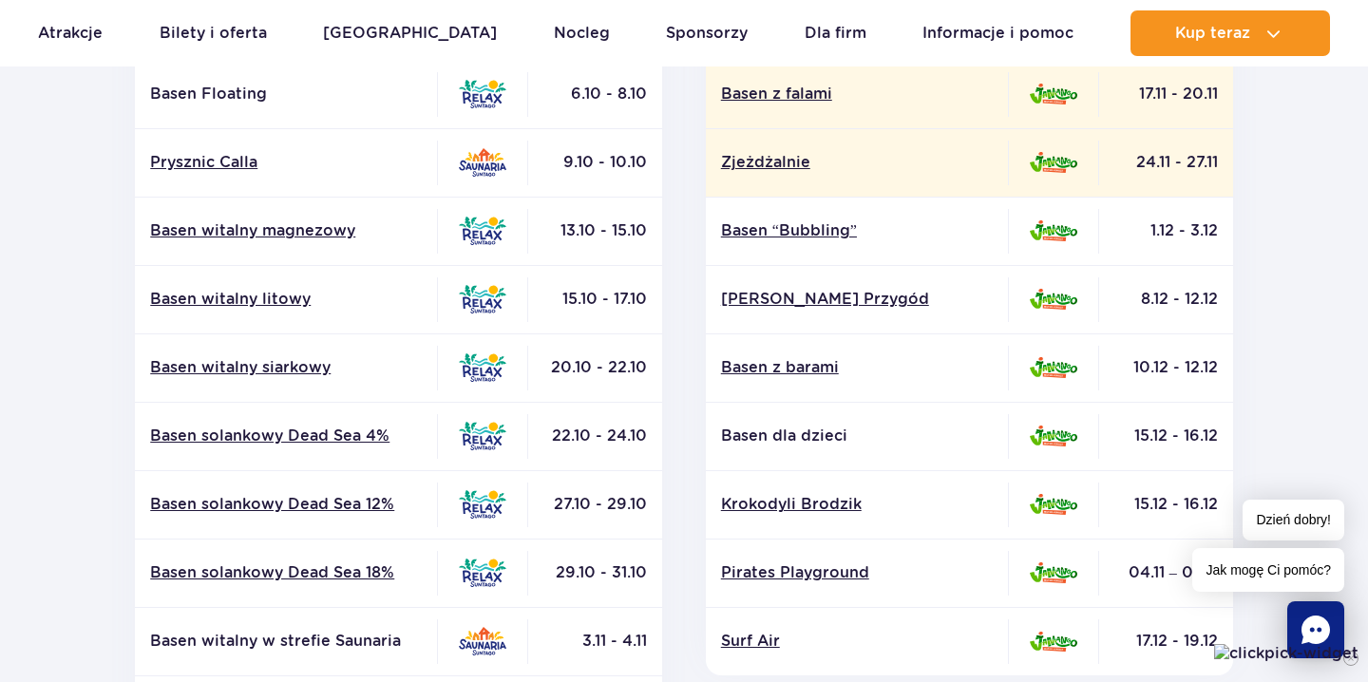
scroll to position [500, 0]
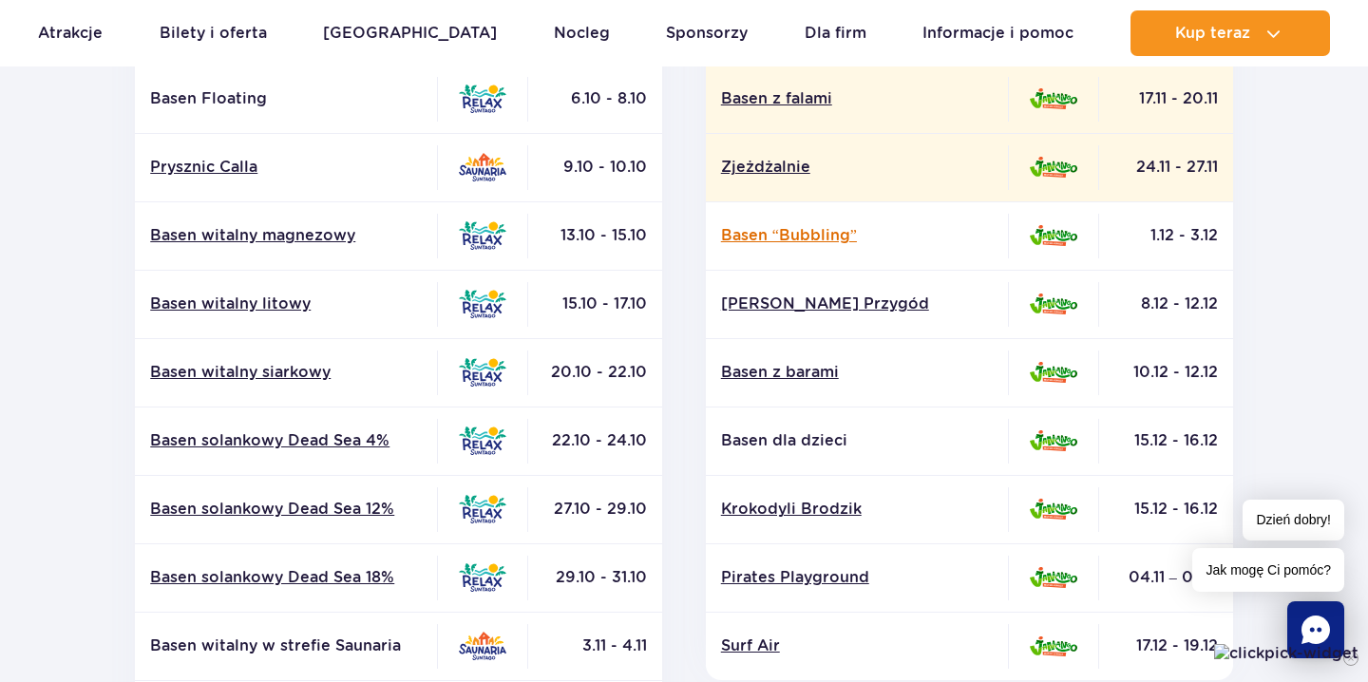
click at [823, 233] on link "Basen “Bubbling”" at bounding box center [857, 235] width 272 height 21
click at [783, 308] on link "[PERSON_NAME] Przygód" at bounding box center [857, 304] width 272 height 21
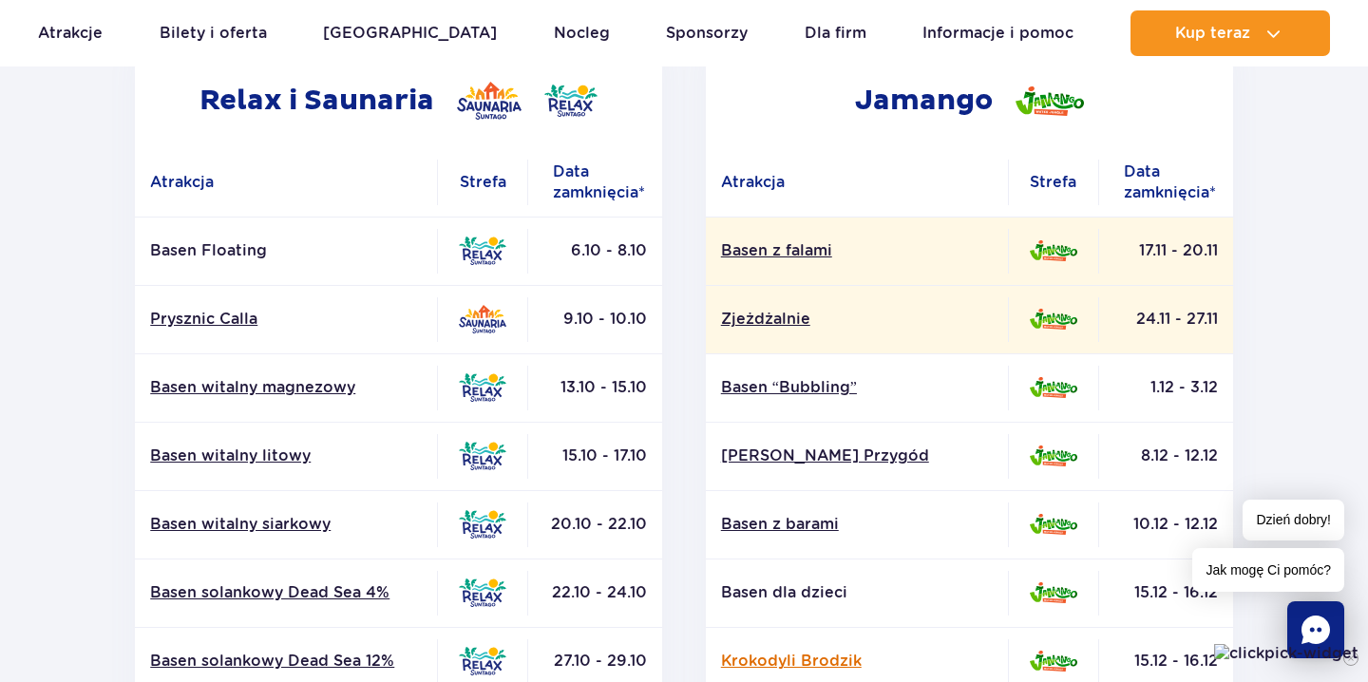
scroll to position [347, 0]
click at [792, 253] on link "Basen z falami" at bounding box center [857, 251] width 272 height 21
click at [764, 326] on link "Zjeżdżalnie" at bounding box center [857, 320] width 272 height 21
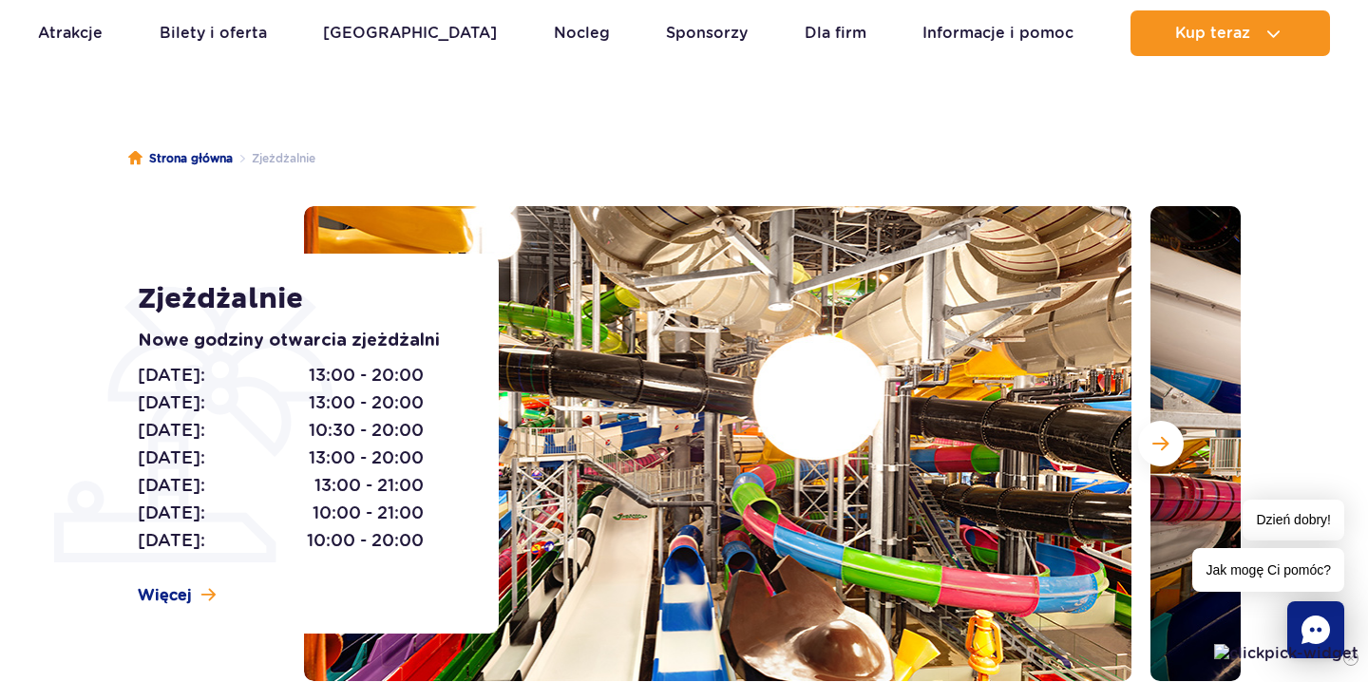
scroll to position [109, 0]
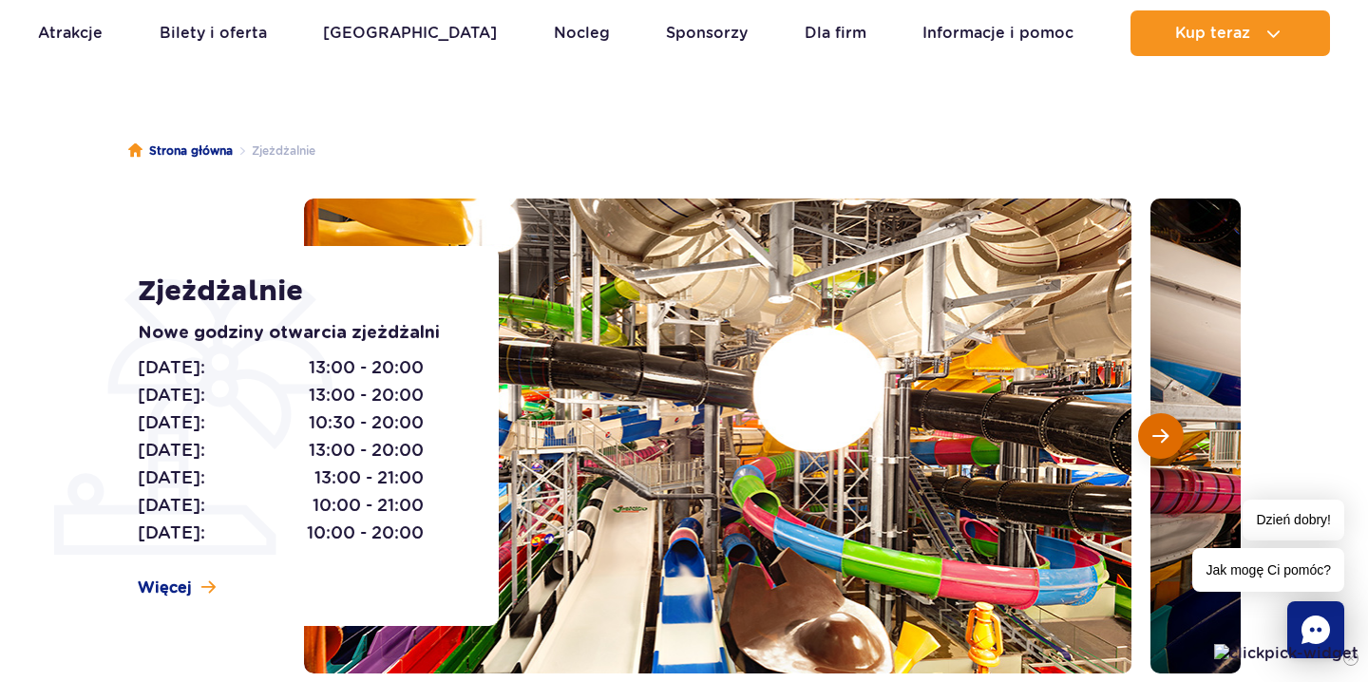
click at [1156, 432] on span "Następny slajd" at bounding box center [1161, 436] width 16 height 17
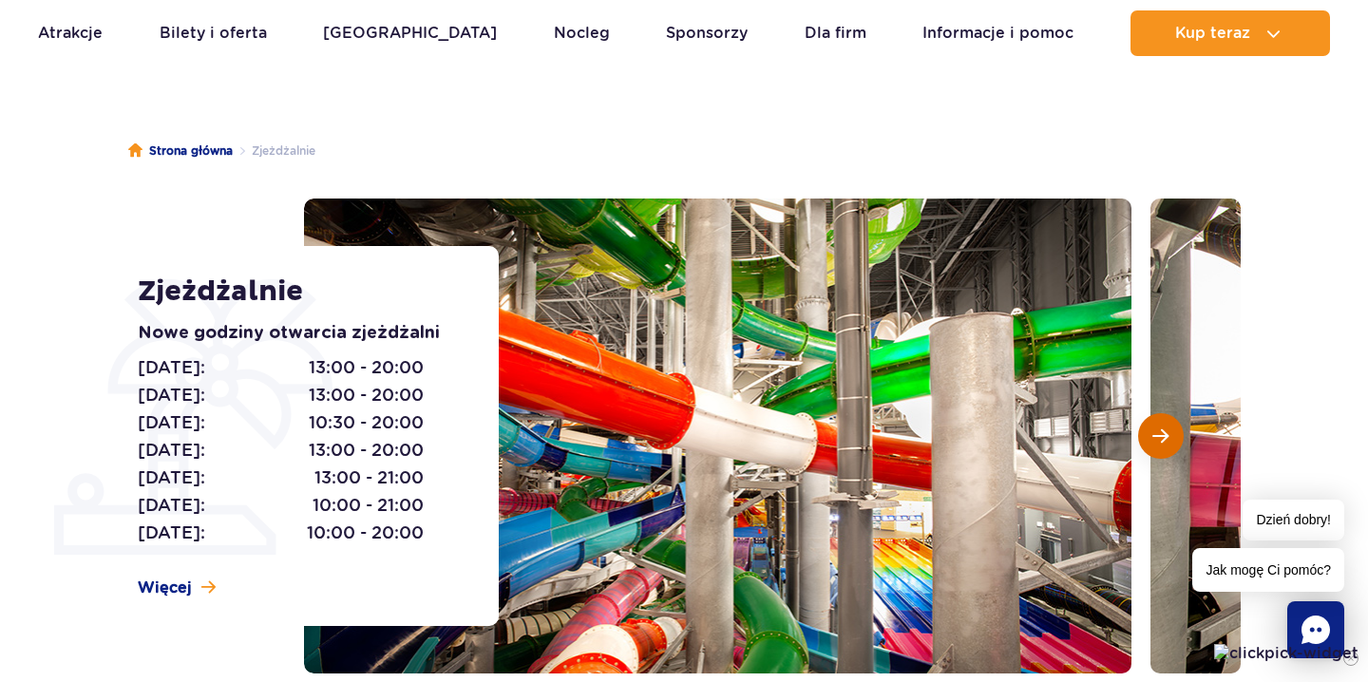
click at [1156, 432] on span "Następny slajd" at bounding box center [1161, 436] width 16 height 17
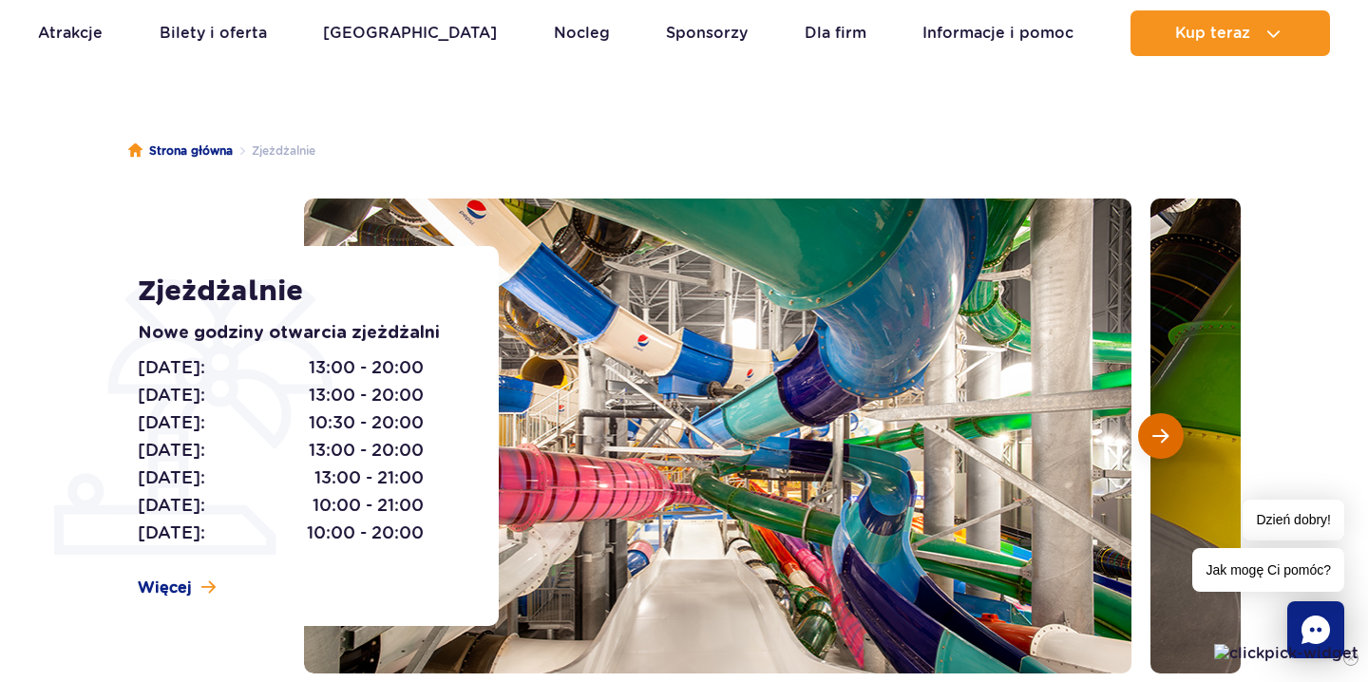
click at [1156, 432] on span "Następny slajd" at bounding box center [1161, 436] width 16 height 17
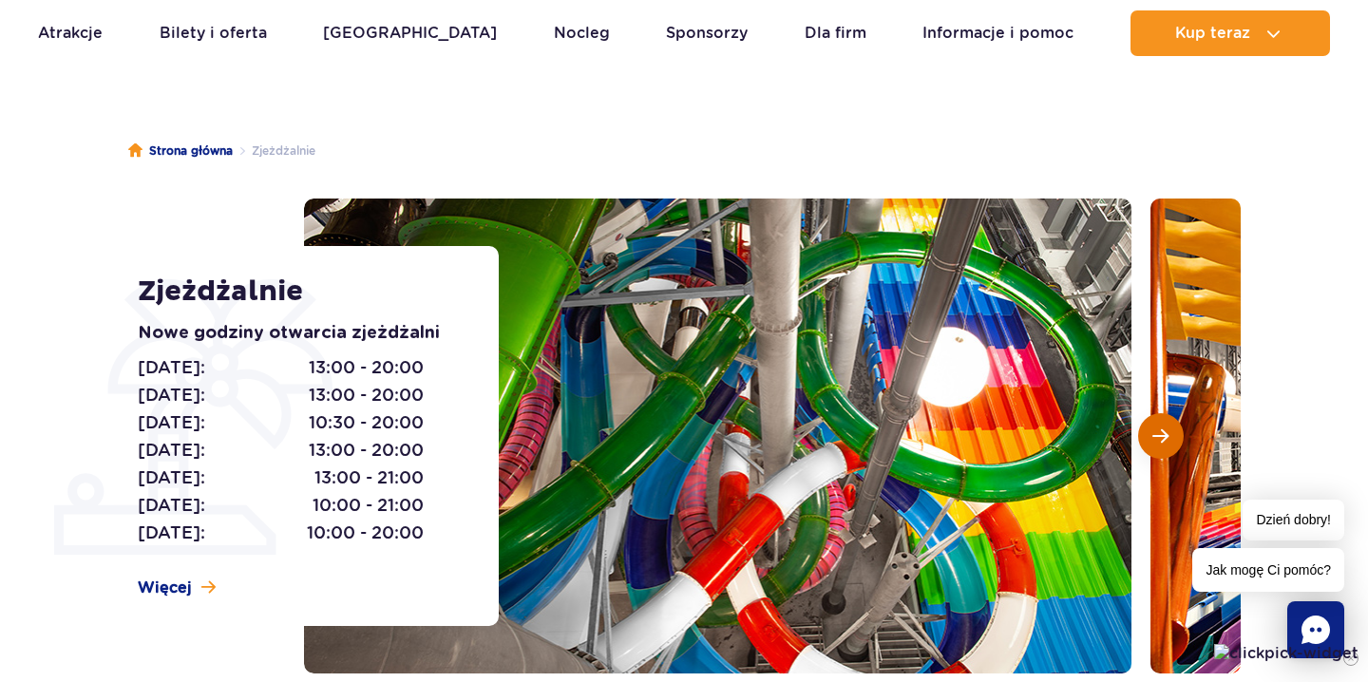
click at [1156, 433] on span "Następny slajd" at bounding box center [1161, 436] width 16 height 17
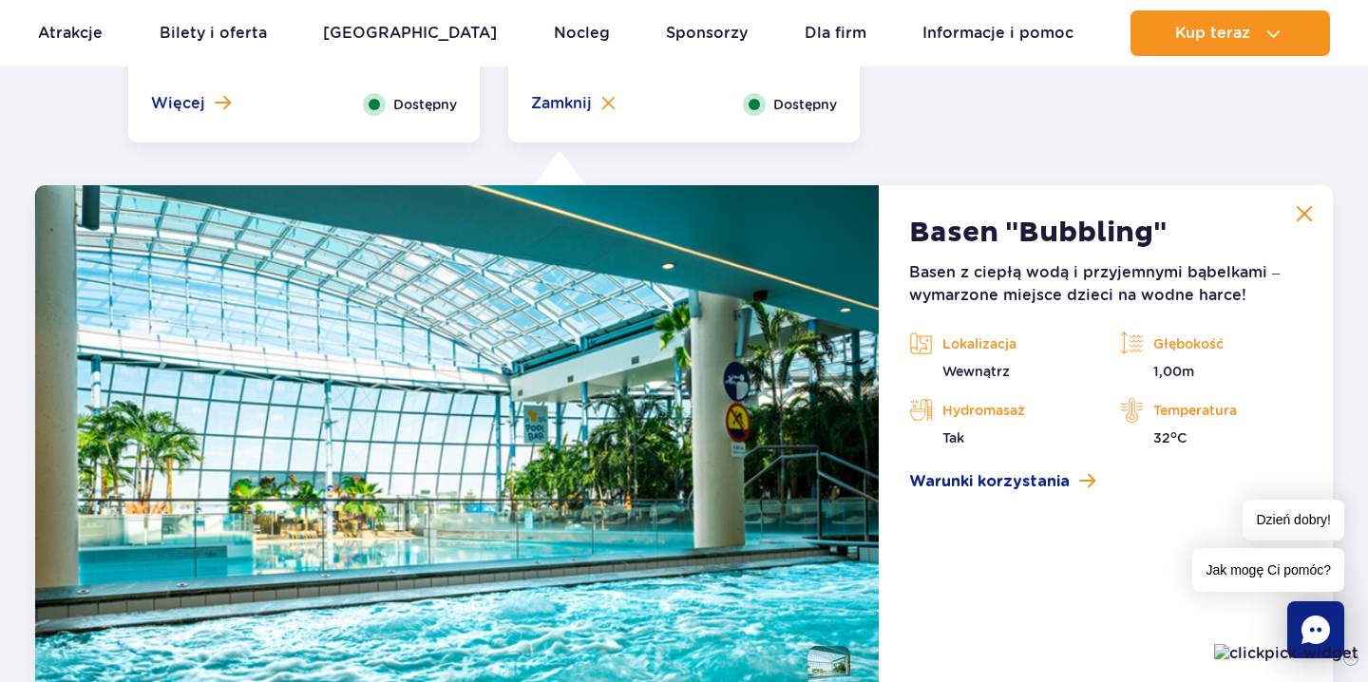
scroll to position [3826, 0]
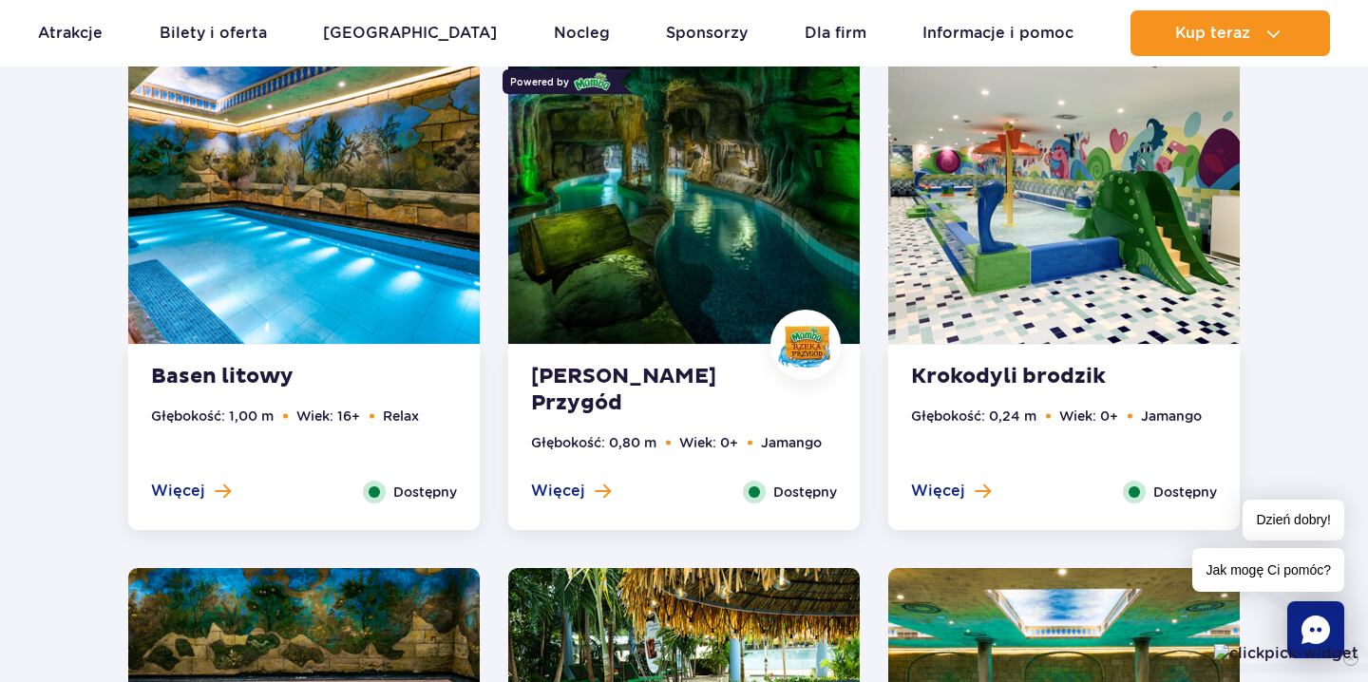
scroll to position [1811, 0]
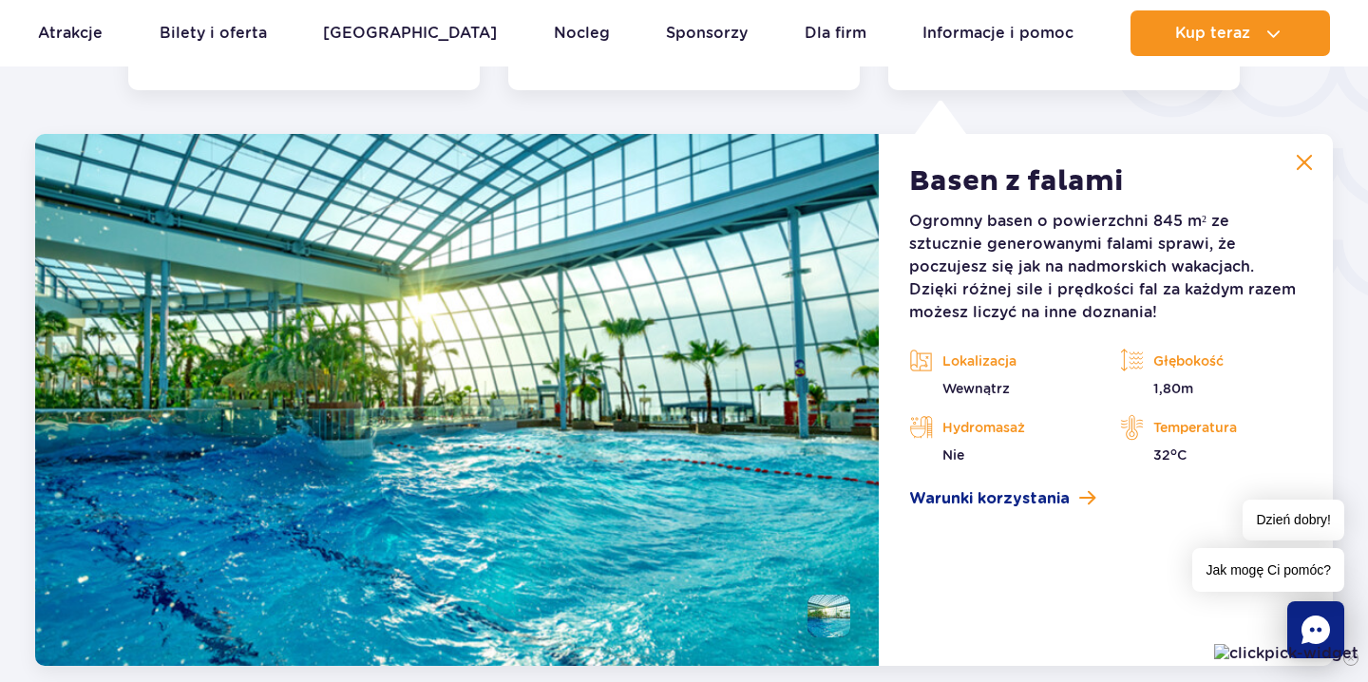
scroll to position [3333, 0]
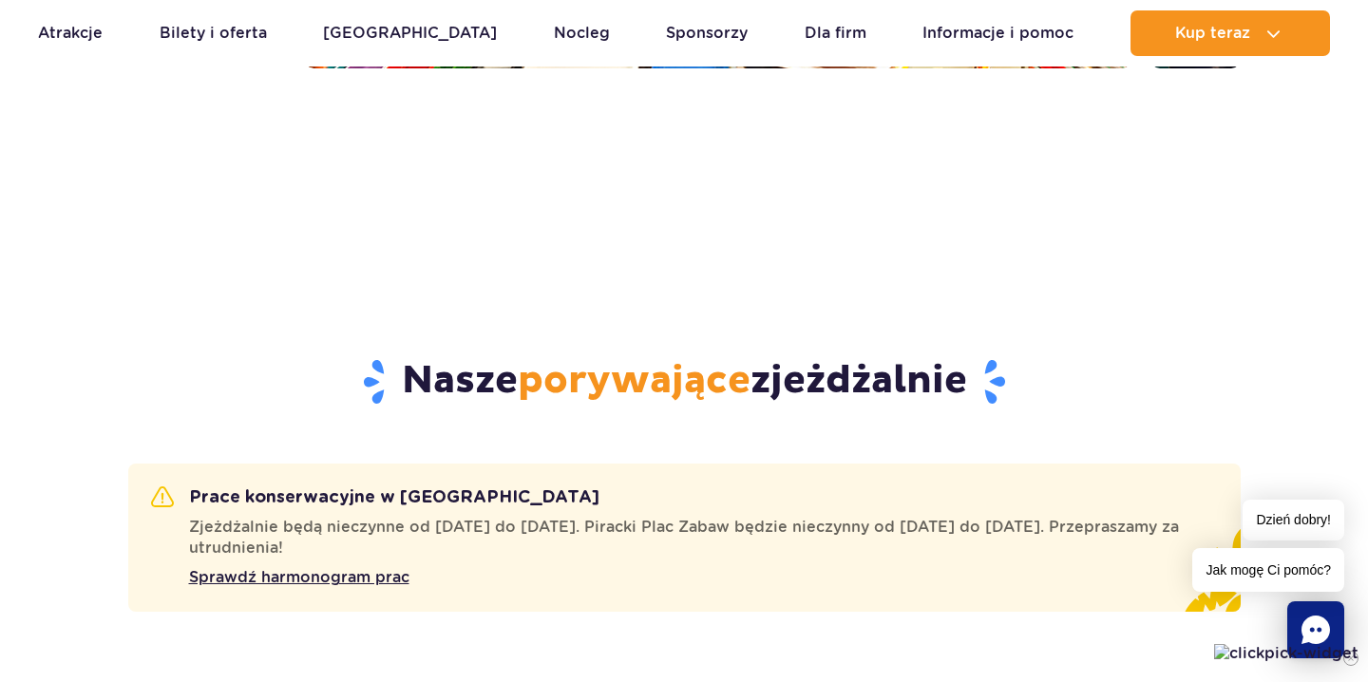
scroll to position [716, 0]
drag, startPoint x: 427, startPoint y: 529, endPoint x: 499, endPoint y: 531, distance: 72.2
click at [499, 531] on span "Zjeżdżalnie będą nieczynne od 24 do 27 listopada. Piracki Plac Zabaw będzie nie…" at bounding box center [692, 537] width 1006 height 42
drag, startPoint x: 894, startPoint y: 526, endPoint x: 955, endPoint y: 526, distance: 60.8
click at [955, 526] on span "Zjeżdżalnie będą nieczynne od 24 do 27 listopada. Piracki Plac Zabaw będzie nie…" at bounding box center [692, 537] width 1006 height 42
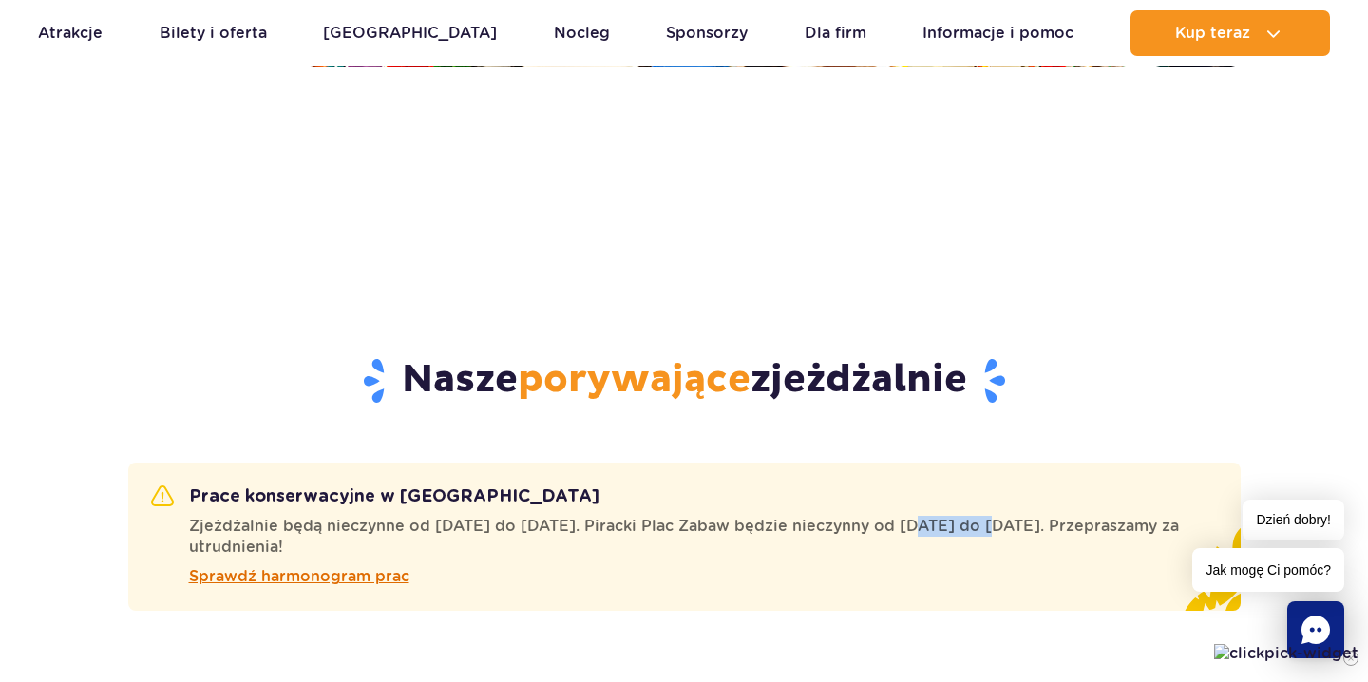
click at [344, 582] on span "Sprawdź harmonogram prac" at bounding box center [299, 576] width 220 height 23
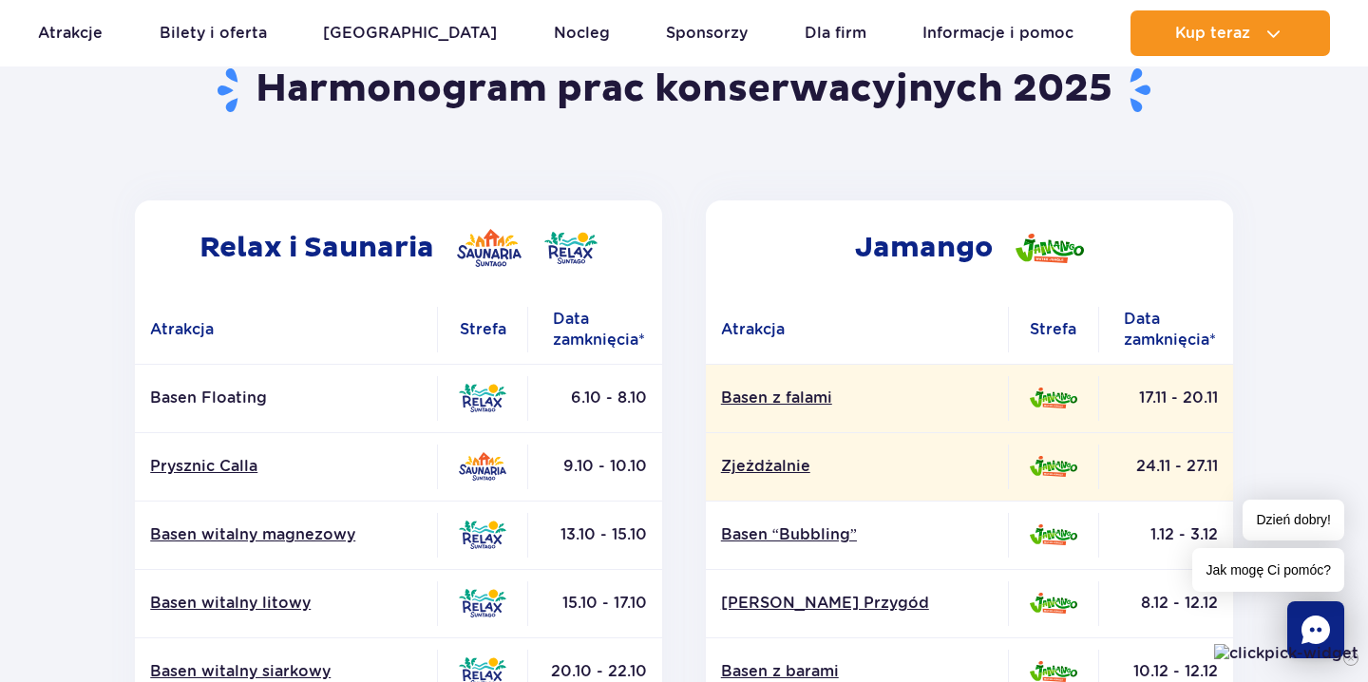
scroll to position [202, 0]
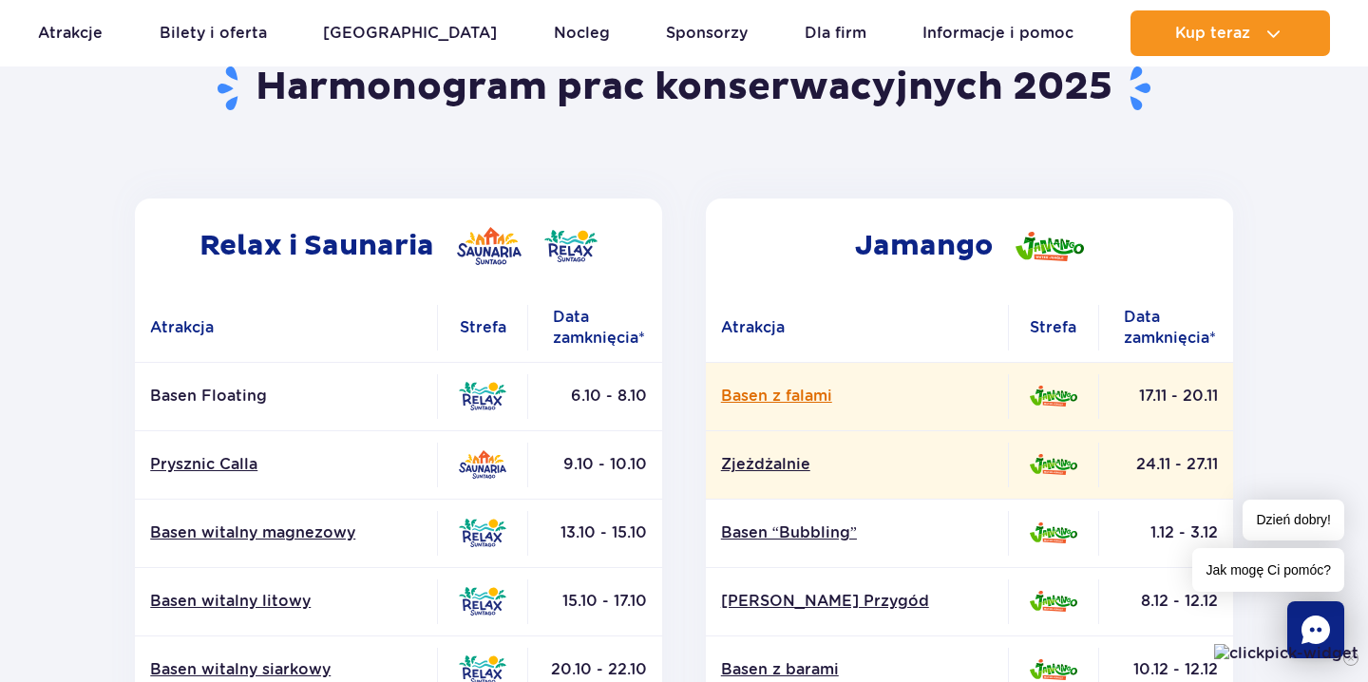
click at [945, 395] on link "Basen z falami" at bounding box center [857, 396] width 272 height 21
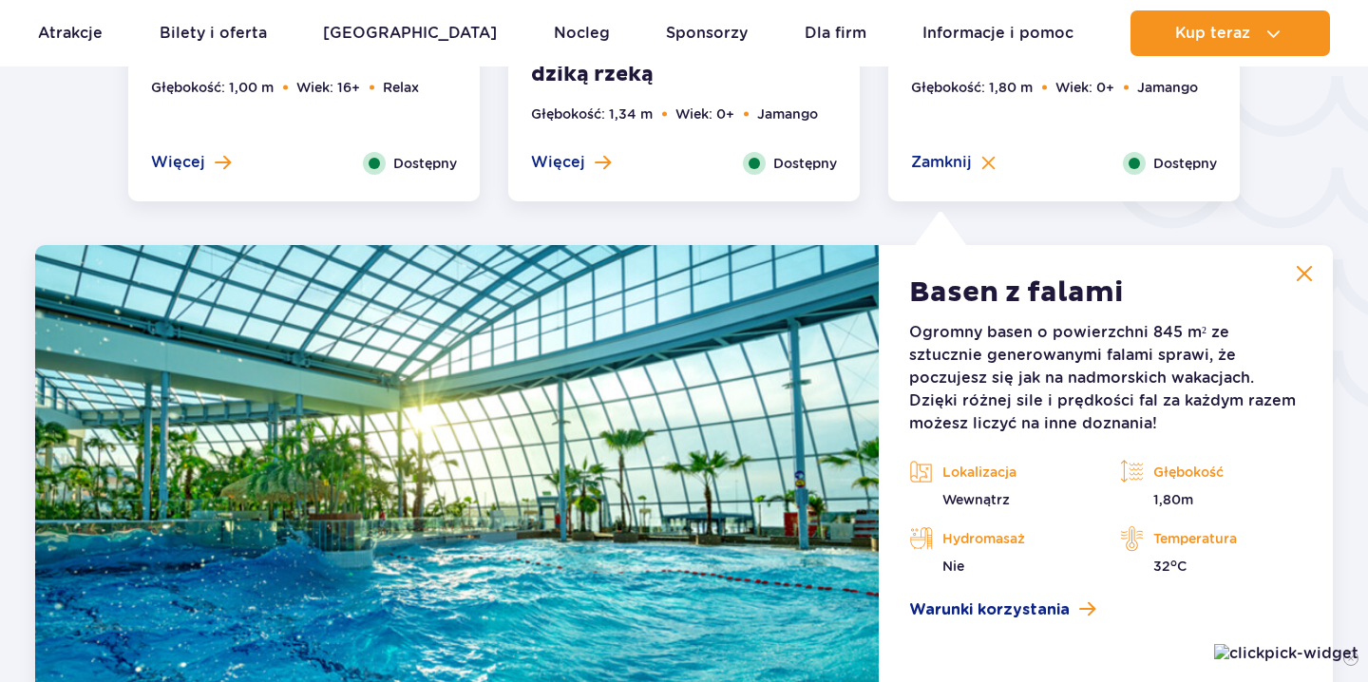
scroll to position [3333, 0]
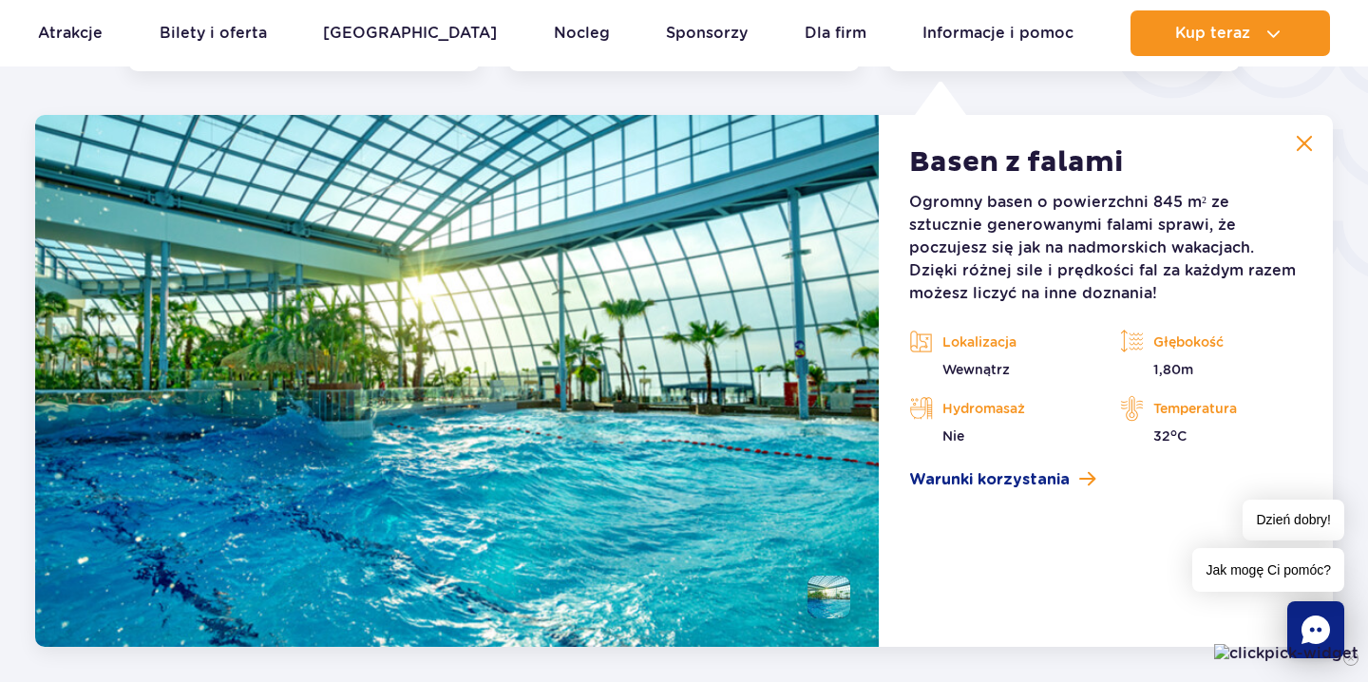
click at [1308, 144] on img at bounding box center [1304, 143] width 17 height 17
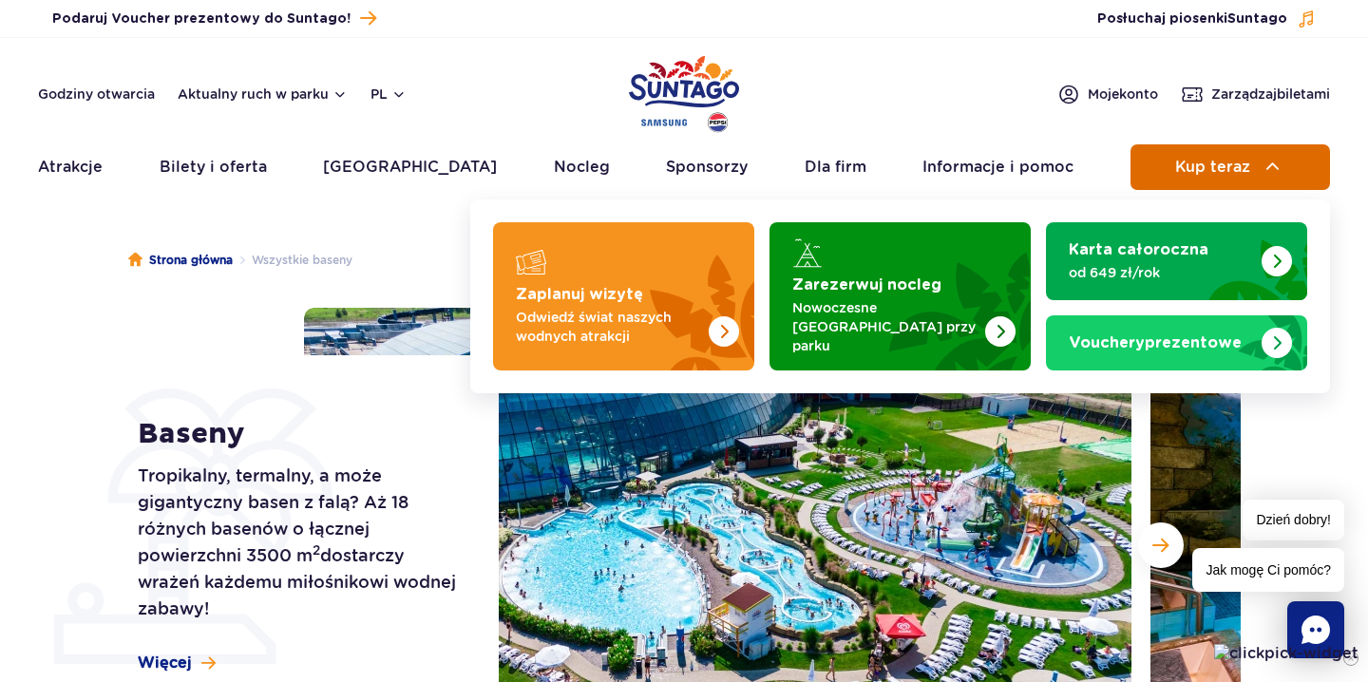
click at [1186, 160] on span "Kup teraz" at bounding box center [1212, 167] width 75 height 17
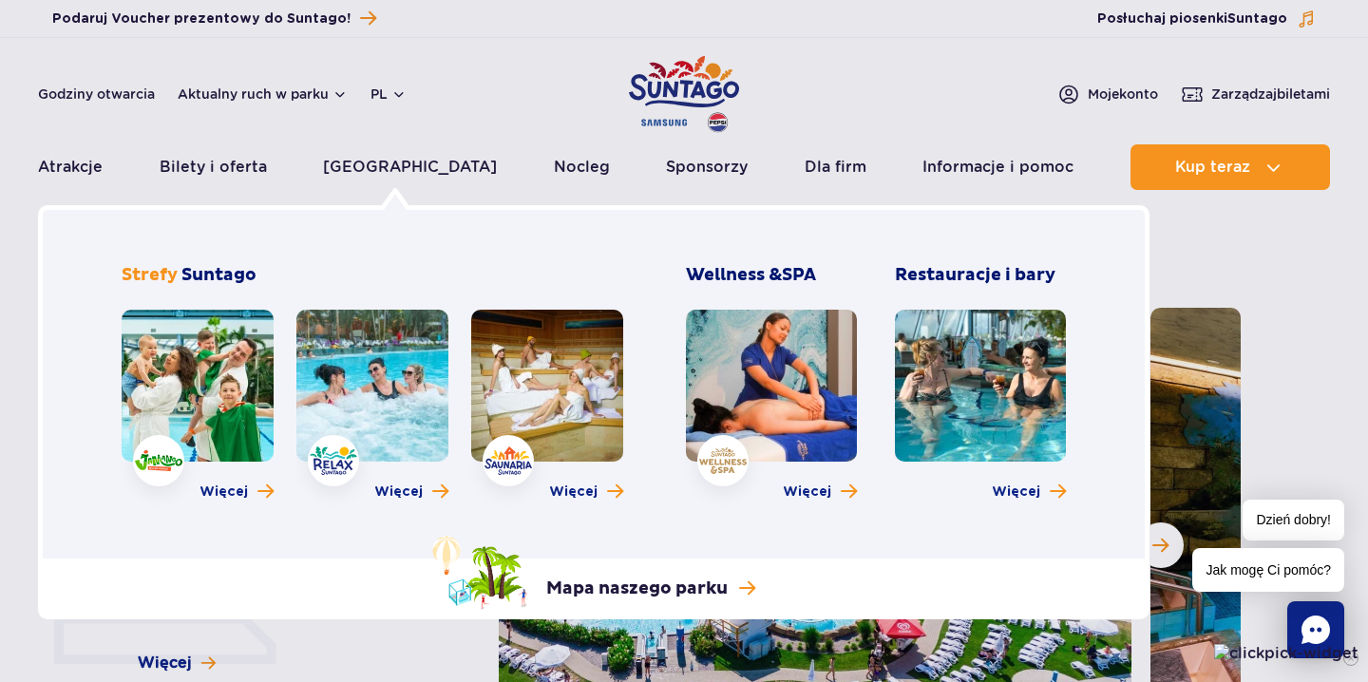
click at [735, 336] on link at bounding box center [771, 386] width 171 height 152
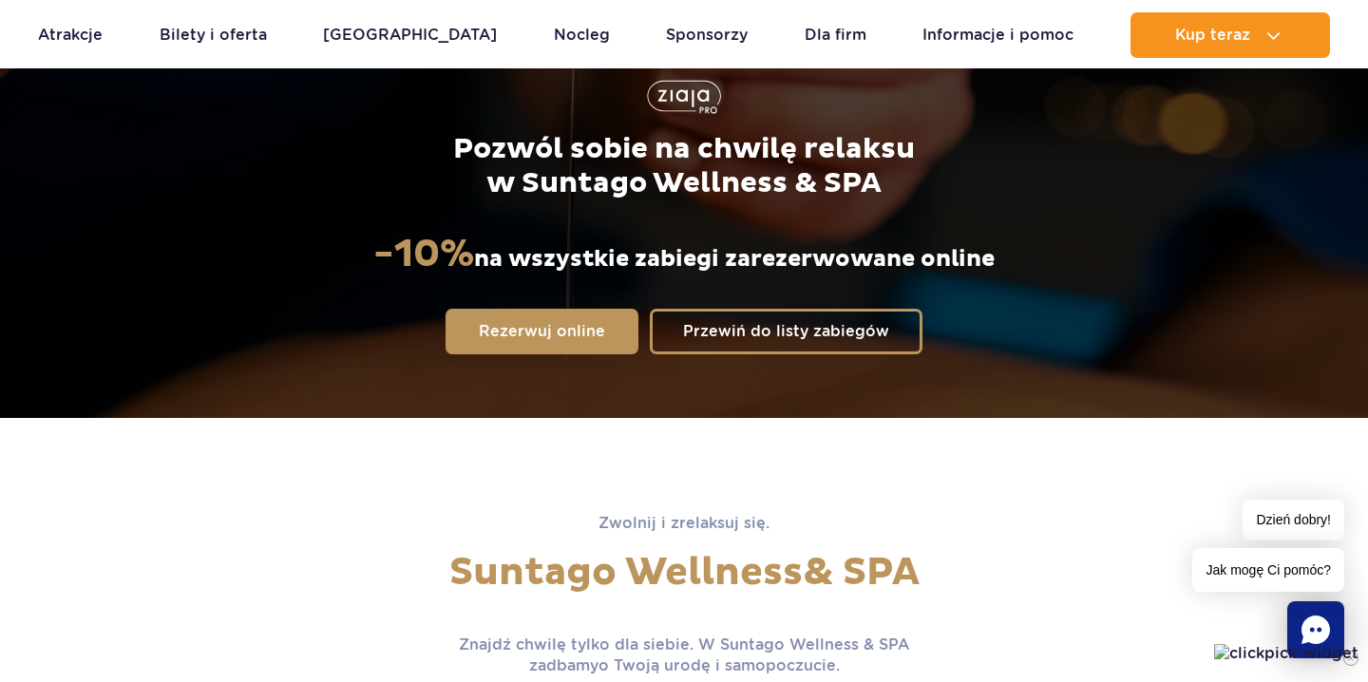
scroll to position [295, 0]
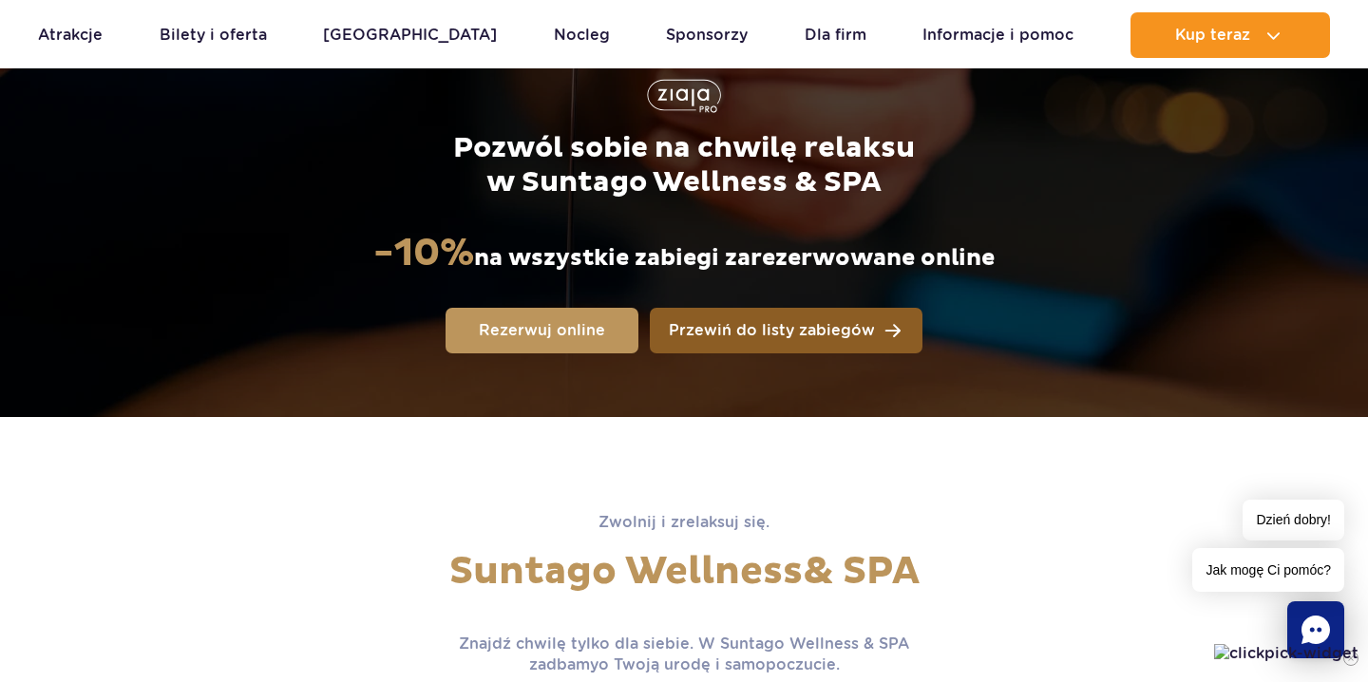
click at [735, 336] on span "Przewiń do listy zabiegów" at bounding box center [772, 330] width 206 height 15
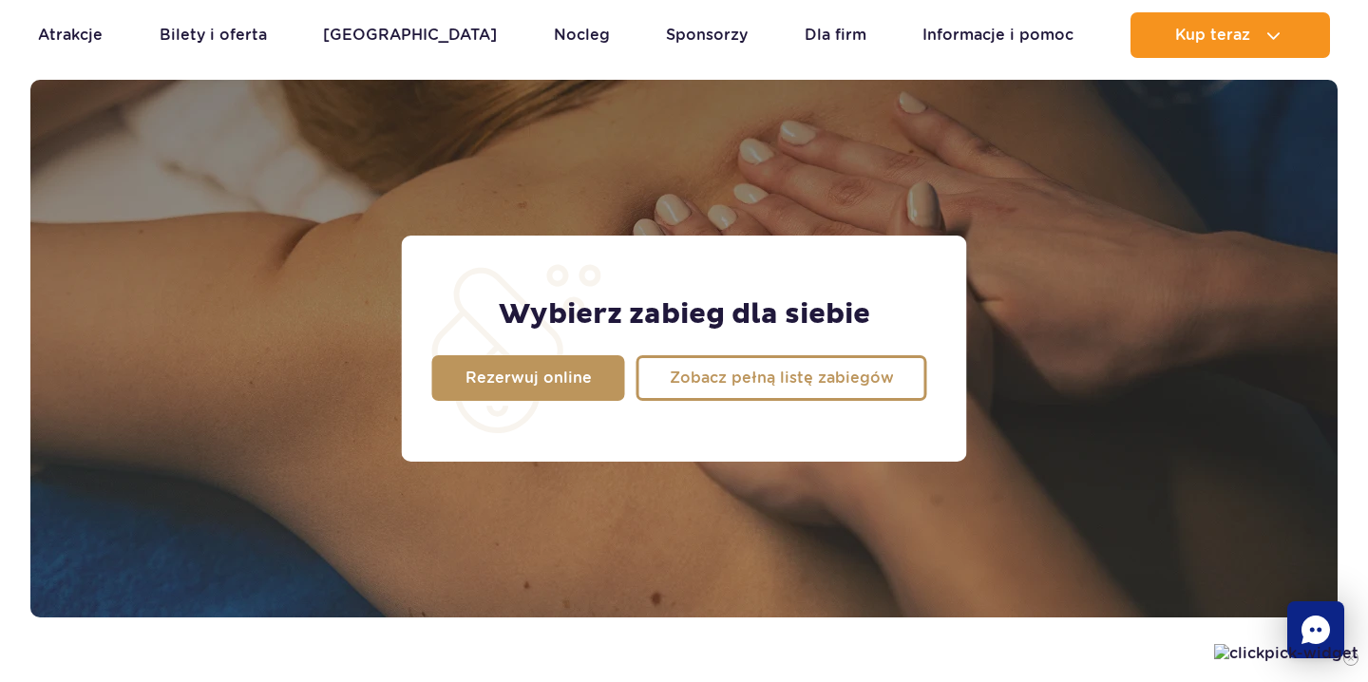
scroll to position [1499, 0]
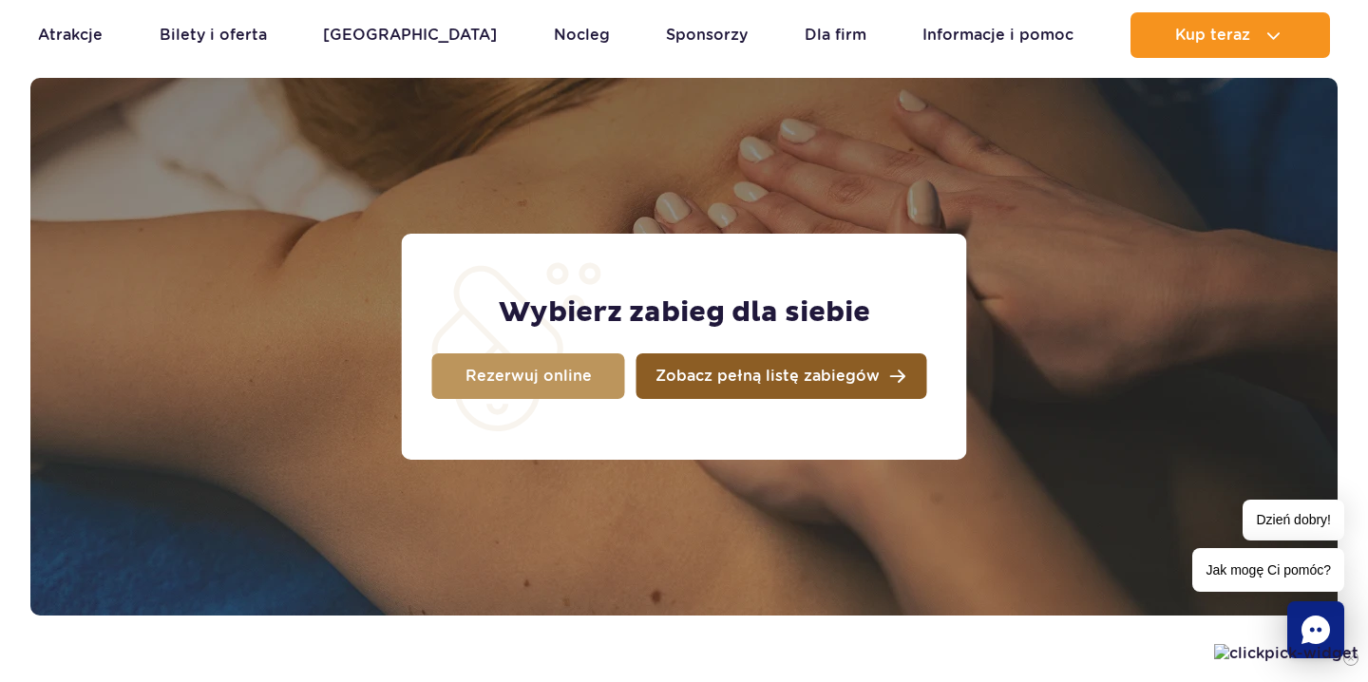
click at [712, 382] on span "Zobacz pełną listę zabiegów" at bounding box center [768, 376] width 224 height 15
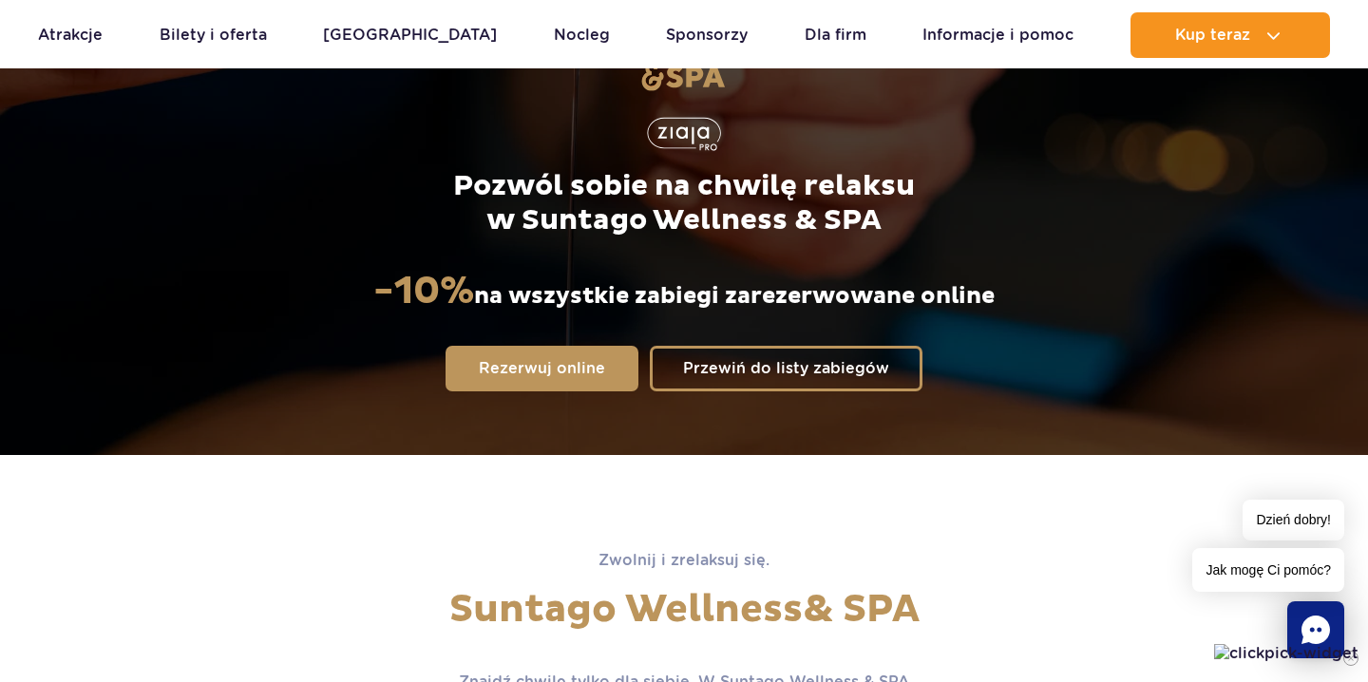
scroll to position [240, 0]
